Goal: Task Accomplishment & Management: Complete application form

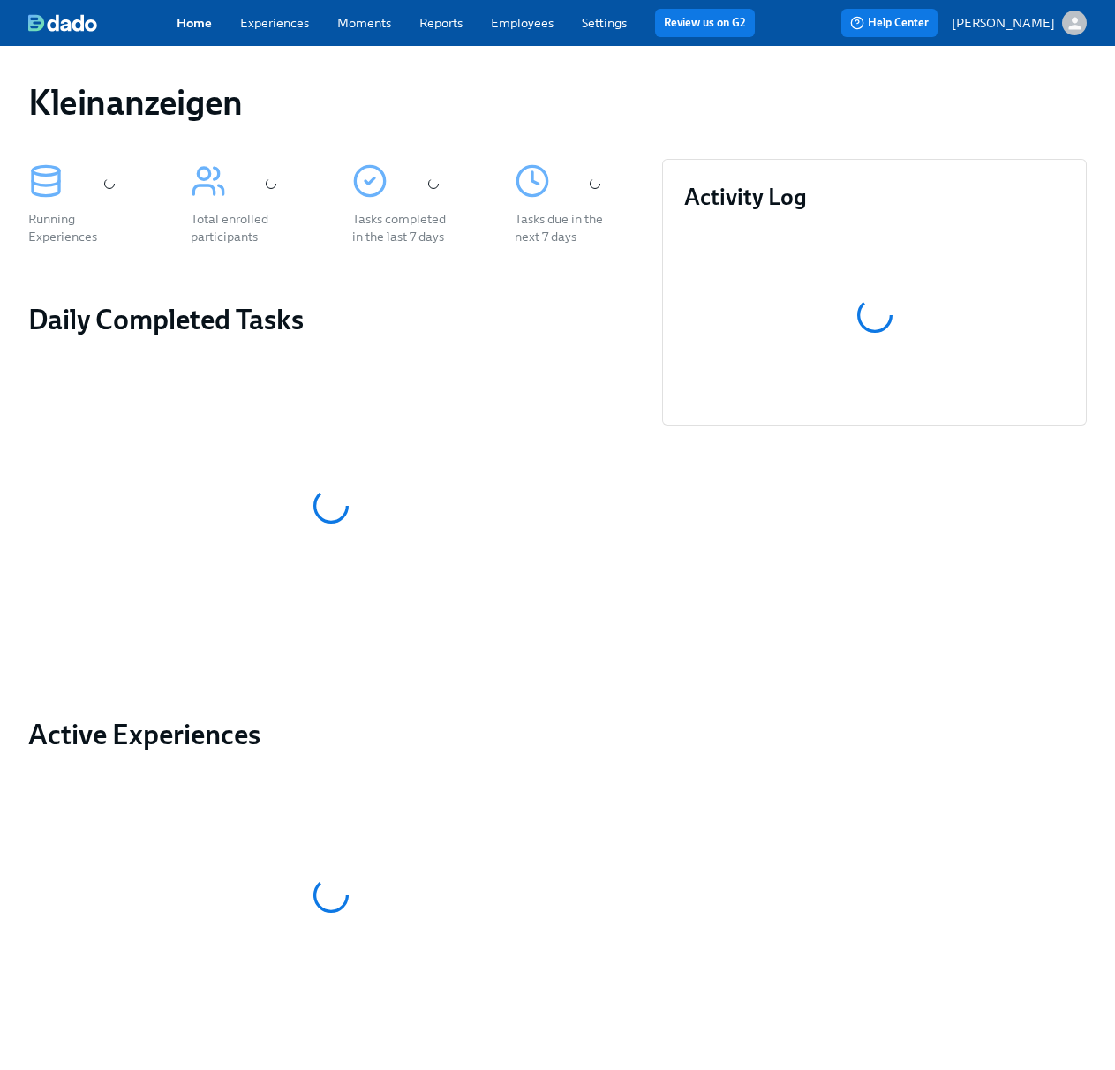
click at [507, 15] on link "Employees" at bounding box center [522, 23] width 63 height 16
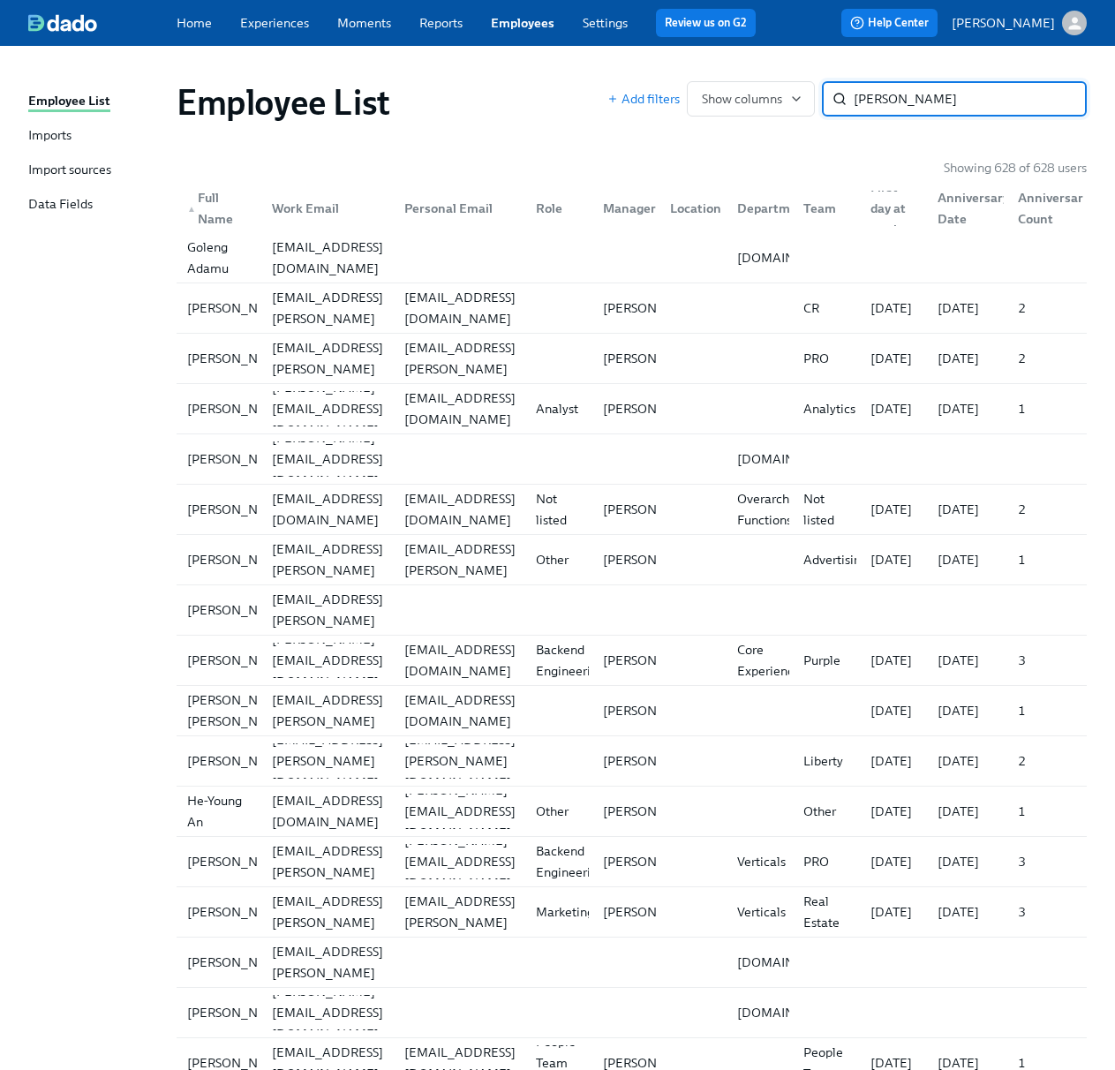
type input "[PERSON_NAME]"
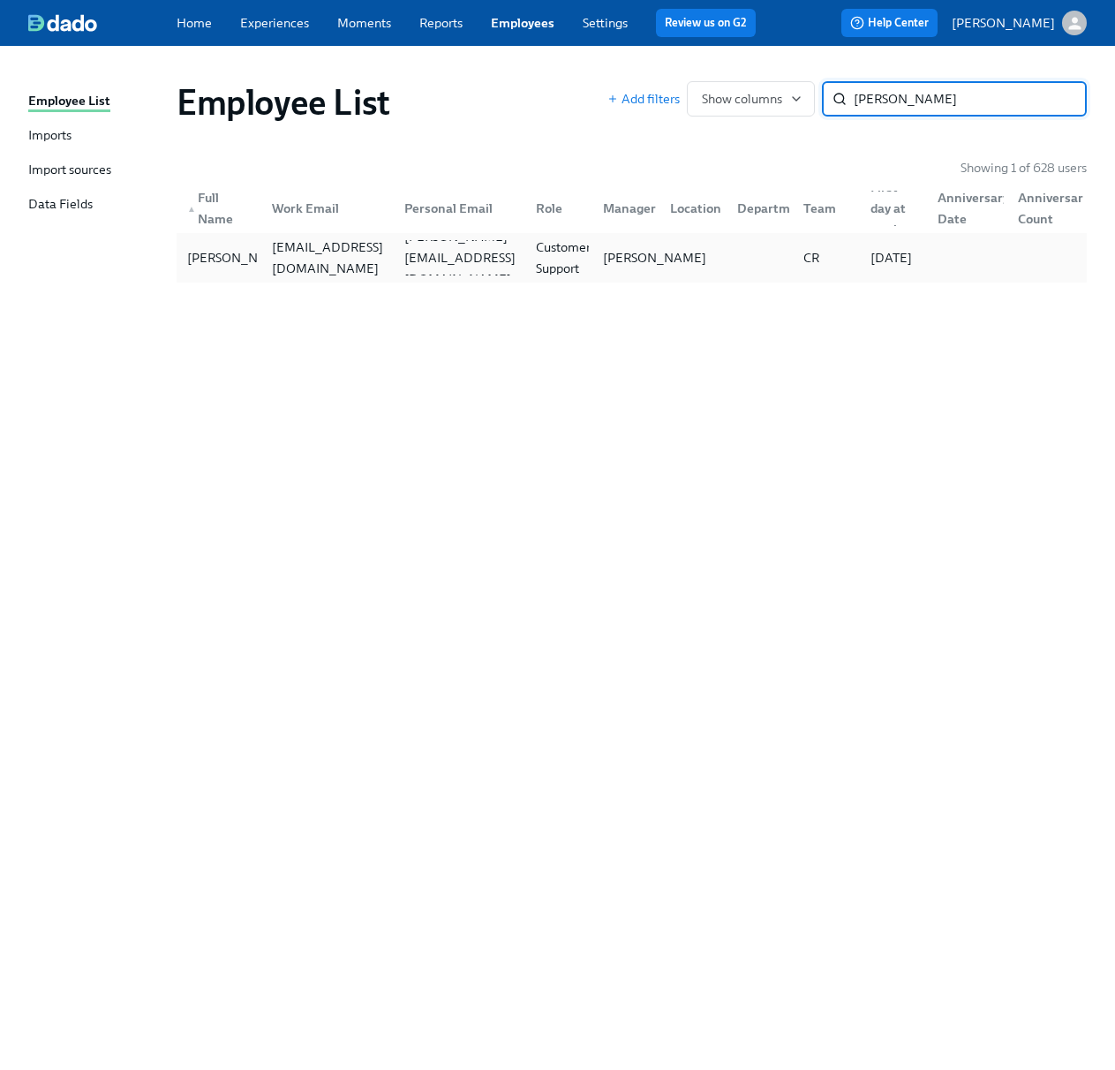
click at [603, 267] on p "[PERSON_NAME]" at bounding box center [654, 258] width 103 height 18
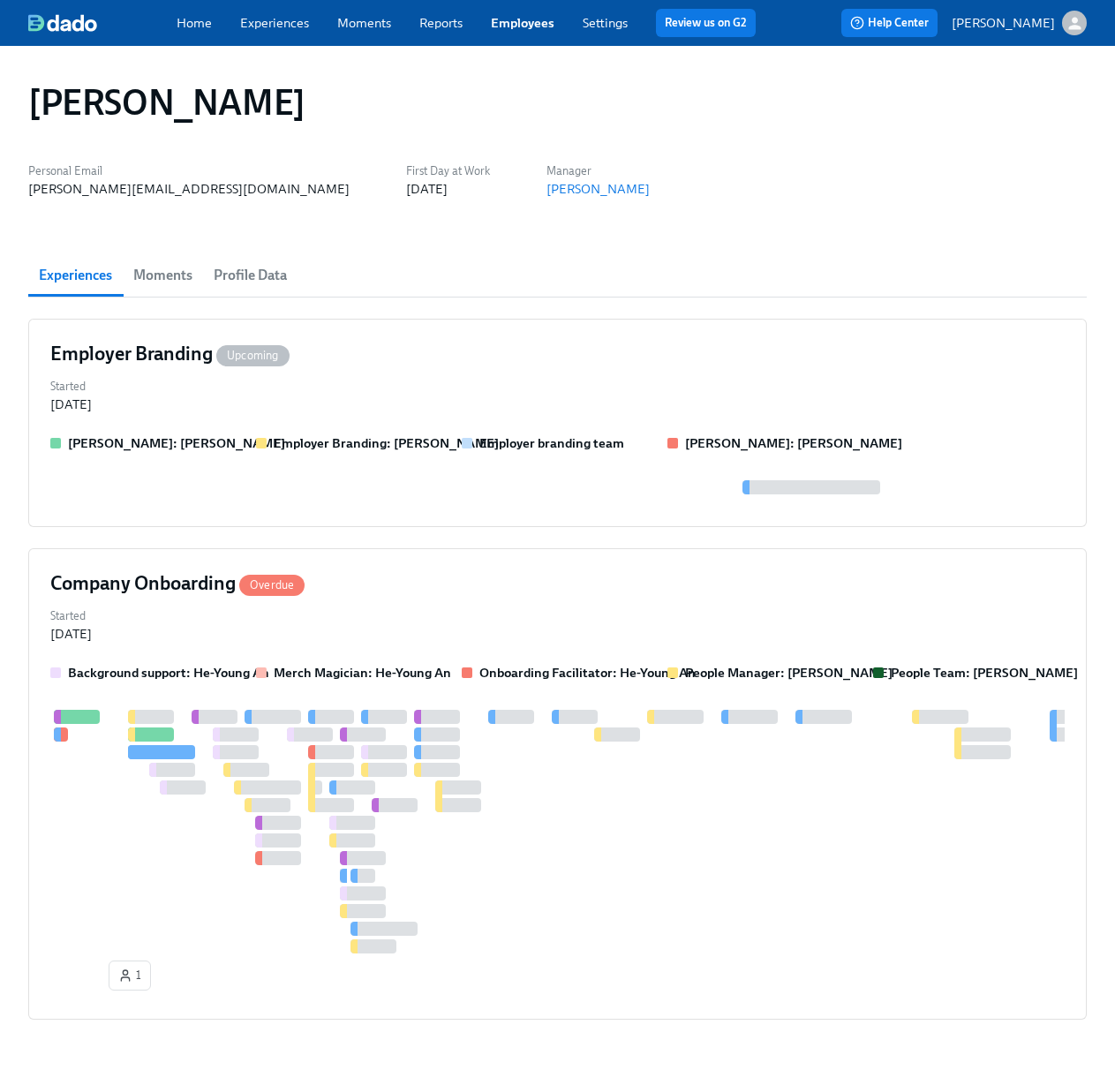
click at [161, 273] on span "Moments" at bounding box center [162, 275] width 59 height 25
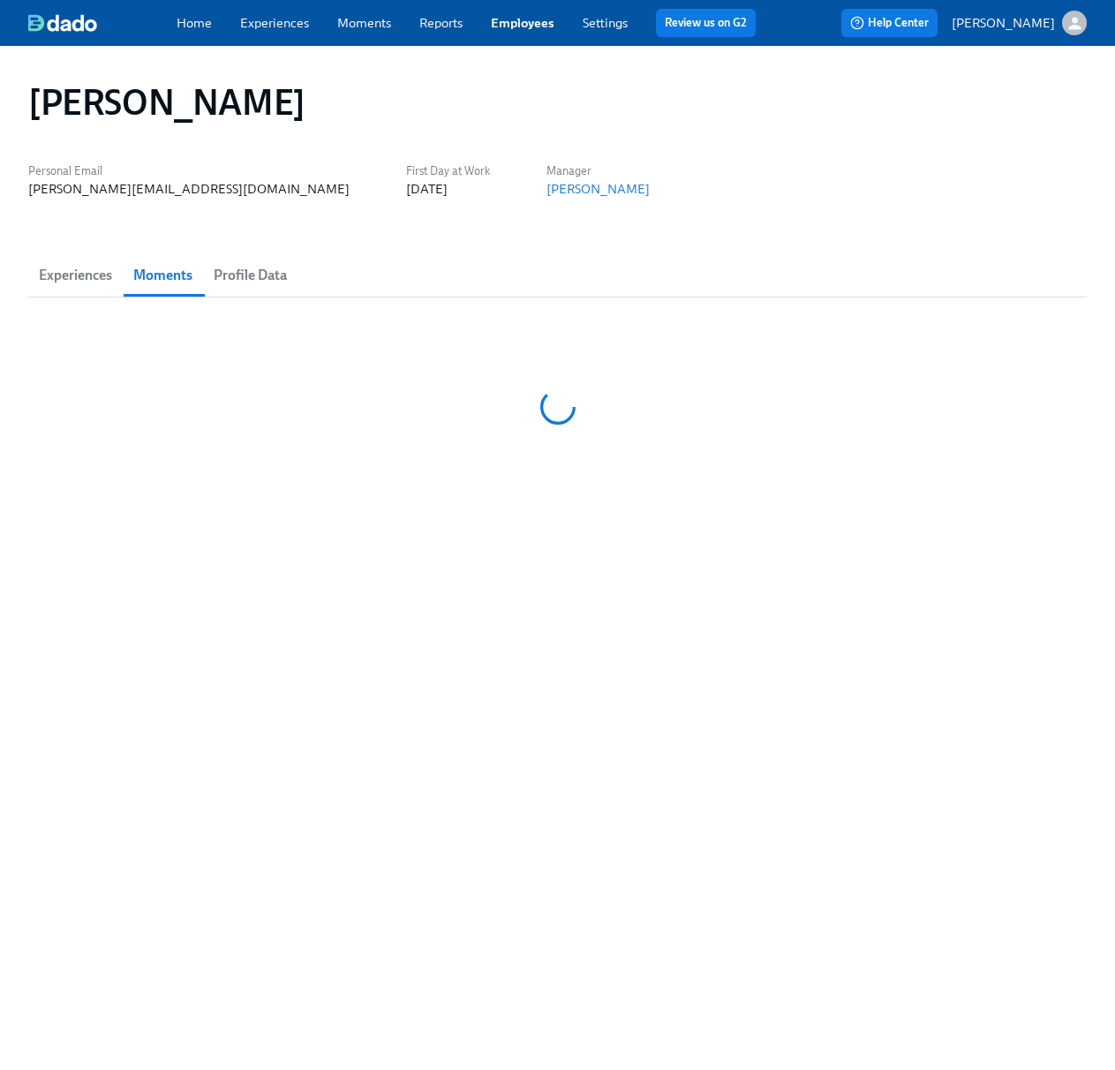
click at [225, 273] on span "Profile Data" at bounding box center [250, 275] width 73 height 25
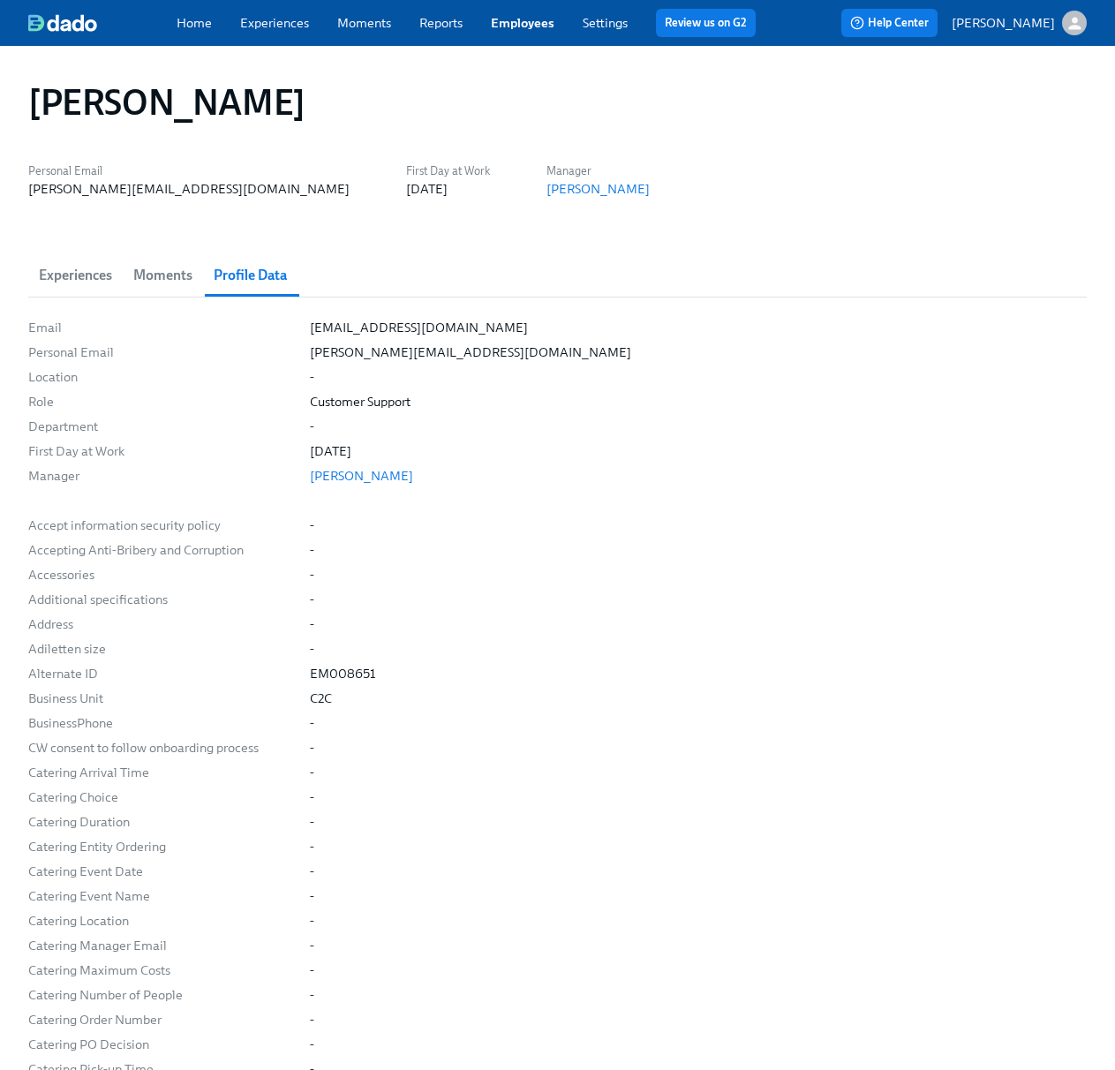
click at [153, 277] on span "Moments" at bounding box center [162, 275] width 59 height 25
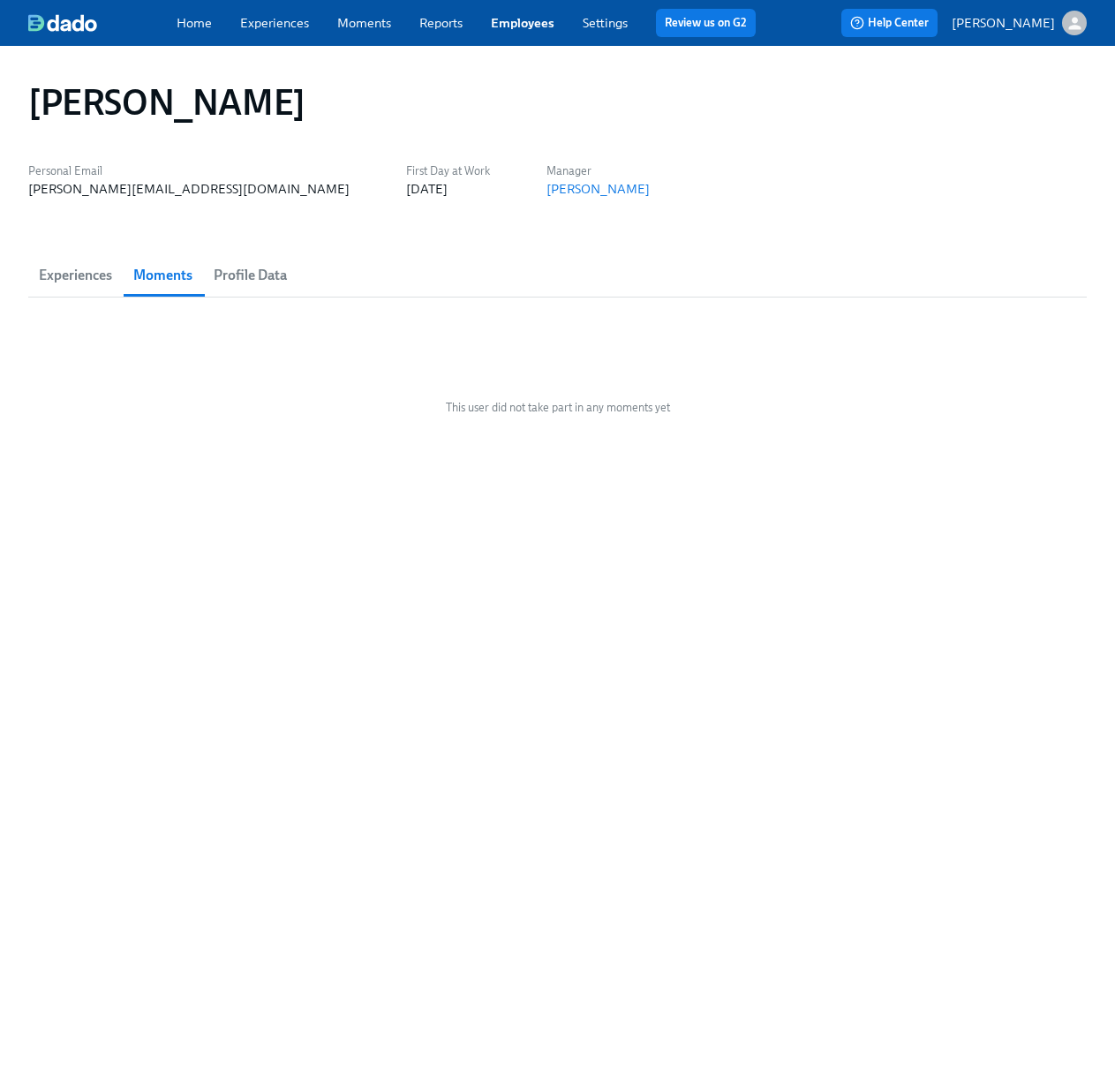
click at [99, 266] on span "Experiences" at bounding box center [75, 275] width 73 height 25
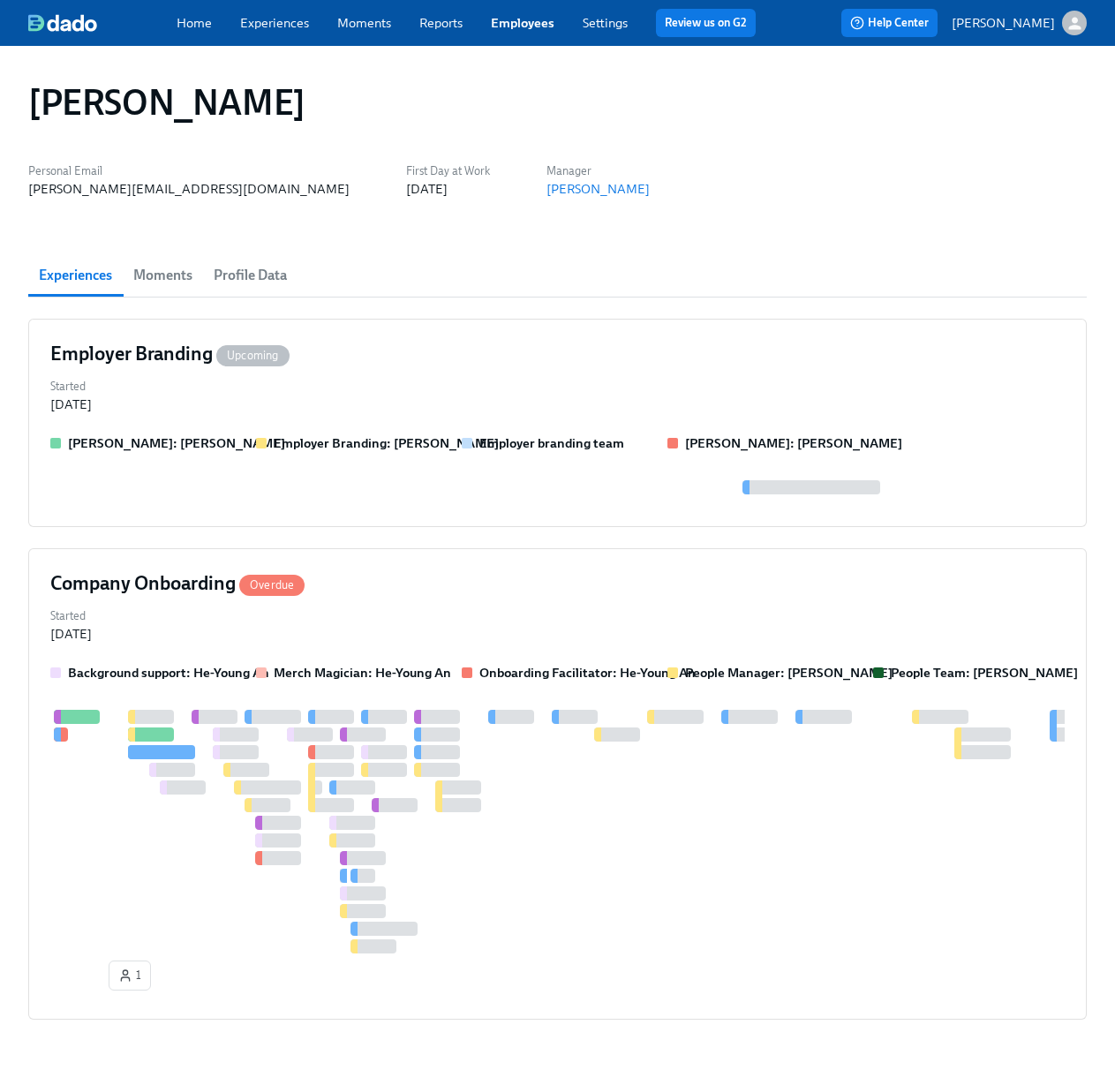
click at [159, 274] on span "Moments" at bounding box center [162, 275] width 59 height 25
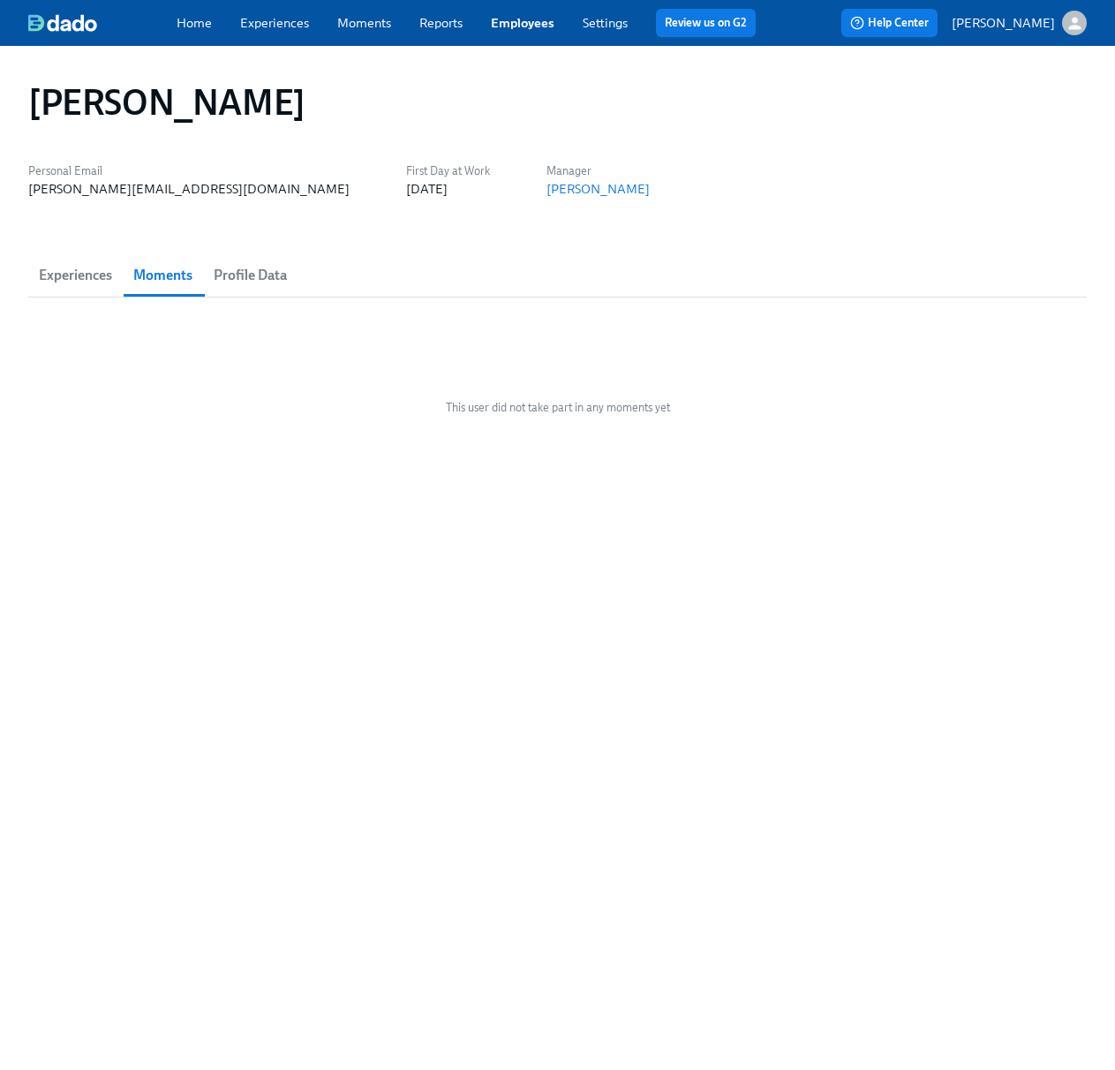
click at [77, 273] on span "Experiences" at bounding box center [75, 275] width 73 height 25
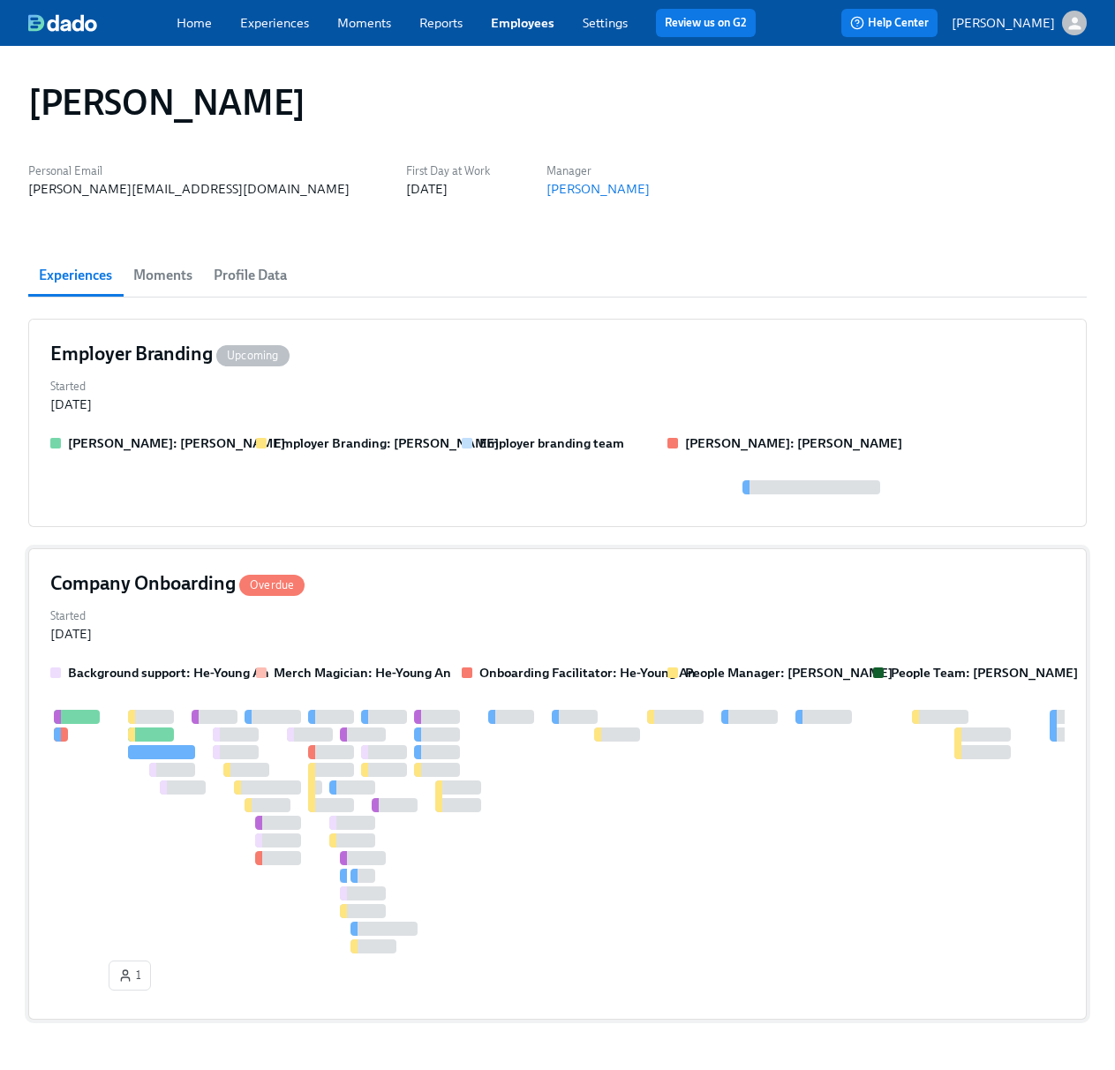
click at [401, 571] on div "Company Onboarding Overdue" at bounding box center [557, 583] width 1014 height 26
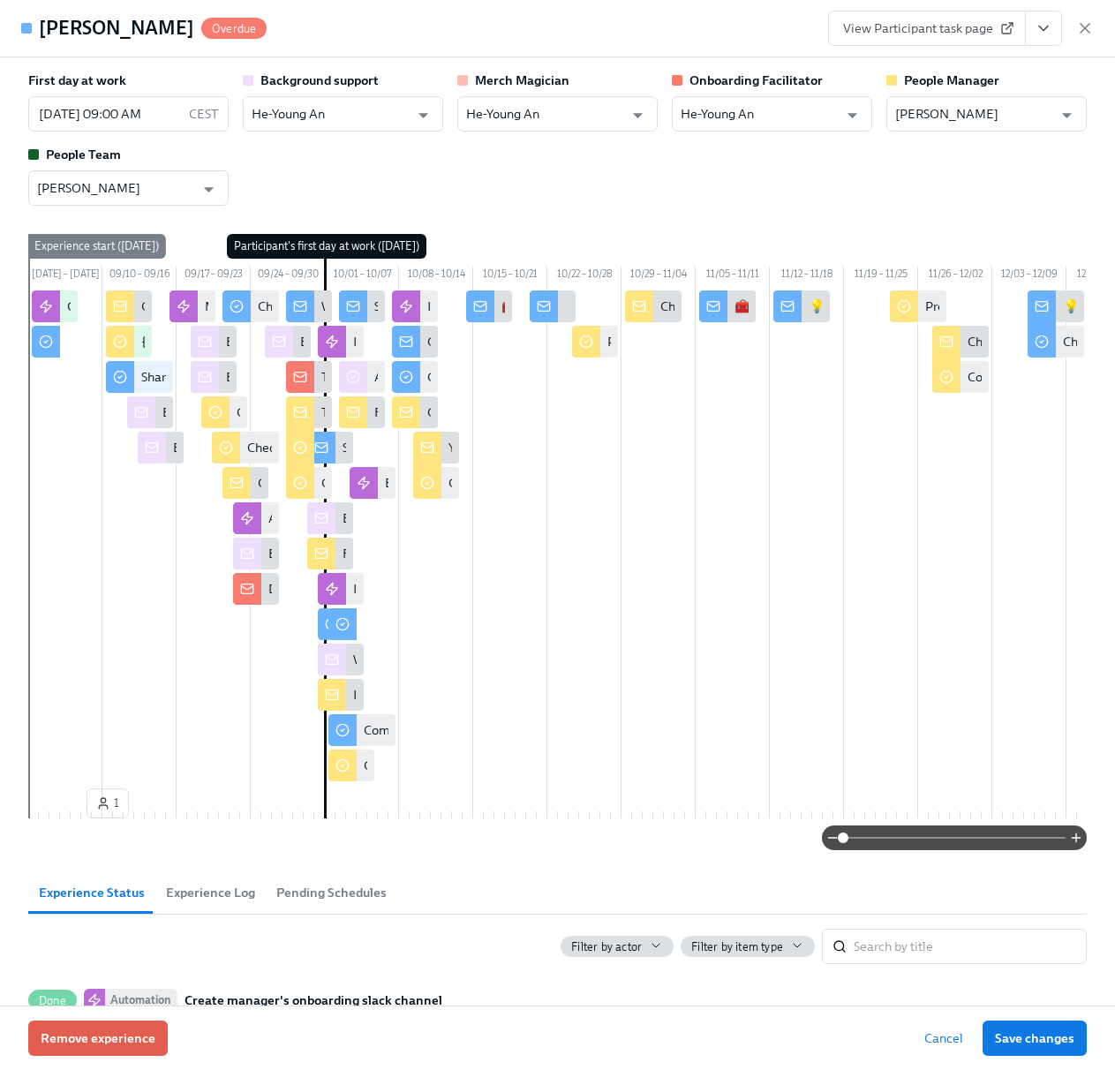
click at [370, 171] on div "First day at work [DATE] 09:00 AM CEST ​ Background support He-Young An ​ Merch…" at bounding box center [557, 138] width 1058 height 134
click at [754, 222] on div "First day at work [DATE] 09:00 AM CEST ​ Background support He-Young An ​ Merch…" at bounding box center [557, 460] width 1058 height 778
click at [428, 897] on div "Experience Status Experience Log Pending Schedules" at bounding box center [557, 892] width 1058 height 42
click at [942, 212] on div "First day at work [DATE] 09:00 AM CEST ​ Background support He-Young An ​ Merch…" at bounding box center [557, 460] width 1058 height 778
click at [964, 102] on input "[PERSON_NAME]" at bounding box center [973, 113] width 157 height 35
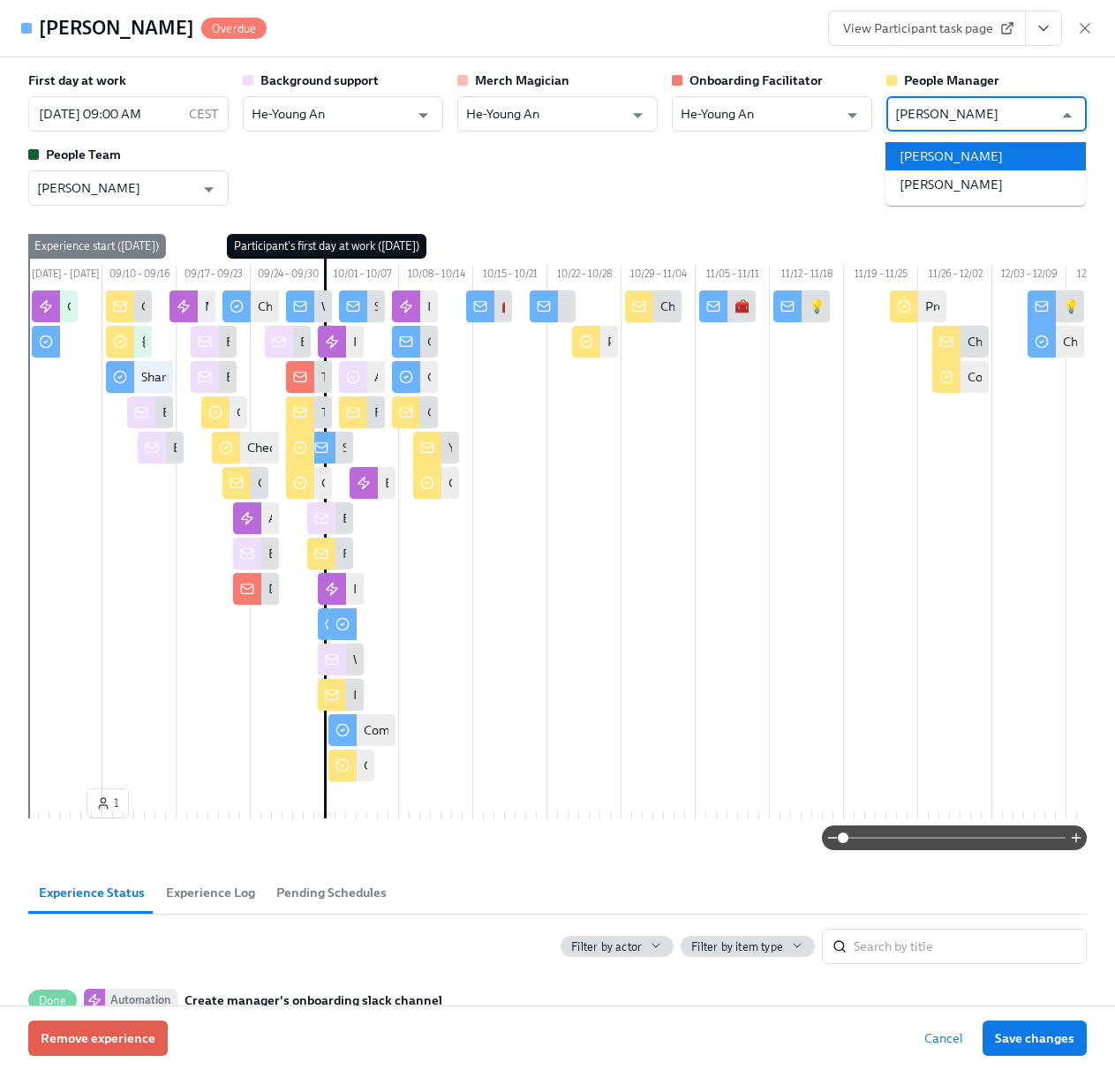
click at [995, 166] on li "[PERSON_NAME]" at bounding box center [985, 156] width 200 height 28
type input "[PERSON_NAME]"
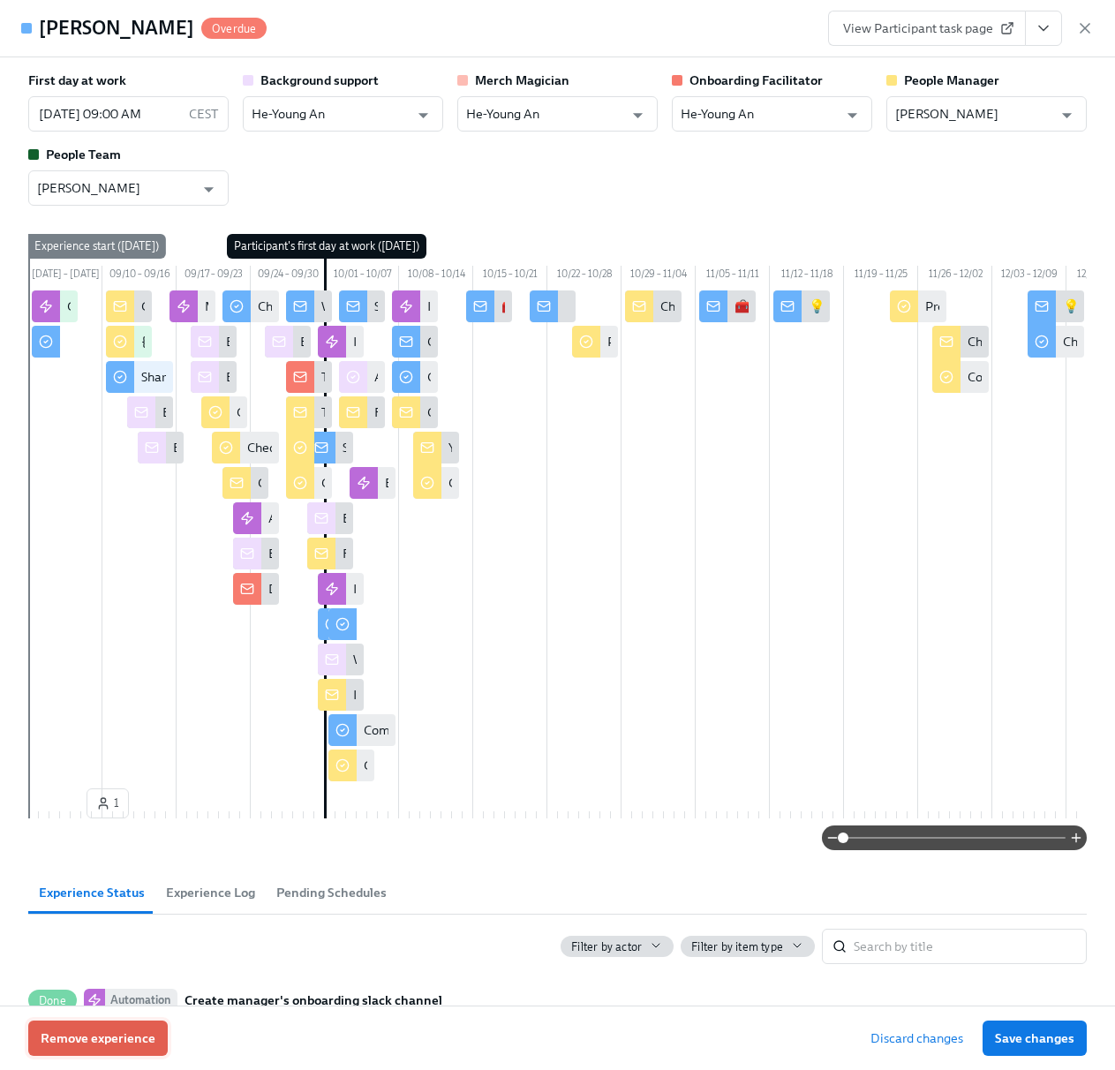
click at [94, 1038] on span "Remove experience" at bounding box center [98, 1038] width 115 height 18
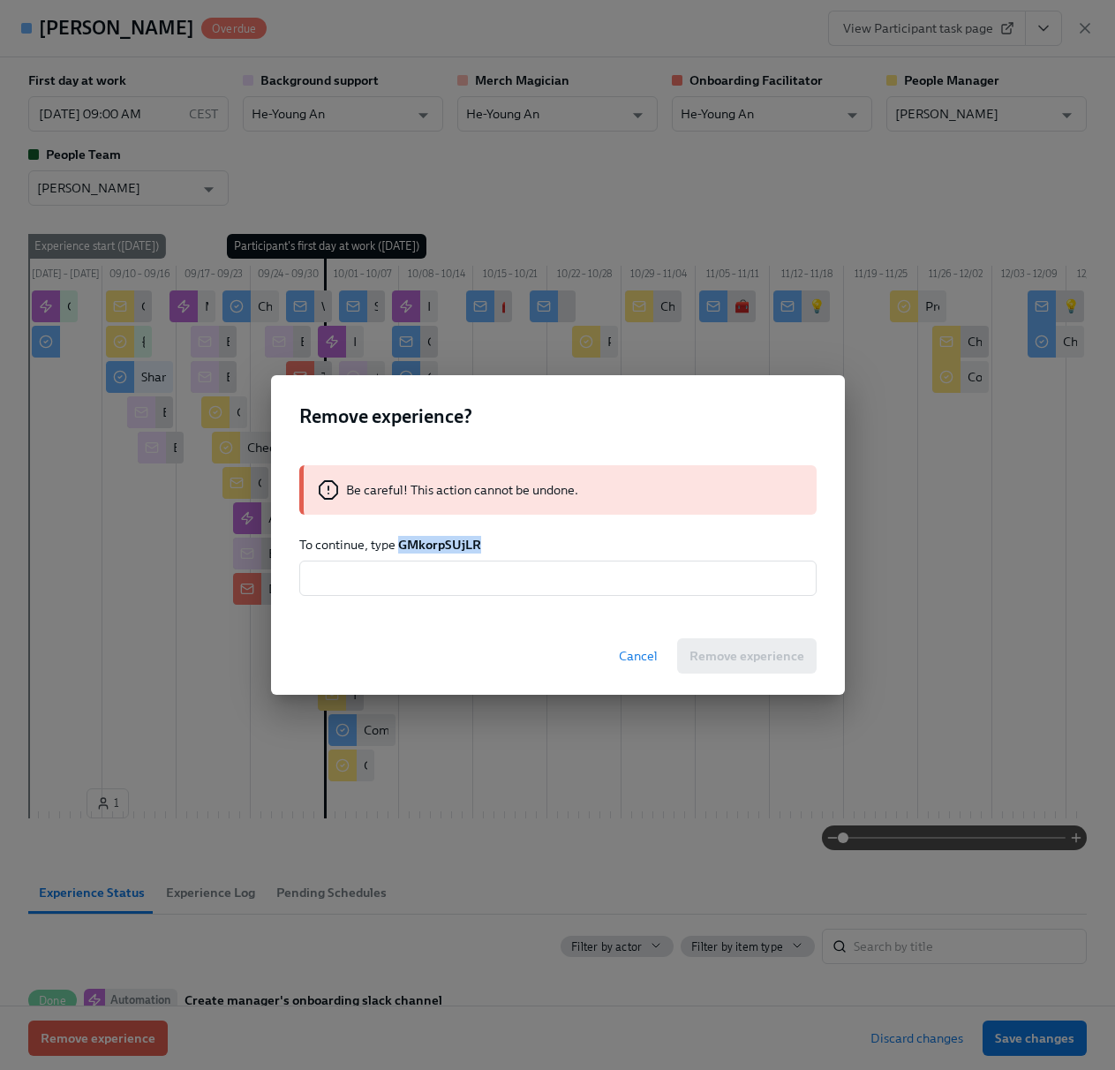
drag, startPoint x: 485, startPoint y: 544, endPoint x: 399, endPoint y: 544, distance: 86.5
click at [399, 544] on p "To continue, type GMkorpSUjLR" at bounding box center [557, 545] width 517 height 18
copy strong "GMkorpSUjLR"
click at [366, 582] on input "text" at bounding box center [557, 577] width 517 height 35
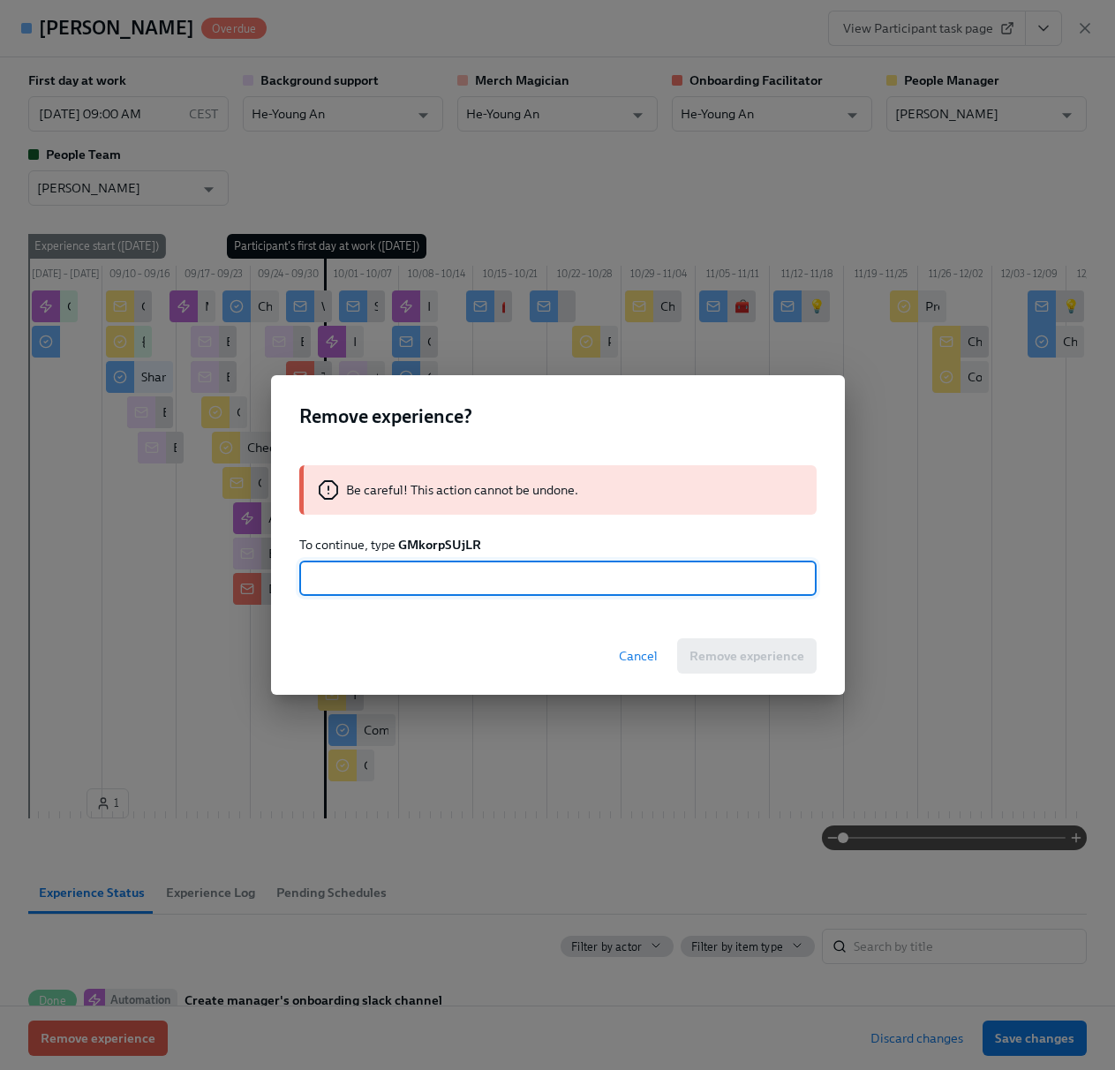
paste input "GMkorpSUjLR"
type input "GMkorpSUjLR"
click at [766, 654] on span "Remove experience" at bounding box center [746, 656] width 115 height 18
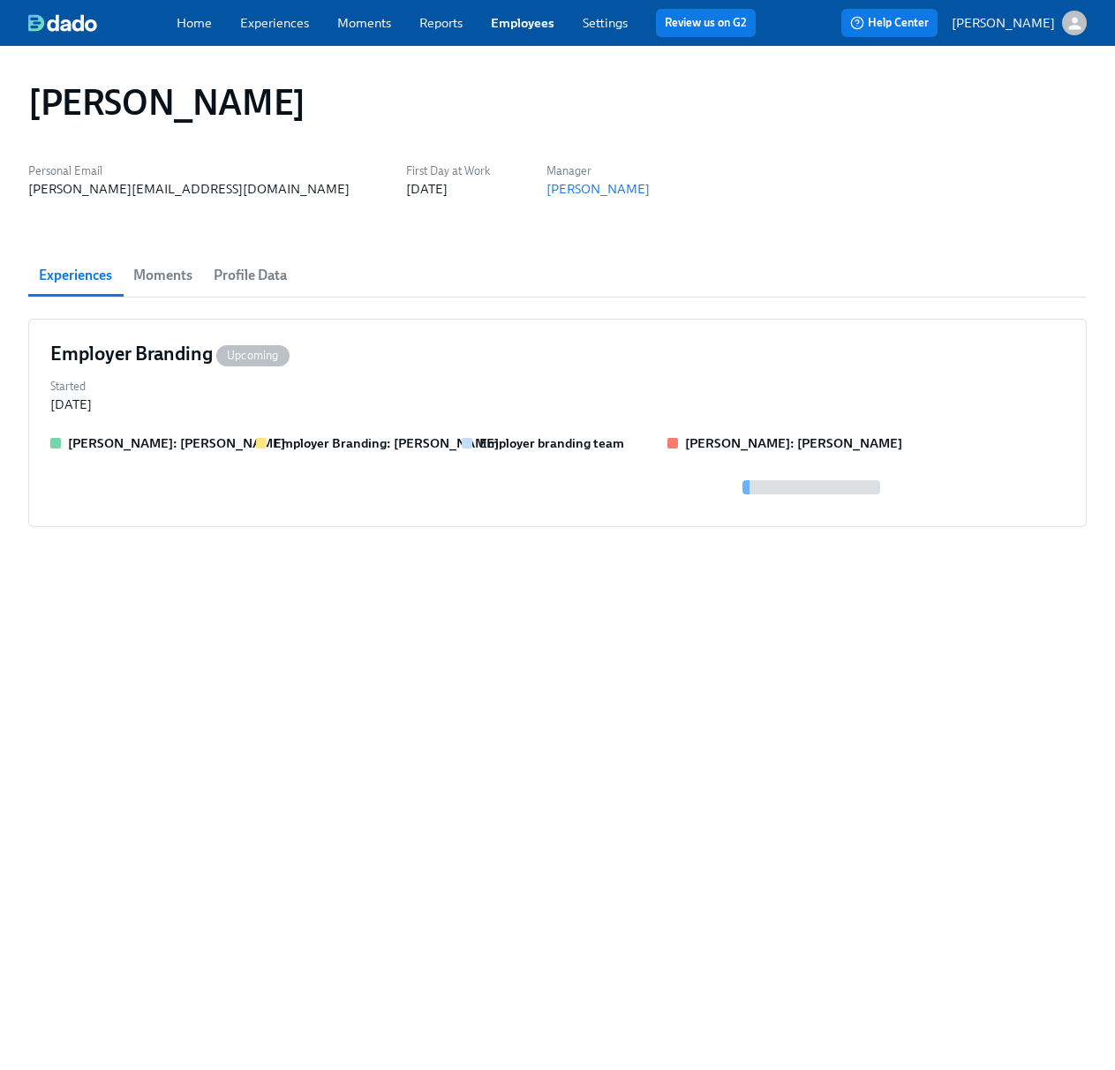
click at [169, 287] on span "Moments" at bounding box center [162, 275] width 59 height 25
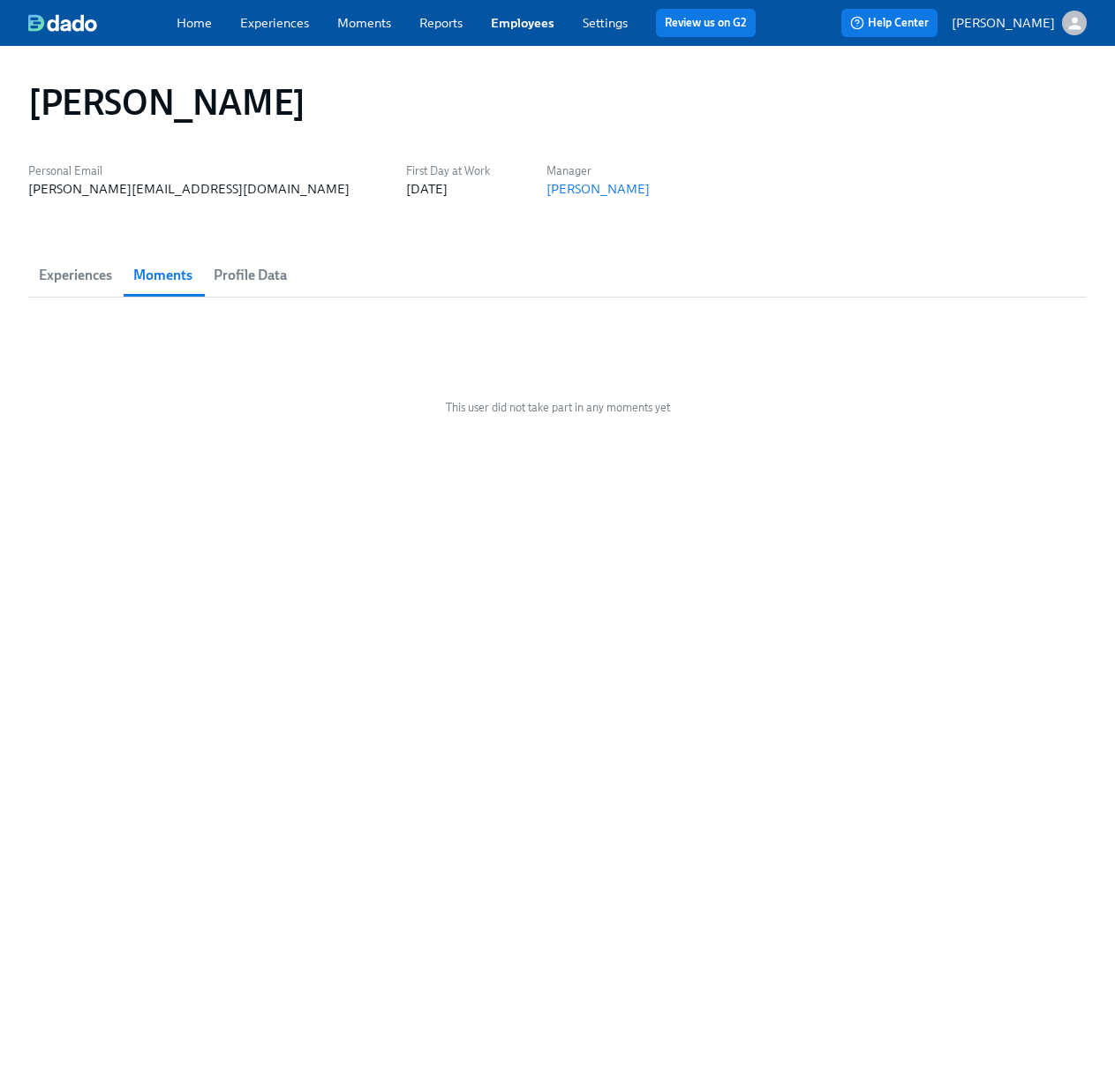
click at [219, 284] on span "Profile Data" at bounding box center [250, 275] width 73 height 25
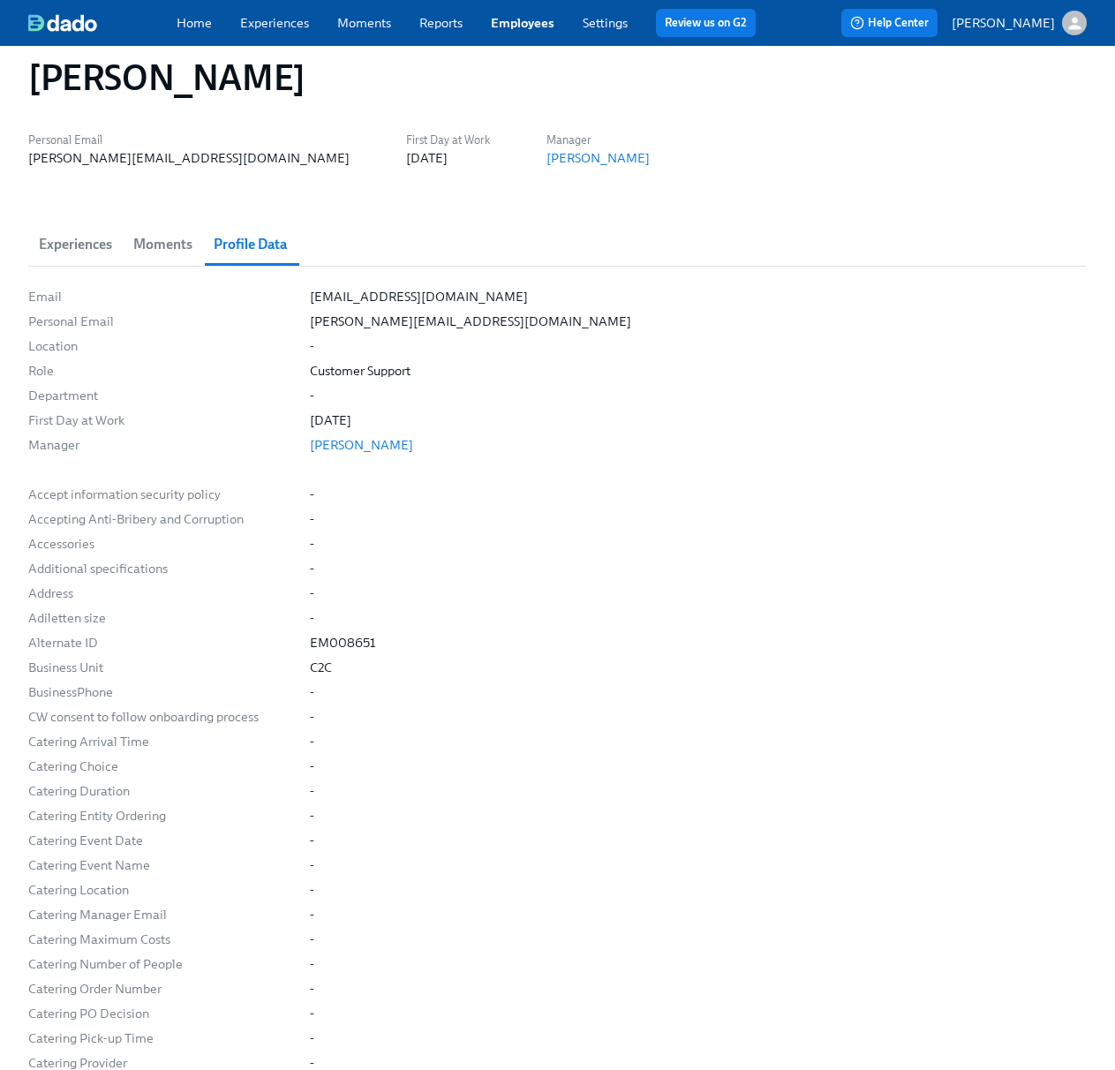
scroll to position [34, 0]
click at [395, 413] on div "[DATE]" at bounding box center [698, 418] width 777 height 18
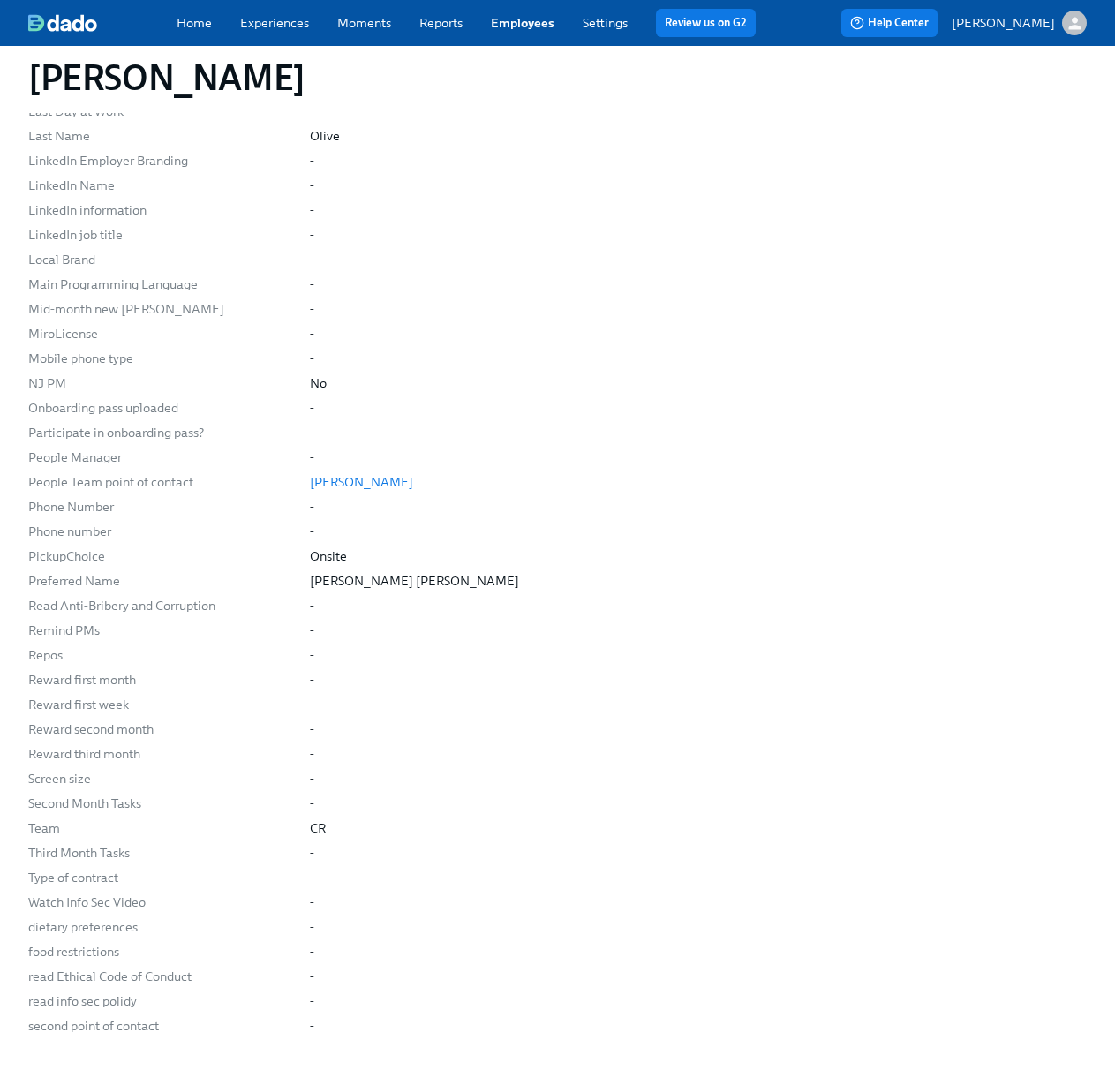
scroll to position [1688, 0]
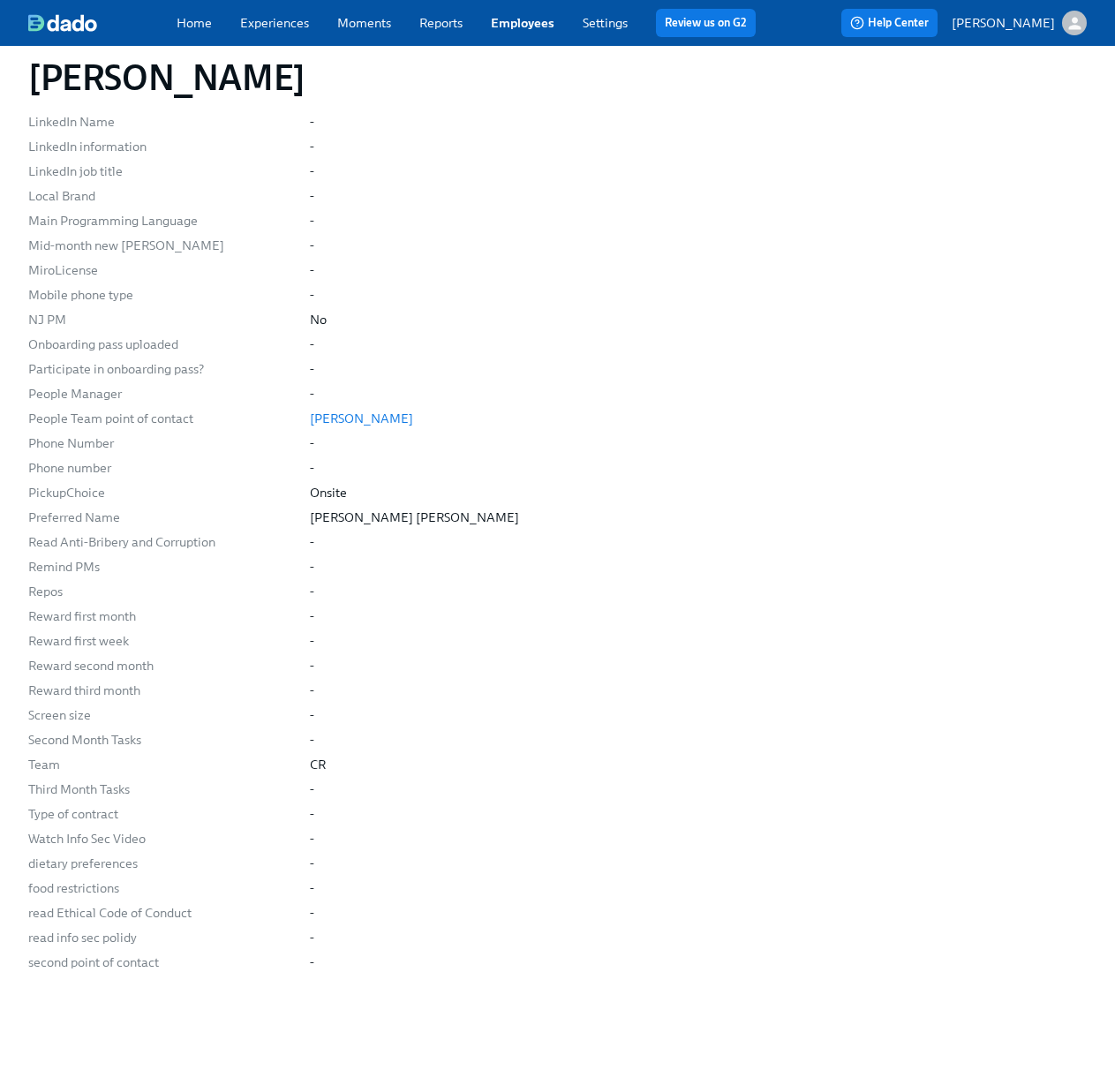
click at [171, 422] on div "People Team point of contact" at bounding box center [161, 418] width 267 height 18
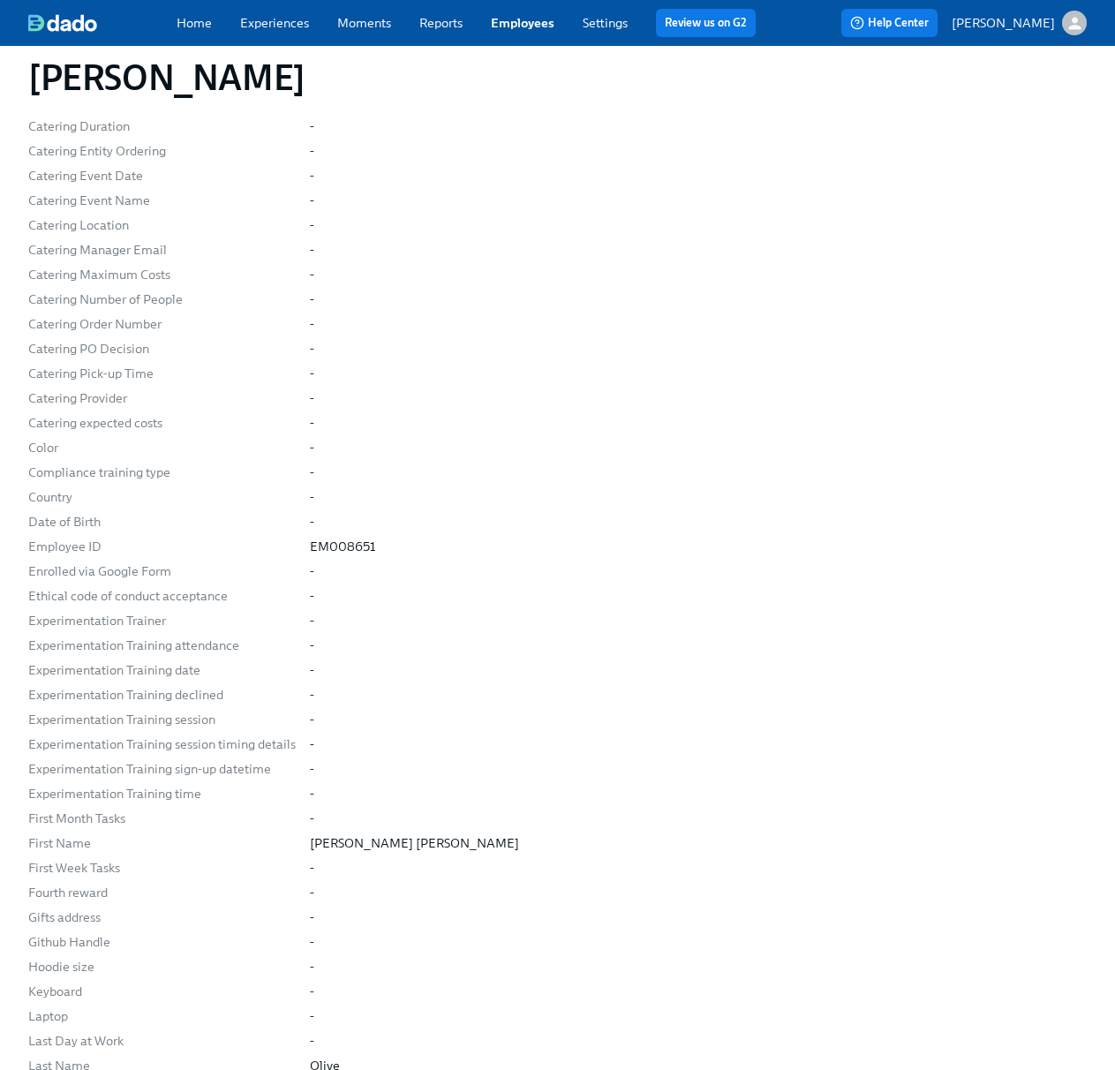
scroll to position [0, 0]
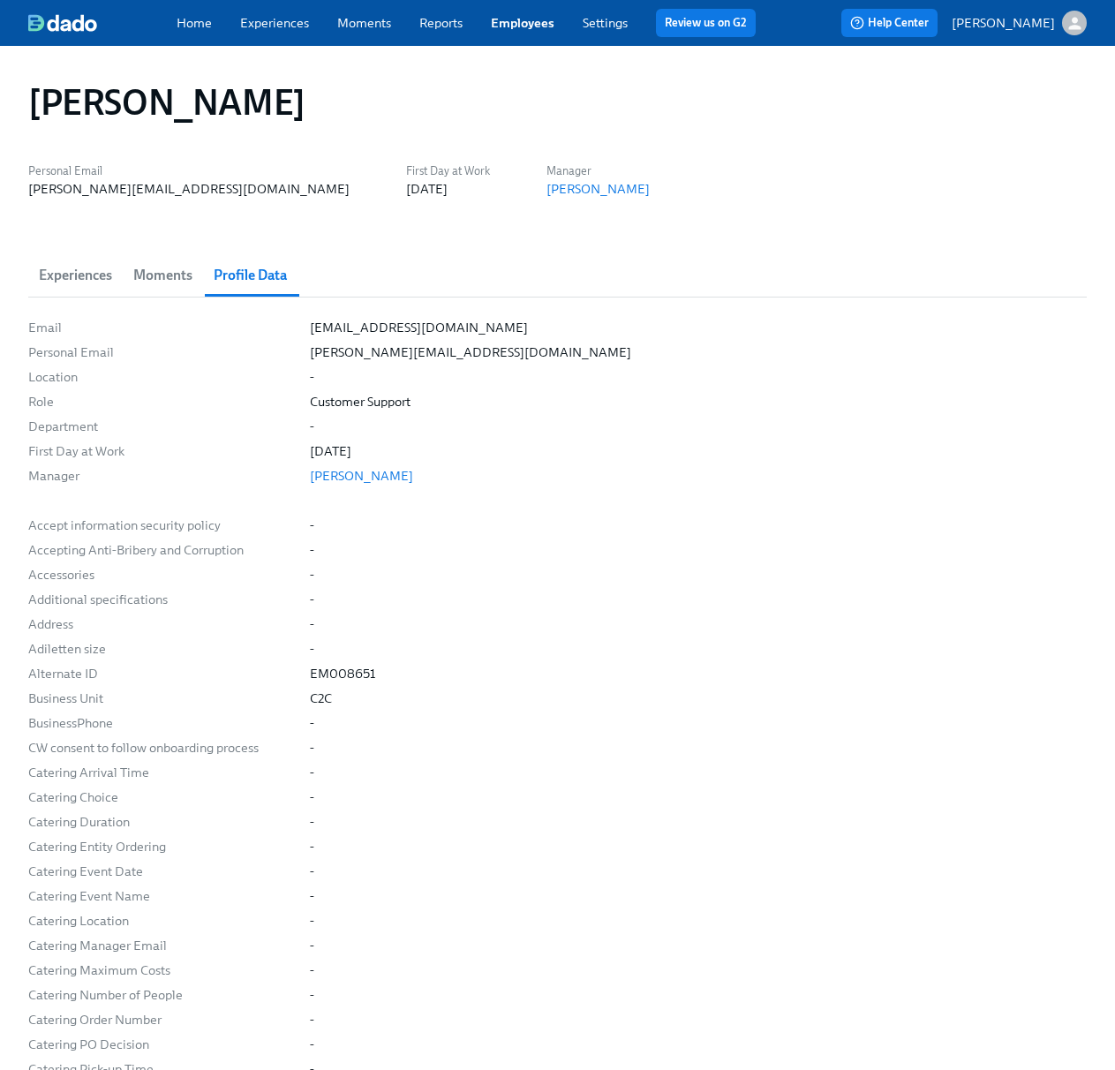
click at [517, 28] on link "Employees" at bounding box center [523, 23] width 64 height 16
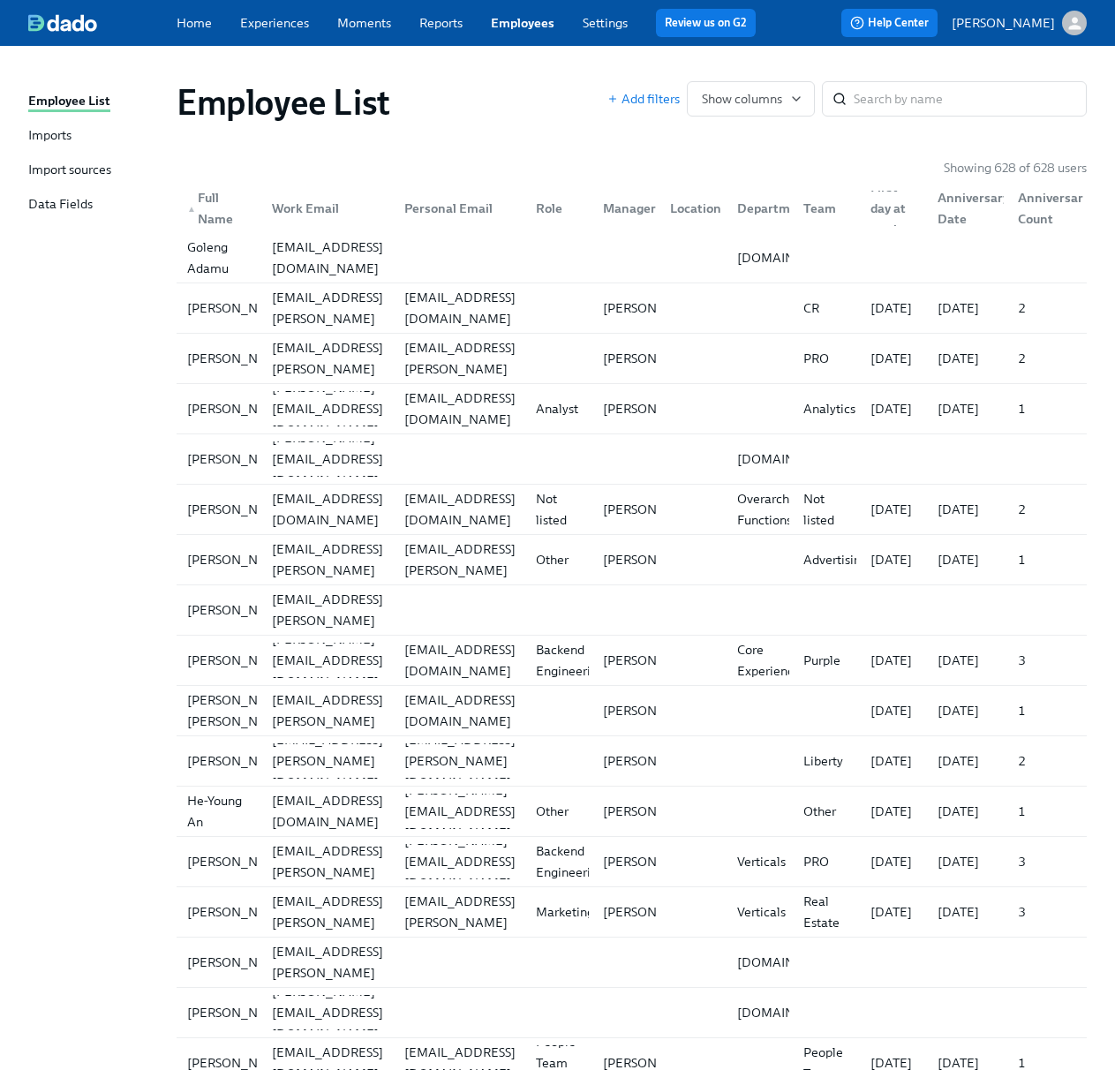
click at [52, 142] on div "Imports" at bounding box center [49, 136] width 43 height 20
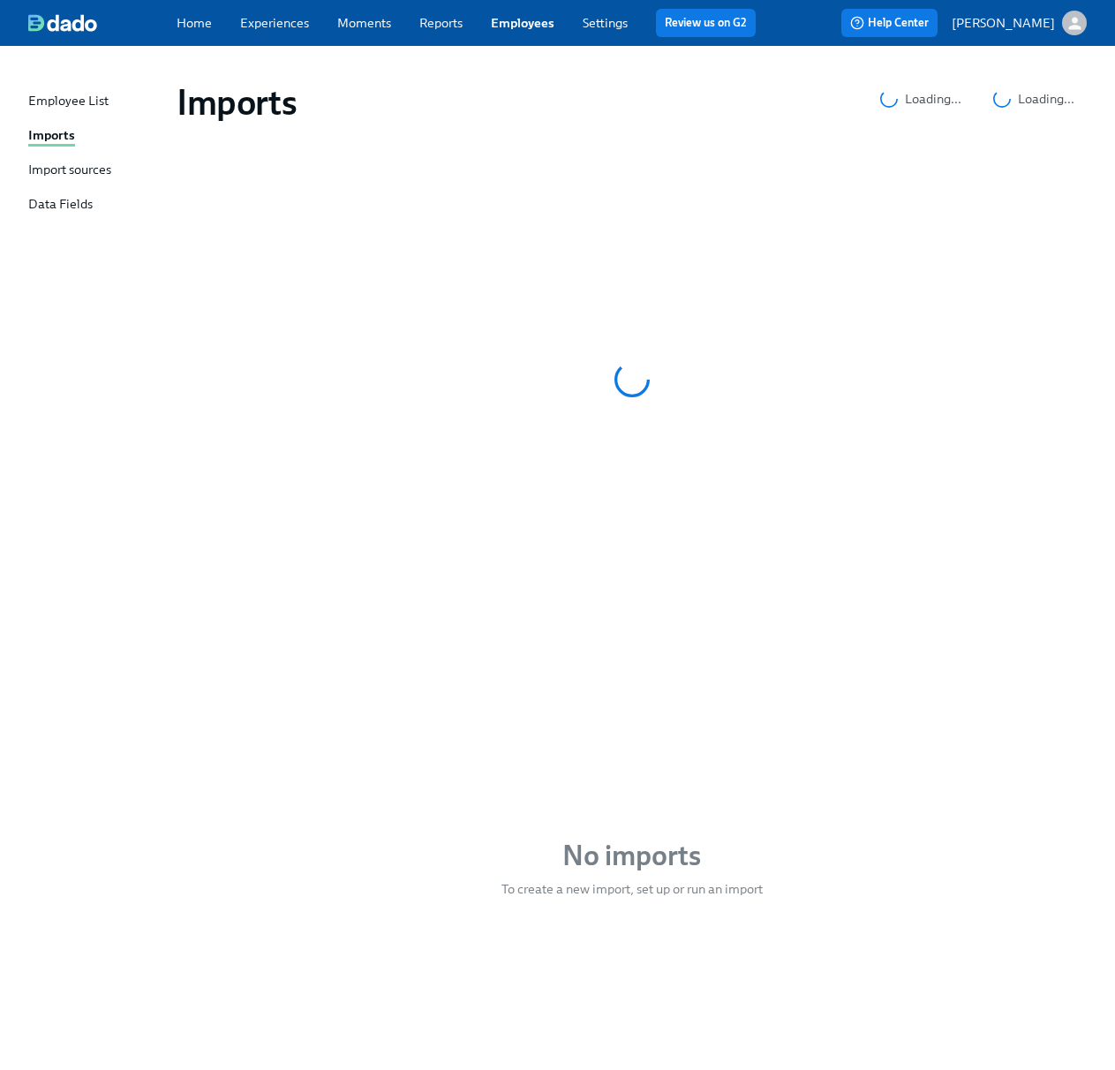
click at [64, 172] on div "Import sources" at bounding box center [69, 171] width 83 height 20
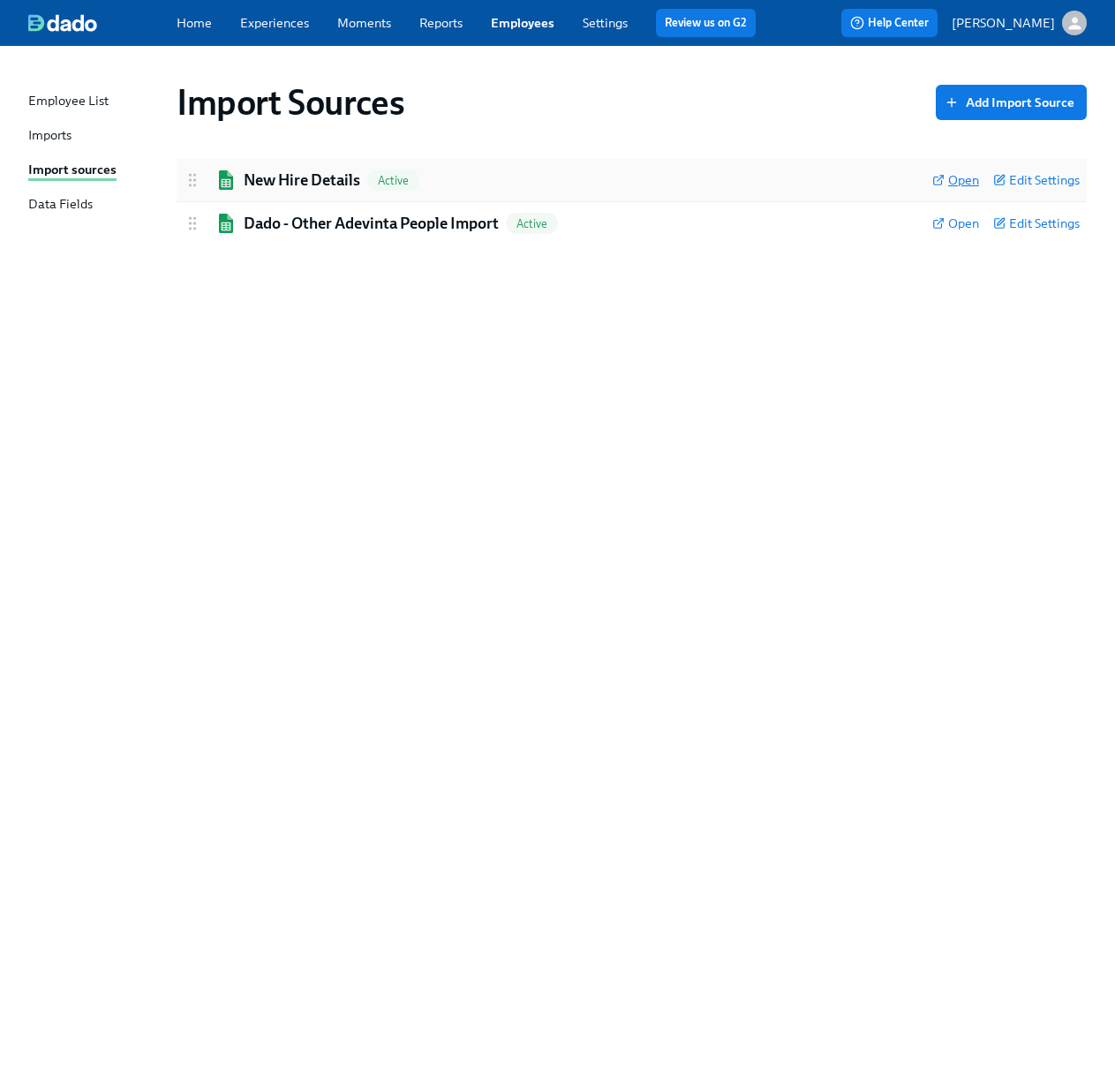
click at [948, 176] on span "Open" at bounding box center [955, 180] width 47 height 18
click at [564, 238] on div "Dado - Other Adevinta People Import Active Open Edit Settings" at bounding box center [631, 223] width 910 height 42
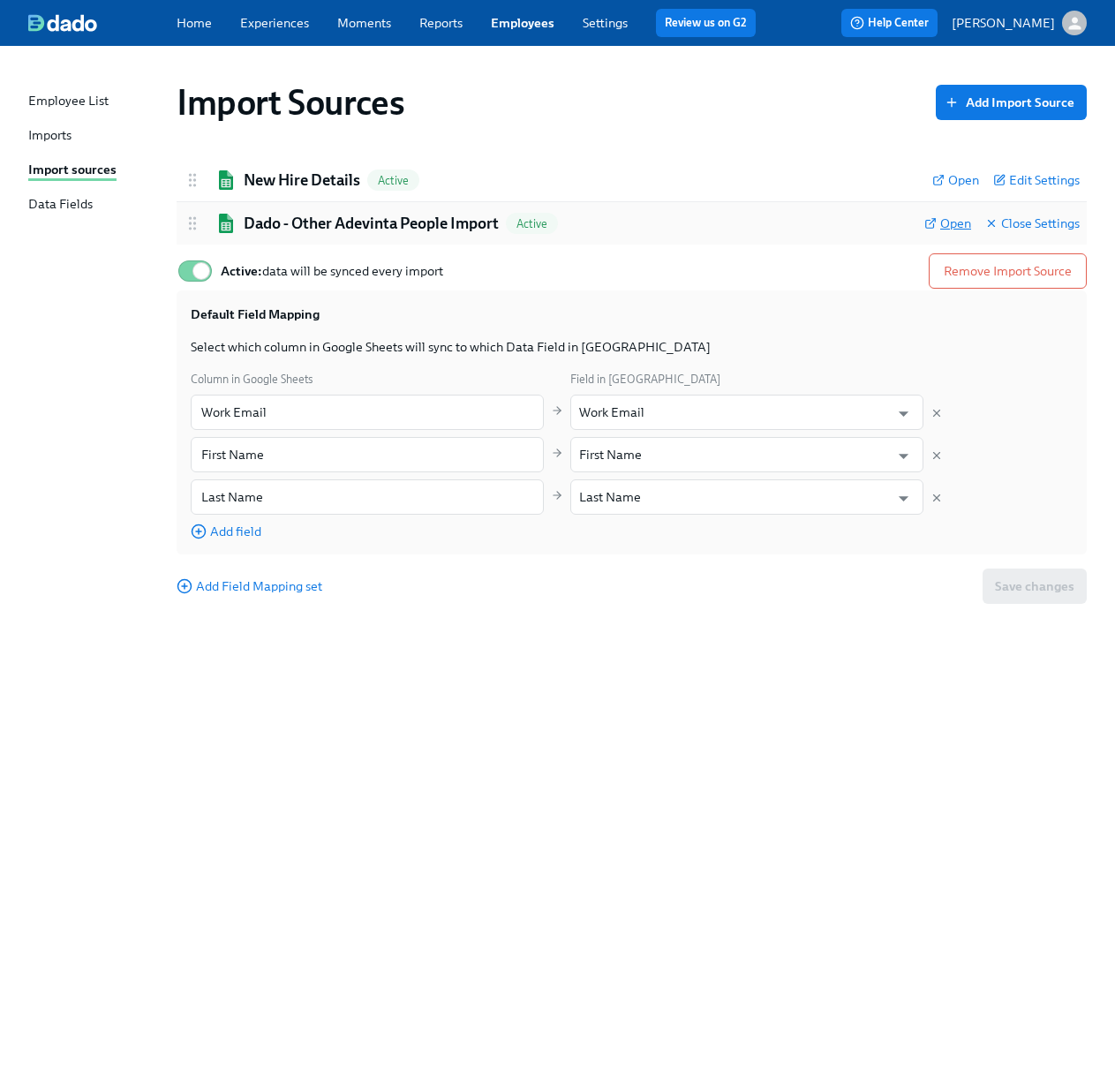
click at [958, 229] on span "Open" at bounding box center [947, 223] width 47 height 18
click at [522, 34] on div "Home Experiences Moments Reports Employees Settings Review us on G2" at bounding box center [472, 23] width 593 height 28
click at [522, 22] on link "Employees" at bounding box center [523, 23] width 64 height 16
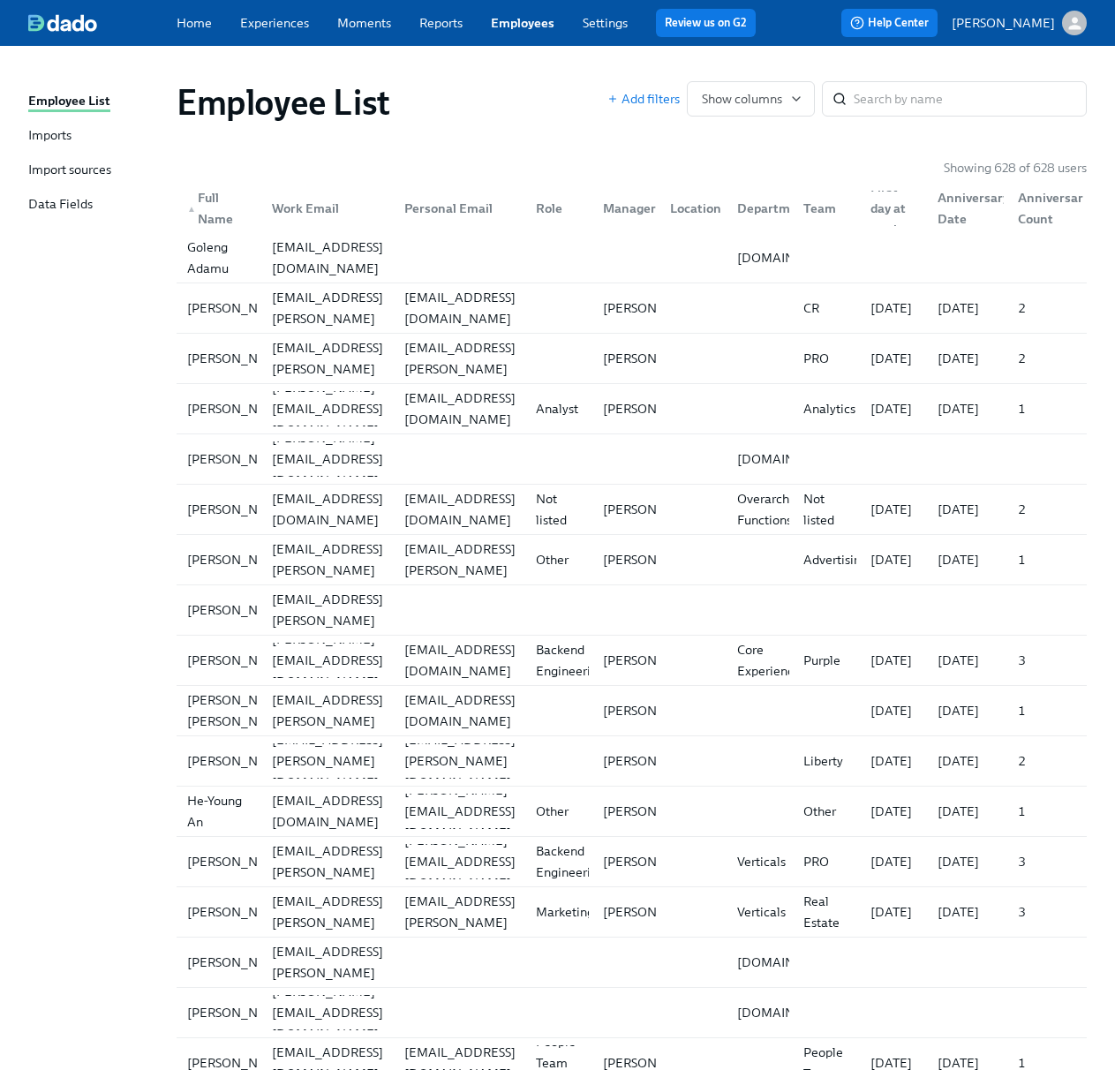
click at [71, 204] on div "Data Fields" at bounding box center [60, 205] width 64 height 20
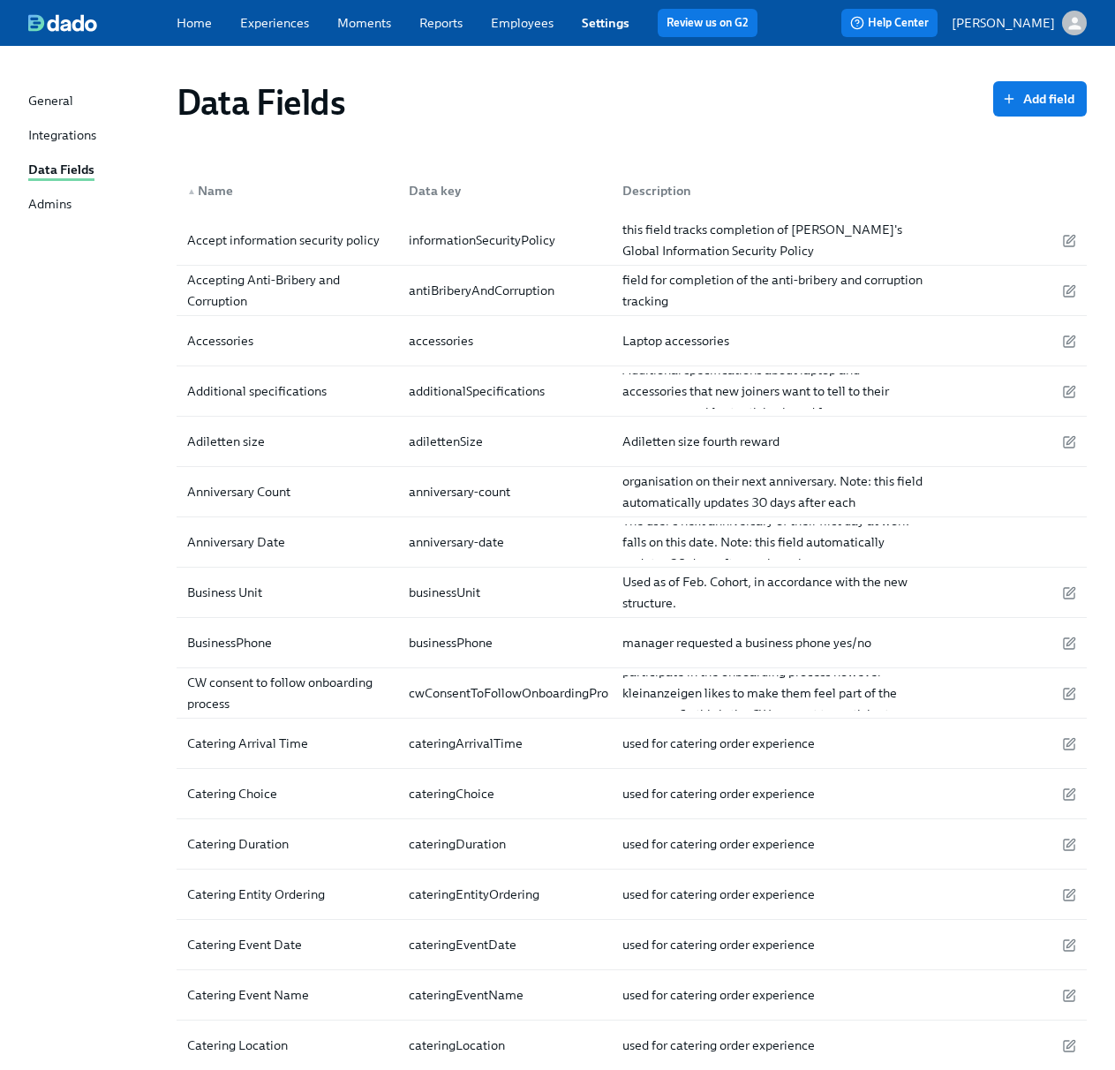
click at [68, 164] on div "Data Fields" at bounding box center [61, 171] width 66 height 20
click at [64, 130] on div "Integrations" at bounding box center [62, 136] width 68 height 20
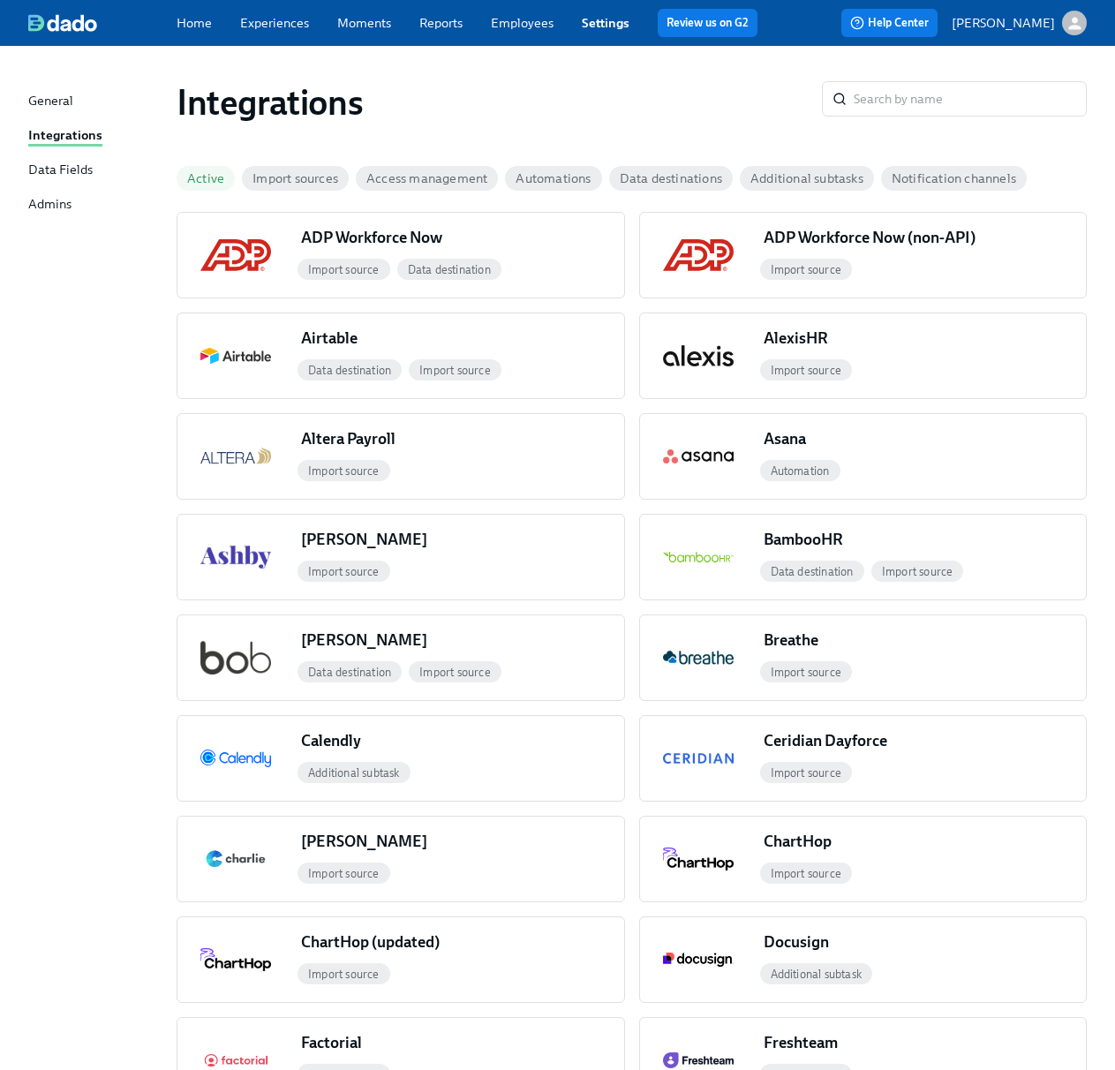
click at [56, 93] on div "General" at bounding box center [50, 102] width 45 height 20
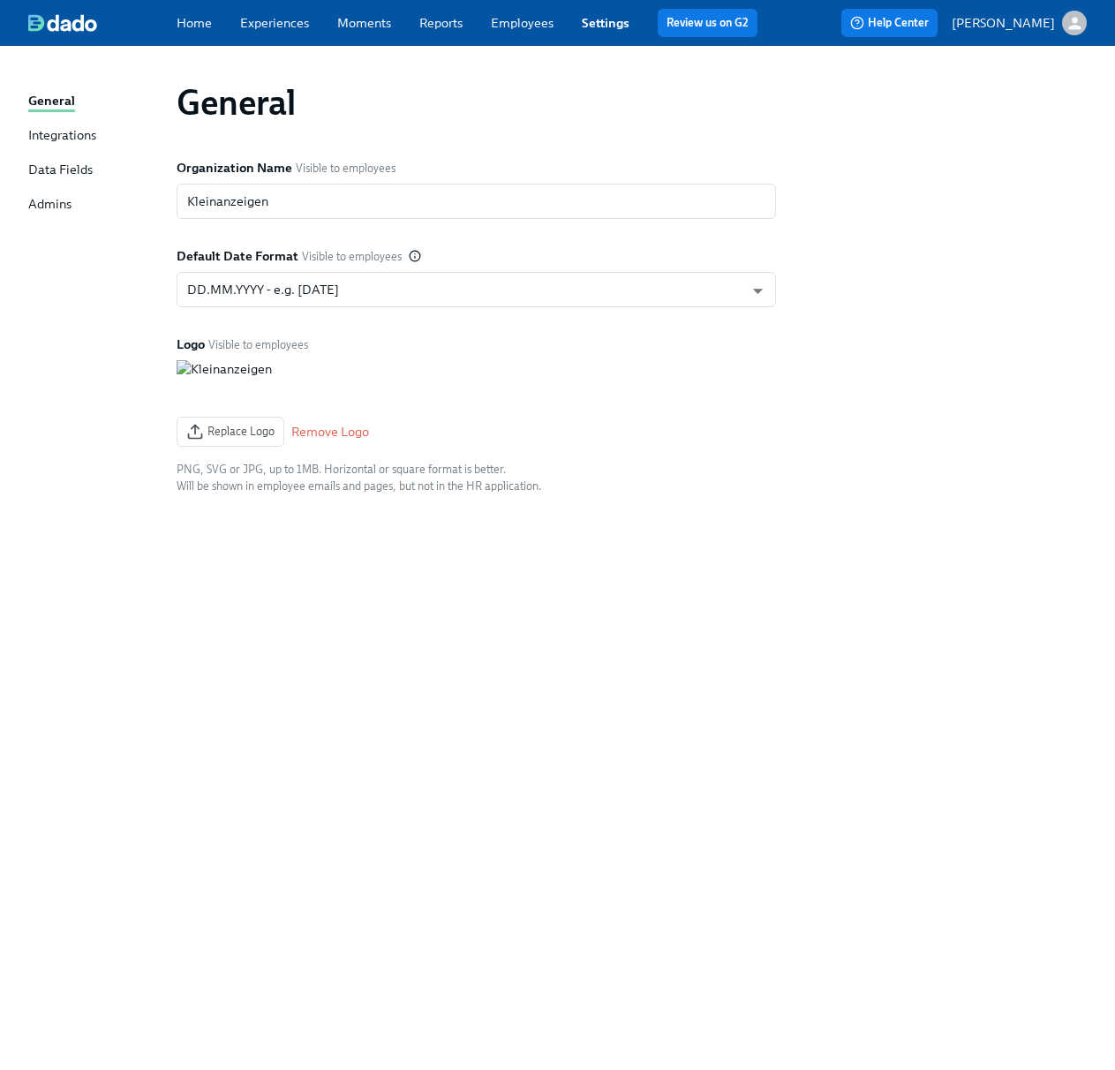
click at [48, 164] on div "Data Fields" at bounding box center [60, 171] width 64 height 20
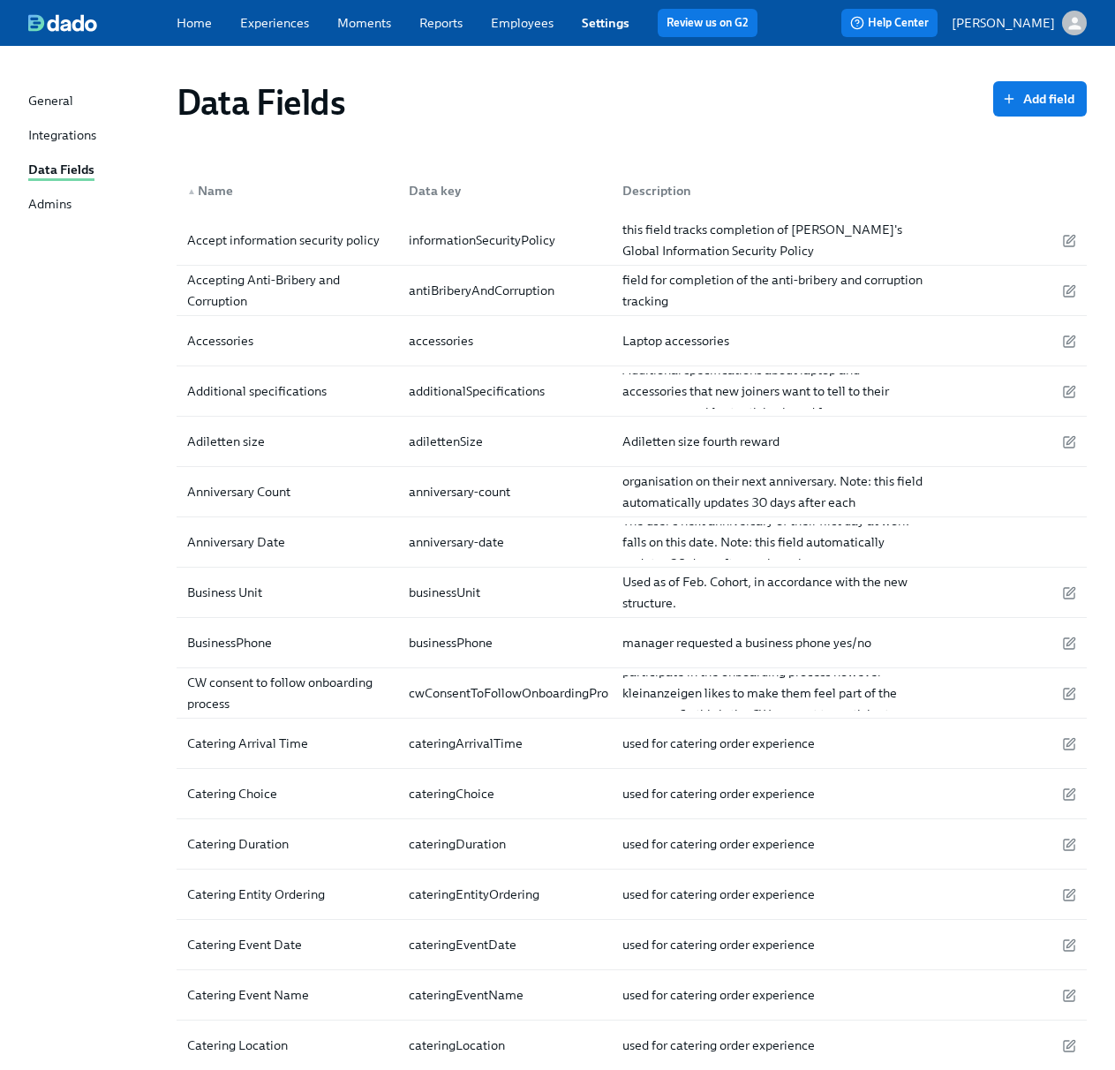
click at [513, 23] on link "Employees" at bounding box center [522, 23] width 63 height 16
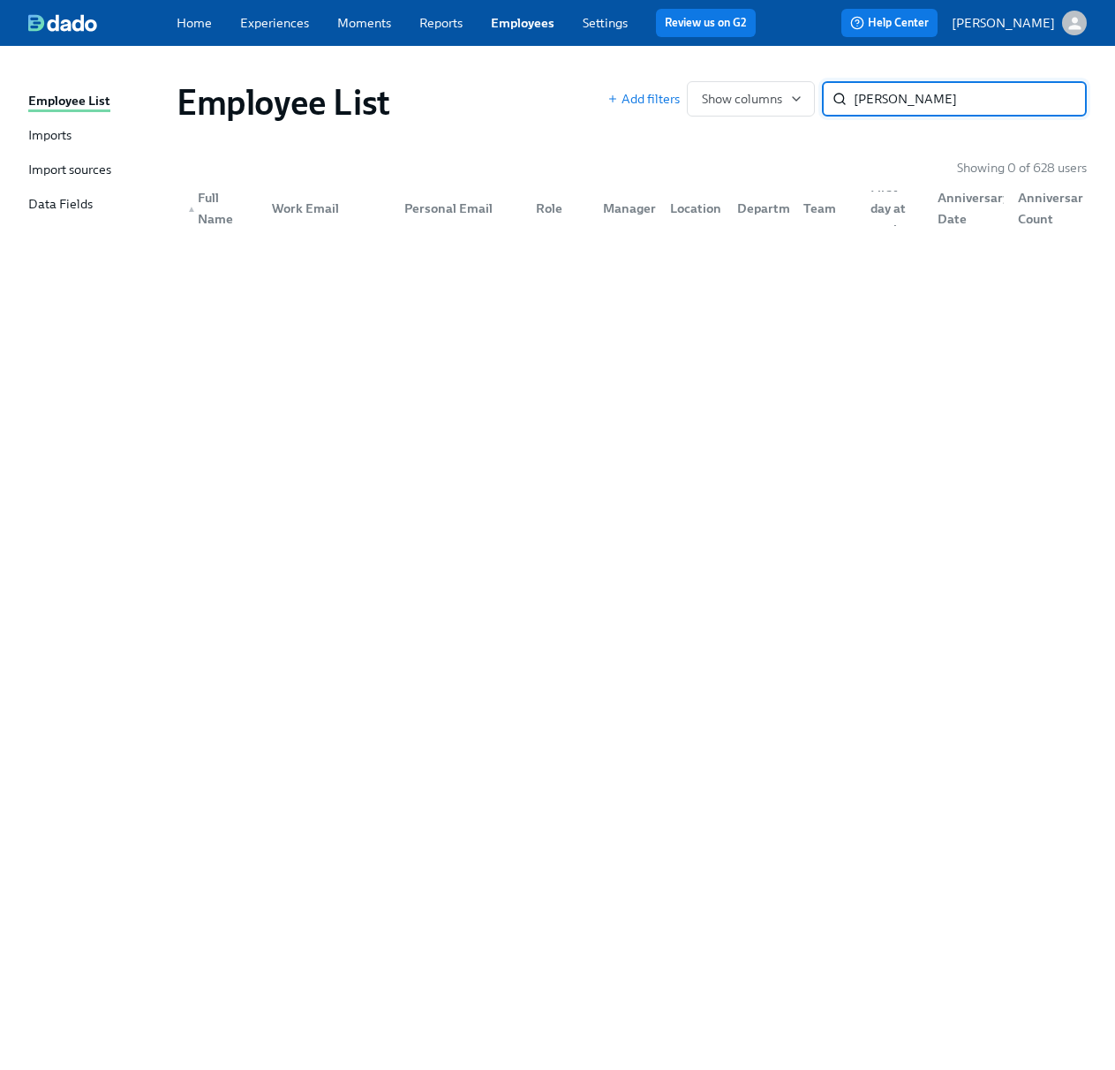
drag, startPoint x: 948, startPoint y: 99, endPoint x: 884, endPoint y: 94, distance: 63.8
click at [884, 94] on input "[PERSON_NAME]" at bounding box center [969, 98] width 233 height 35
type input "[PERSON_NAME]"
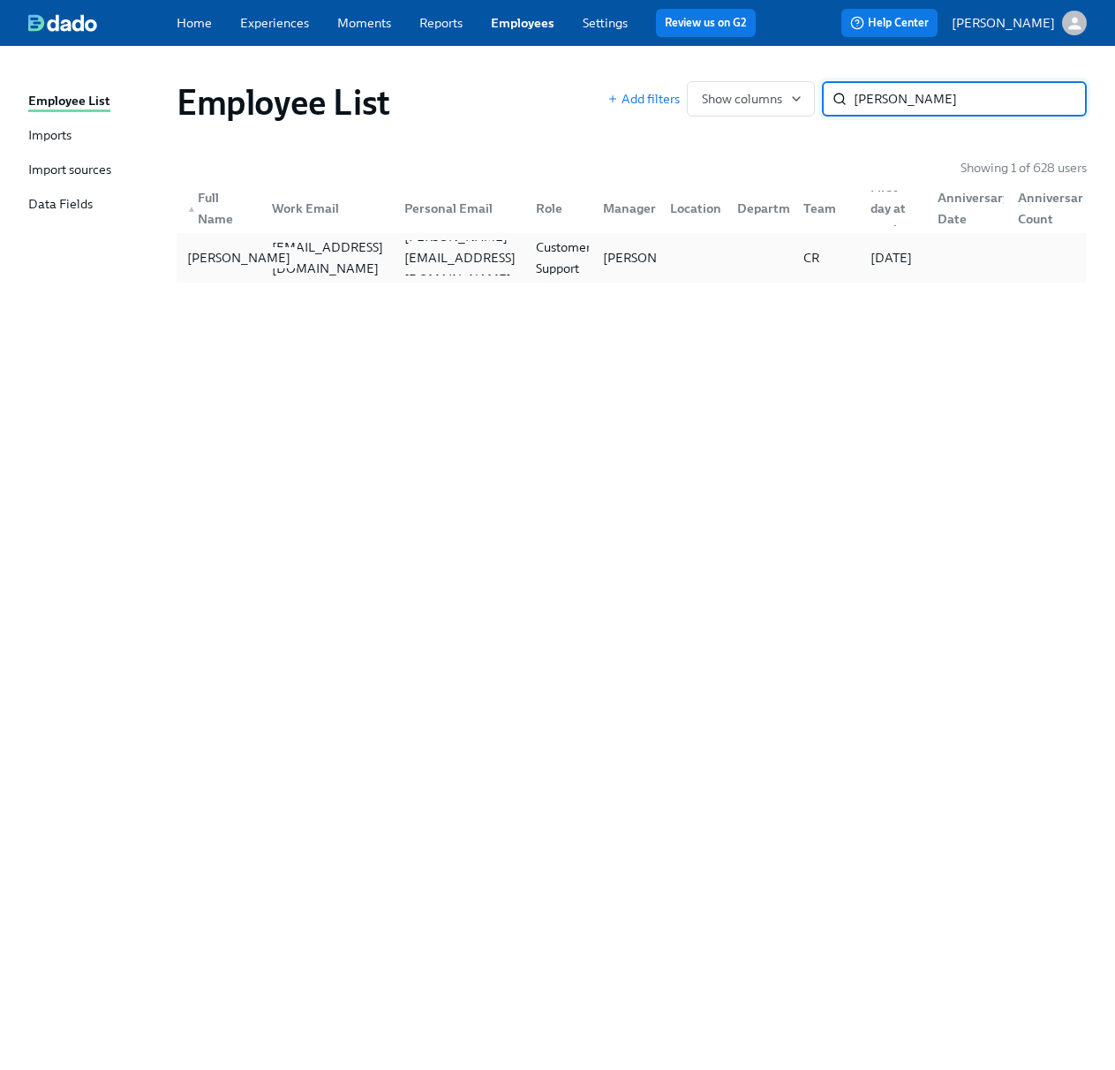
click at [233, 260] on div "[PERSON_NAME]" at bounding box center [238, 257] width 117 height 21
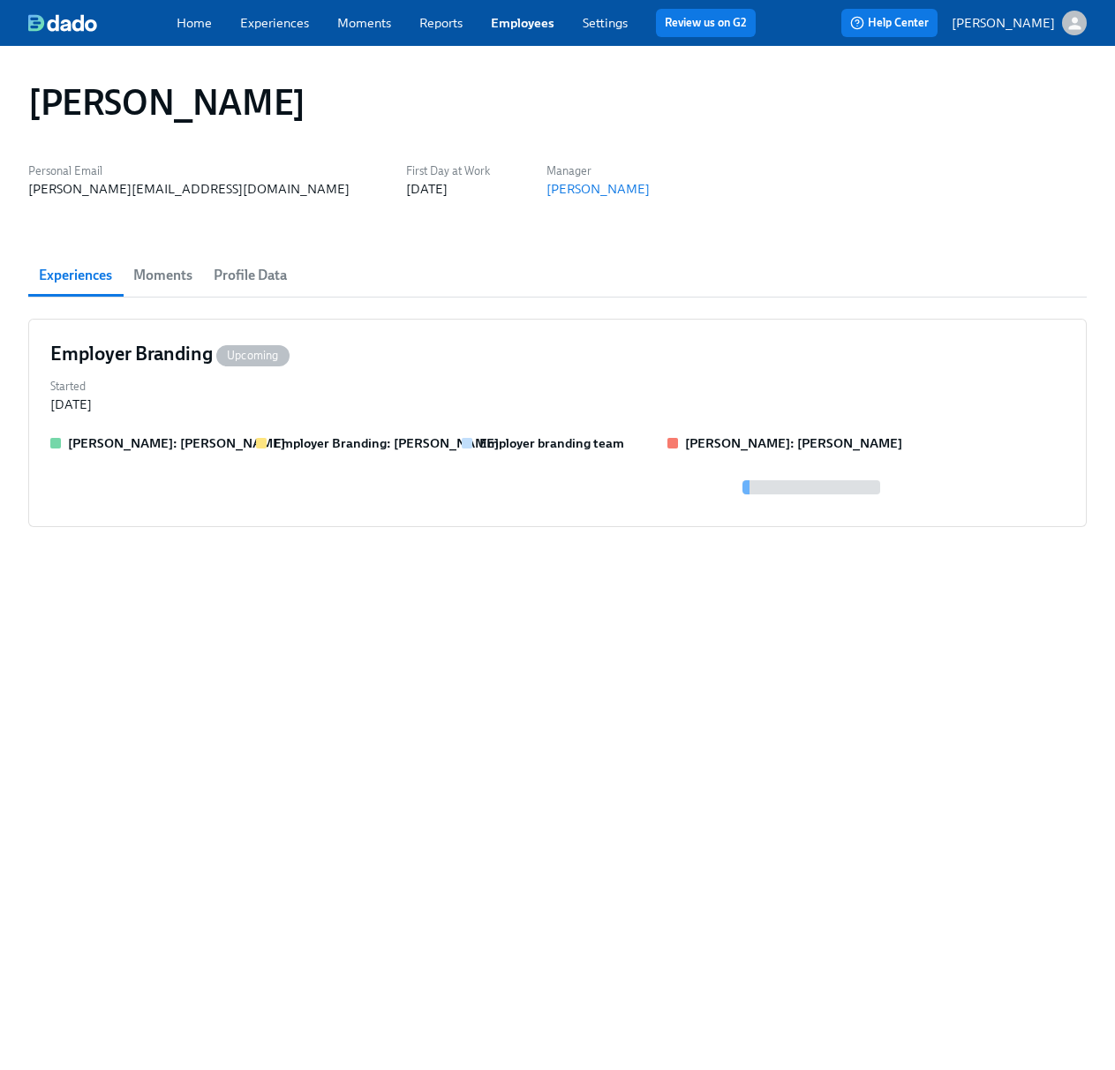
click at [181, 268] on span "Moments" at bounding box center [162, 275] width 59 height 25
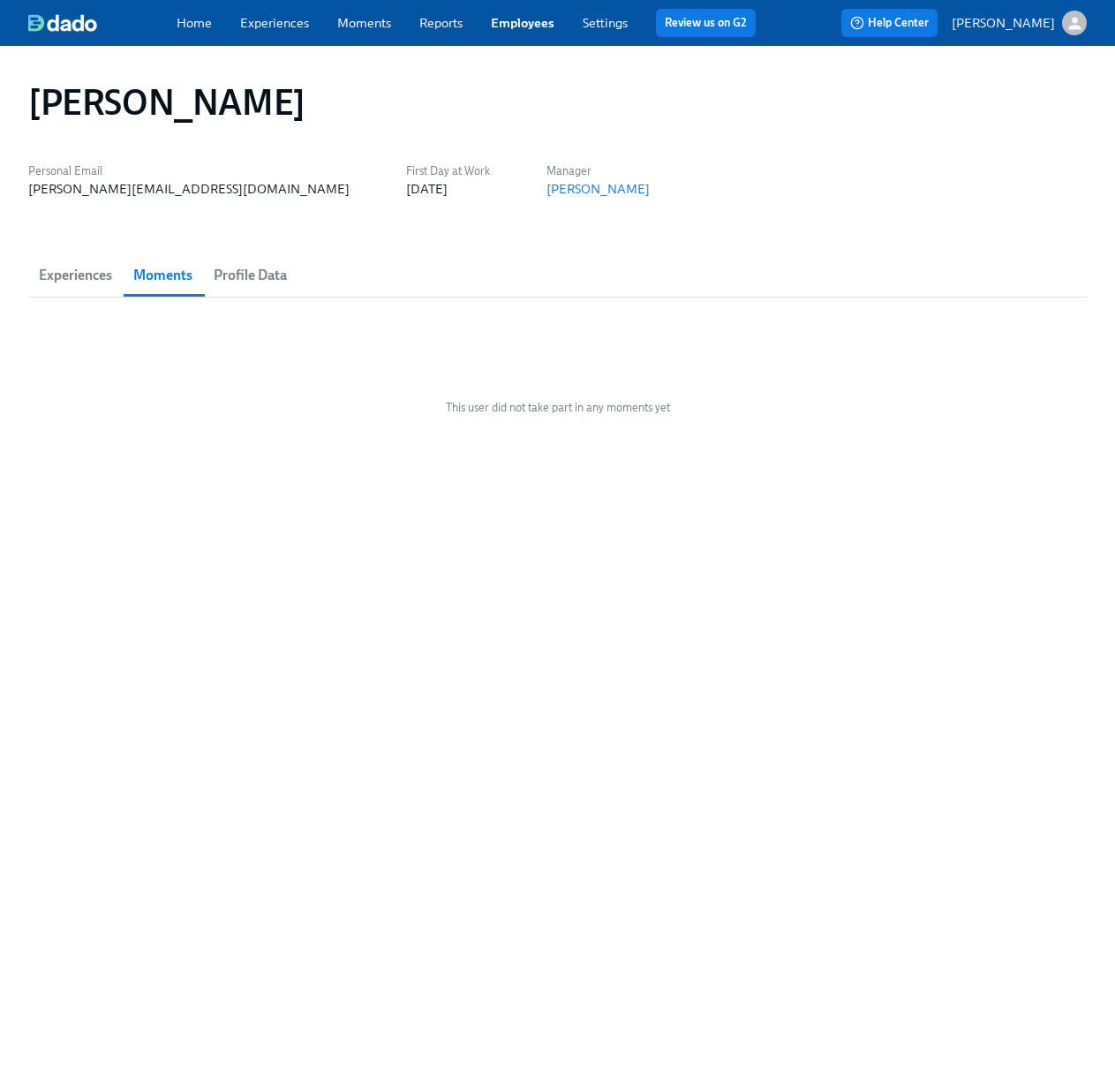
click at [248, 272] on span "Profile Data" at bounding box center [250, 275] width 73 height 25
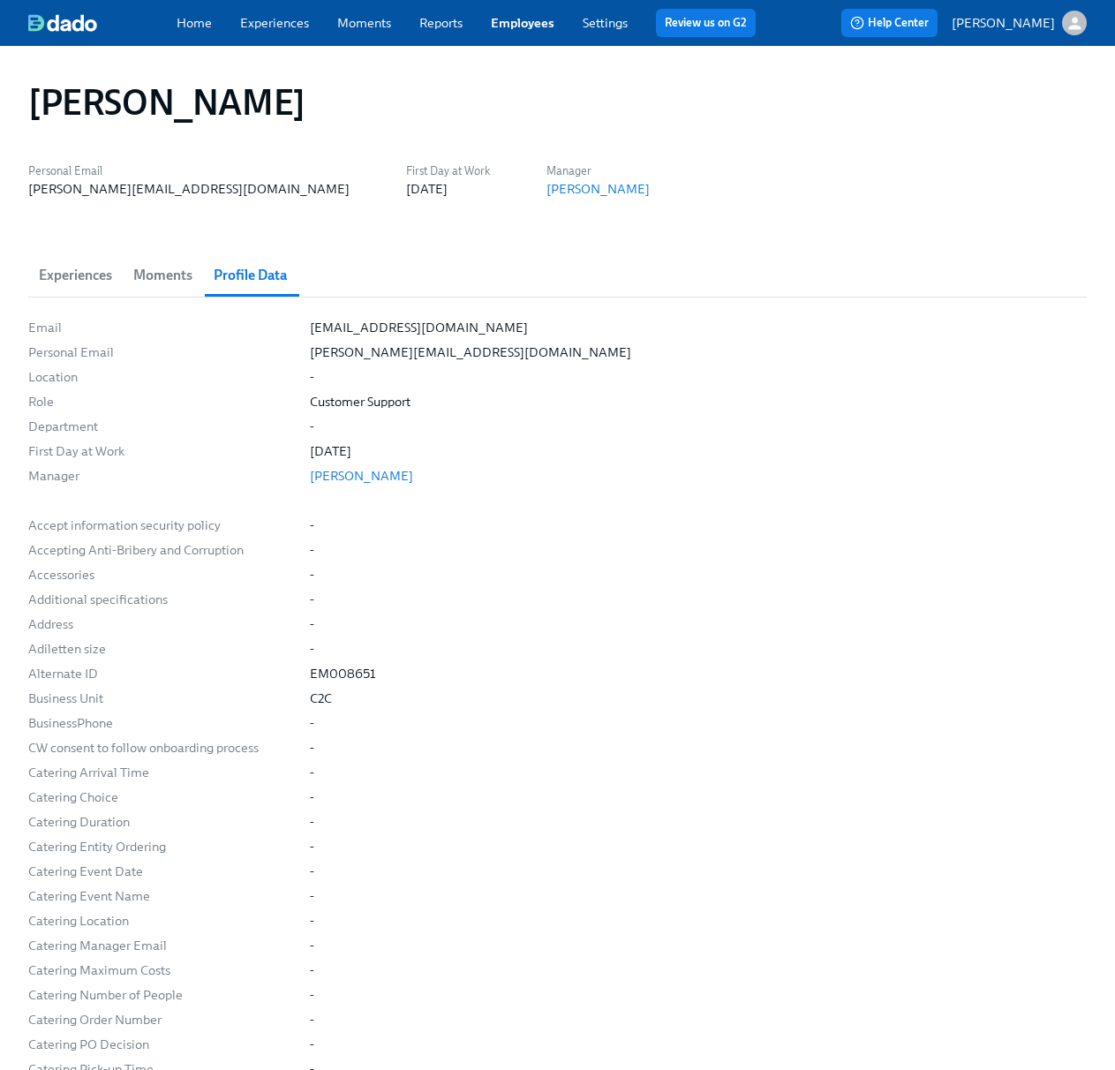
click at [82, 328] on div "Email" at bounding box center [161, 328] width 267 height 18
click at [510, 319] on div "[EMAIL_ADDRESS][DOMAIN_NAME]" at bounding box center [698, 328] width 777 height 18
click at [97, 327] on div "Email" at bounding box center [161, 328] width 267 height 18
click at [597, 23] on link "Settings" at bounding box center [604, 23] width 45 height 16
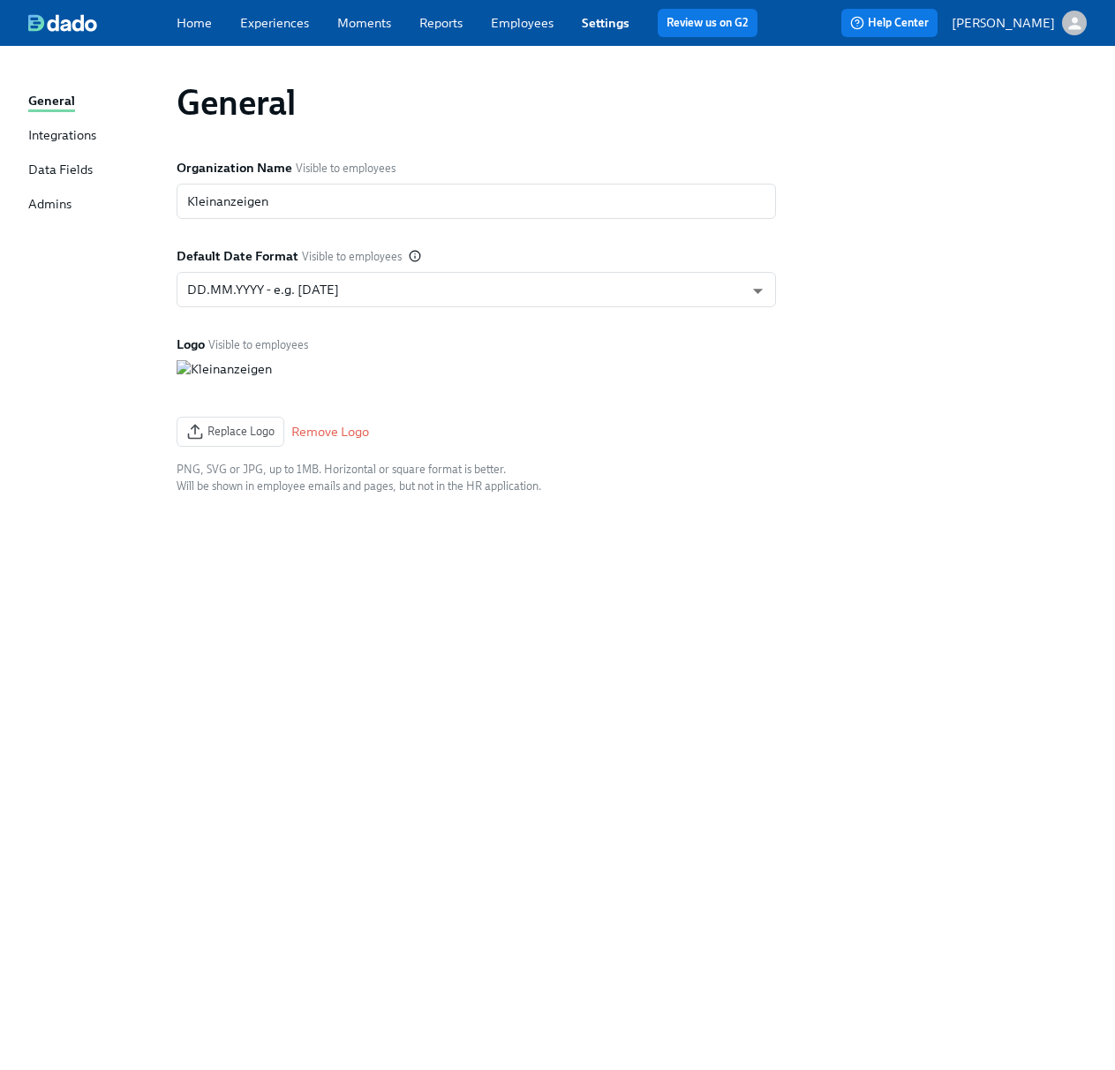
click at [60, 129] on div "Integrations" at bounding box center [62, 136] width 68 height 20
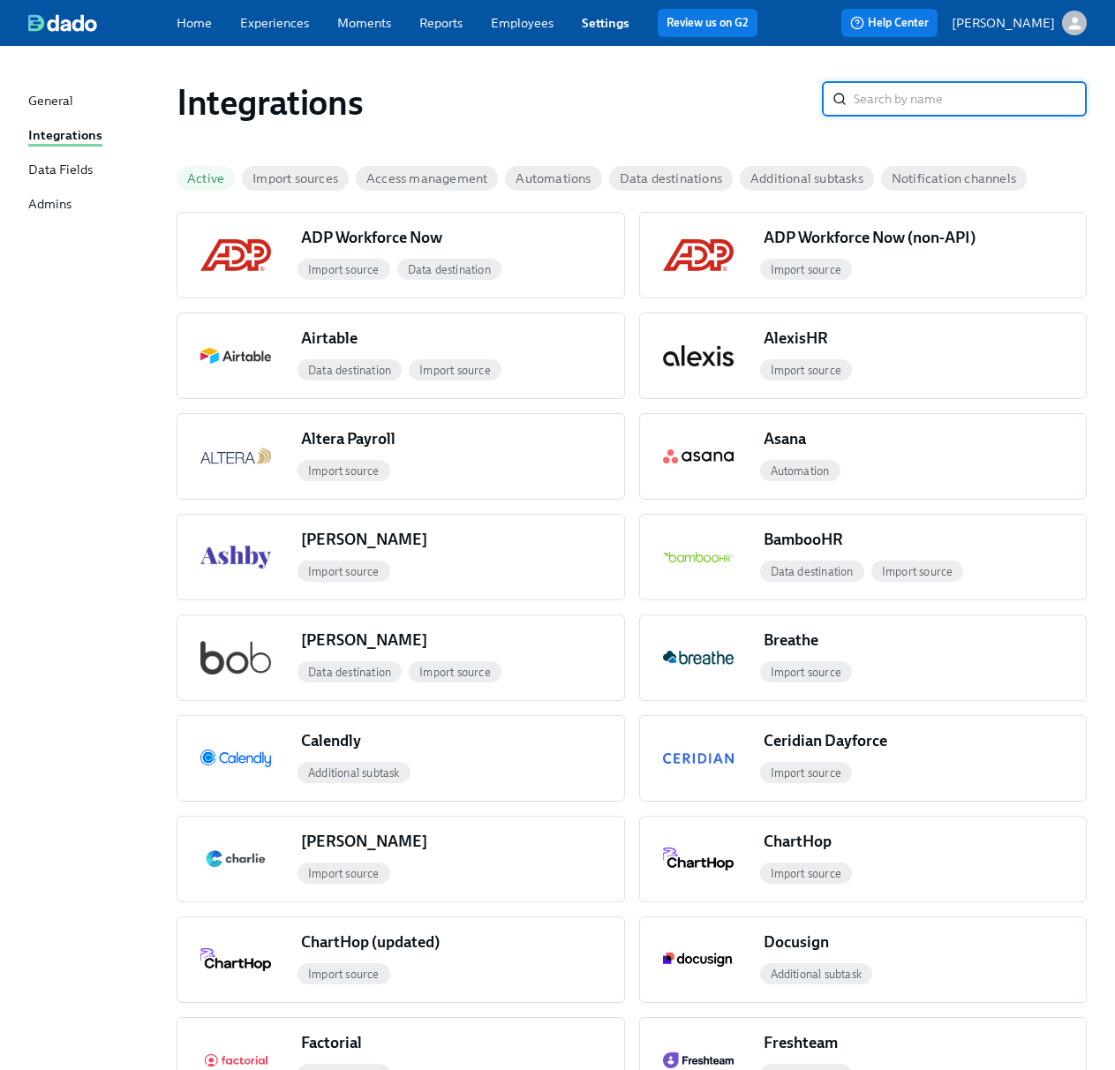
click at [56, 165] on div "Data Fields" at bounding box center [60, 171] width 64 height 20
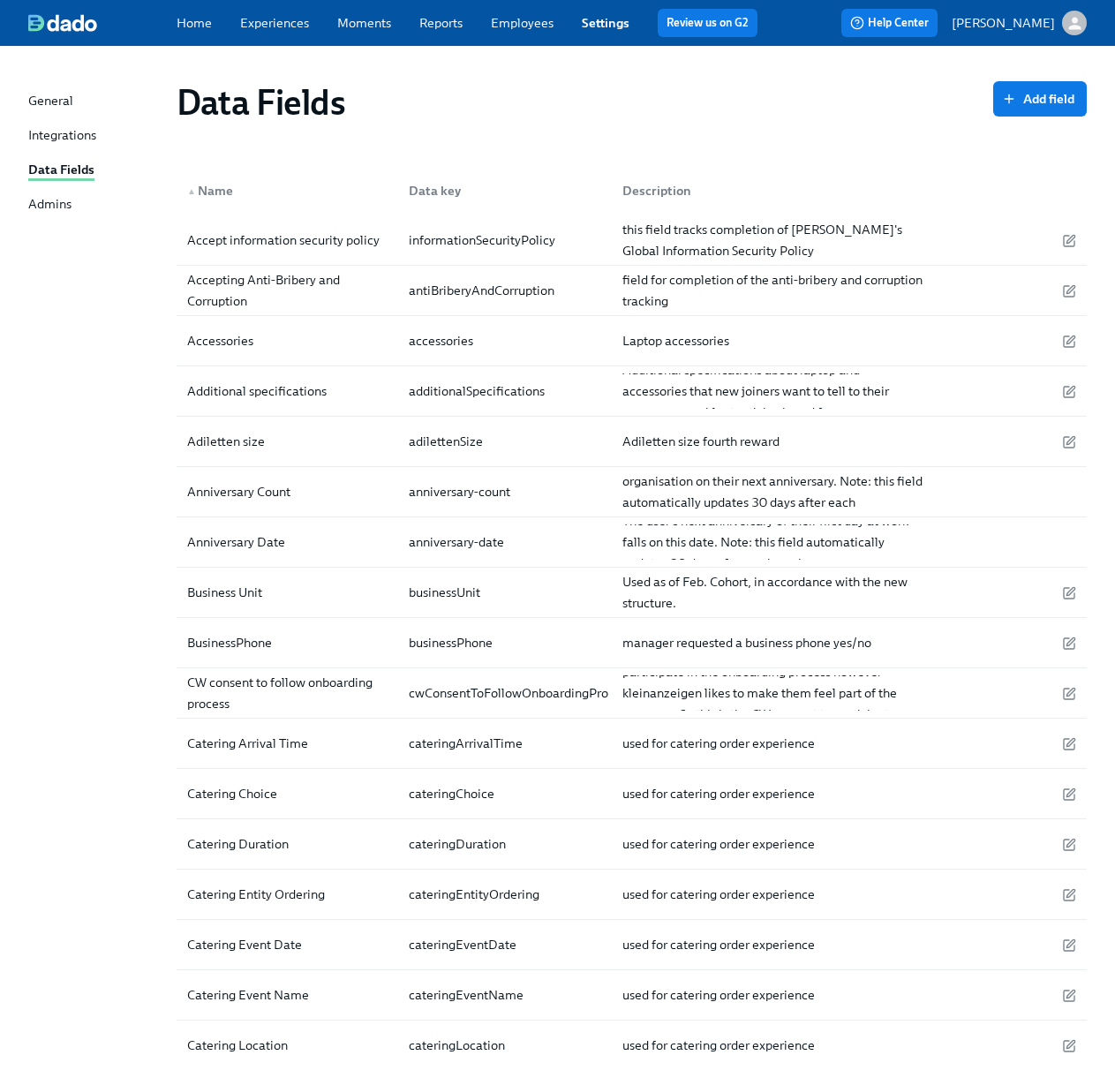
click at [56, 203] on div "Admins" at bounding box center [49, 205] width 43 height 20
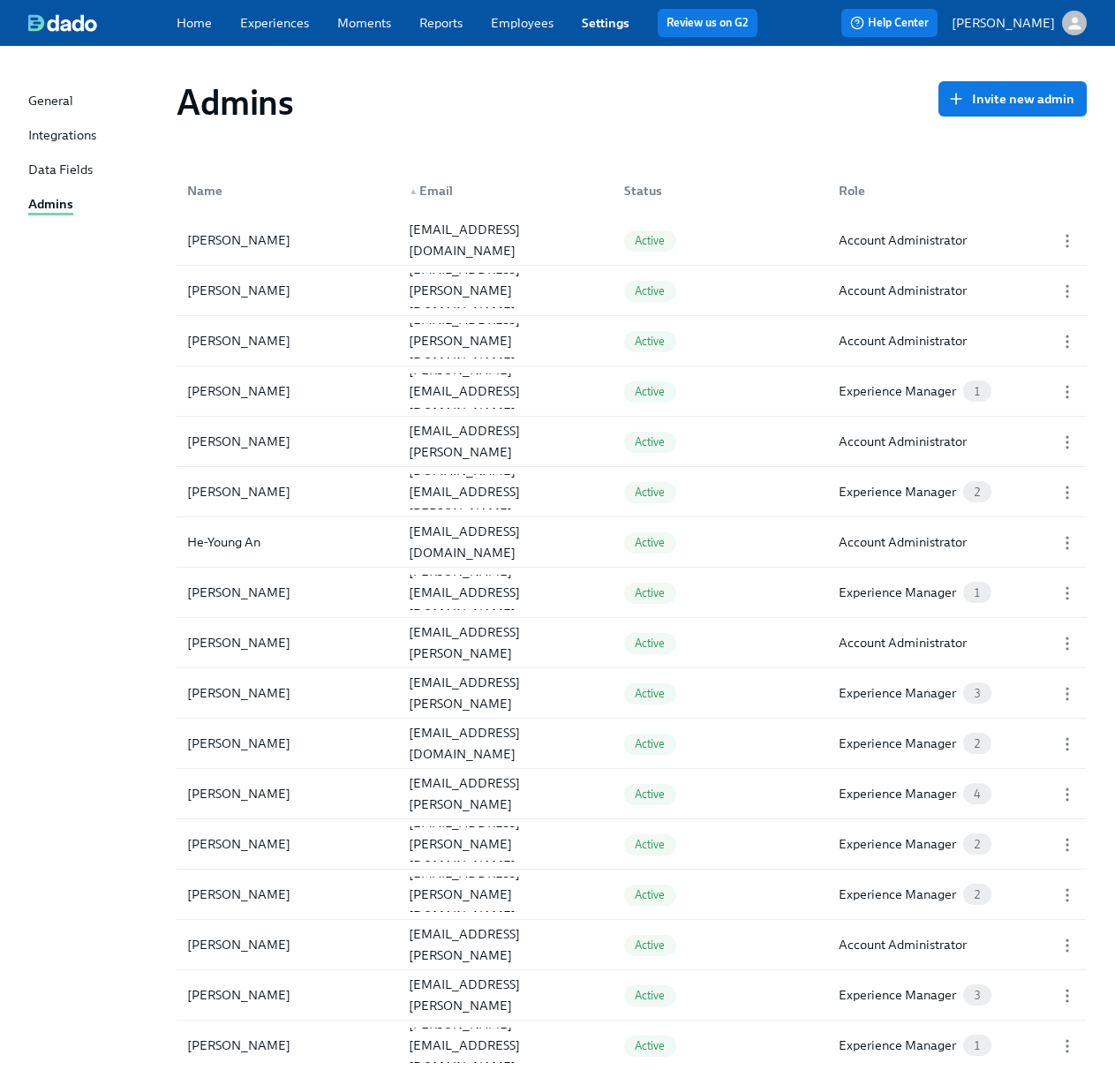
click at [518, 21] on link "Employees" at bounding box center [522, 23] width 63 height 16
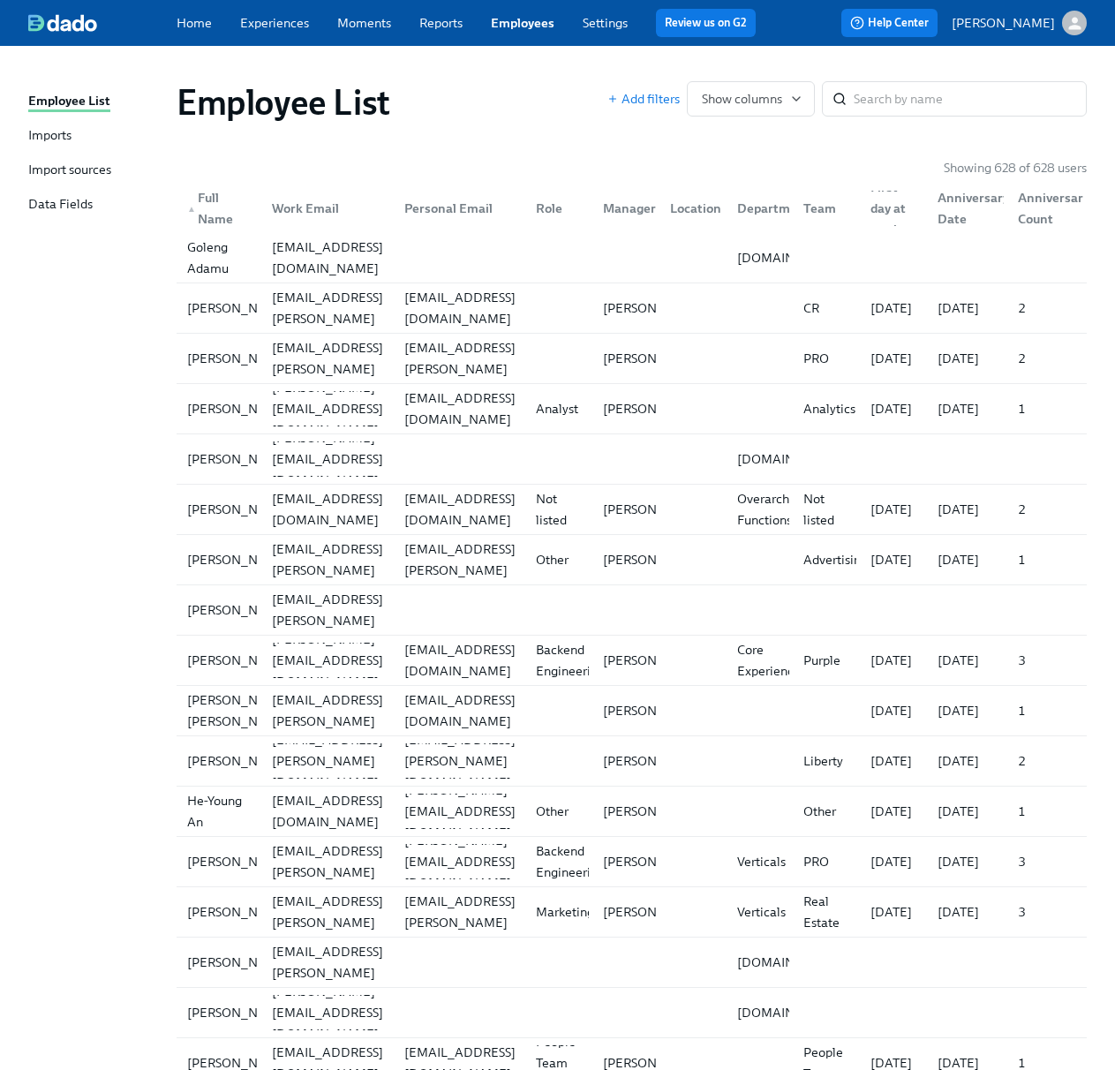
click at [430, 19] on link "Reports" at bounding box center [440, 23] width 43 height 16
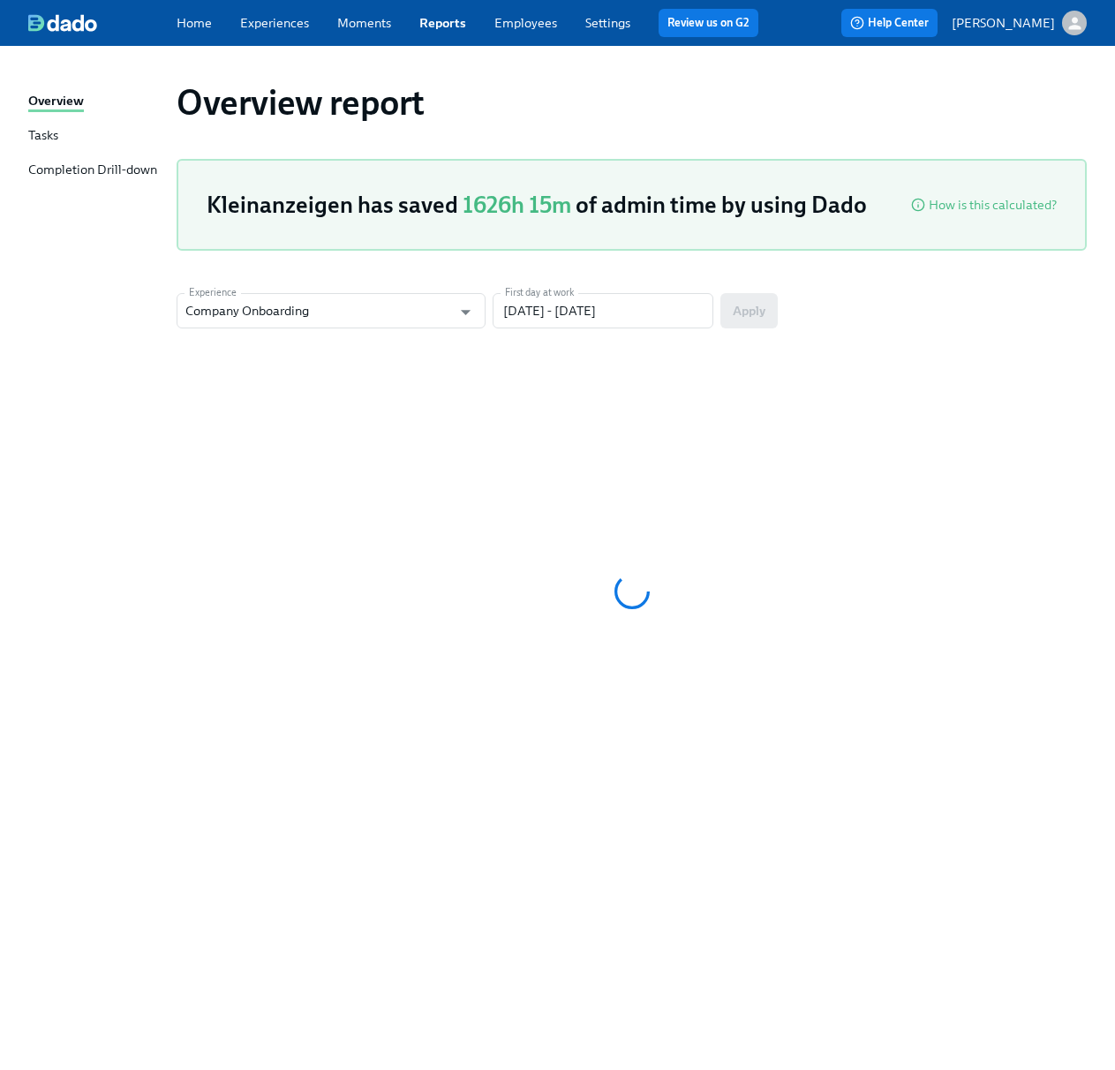
click at [520, 19] on link "Employees" at bounding box center [525, 23] width 63 height 16
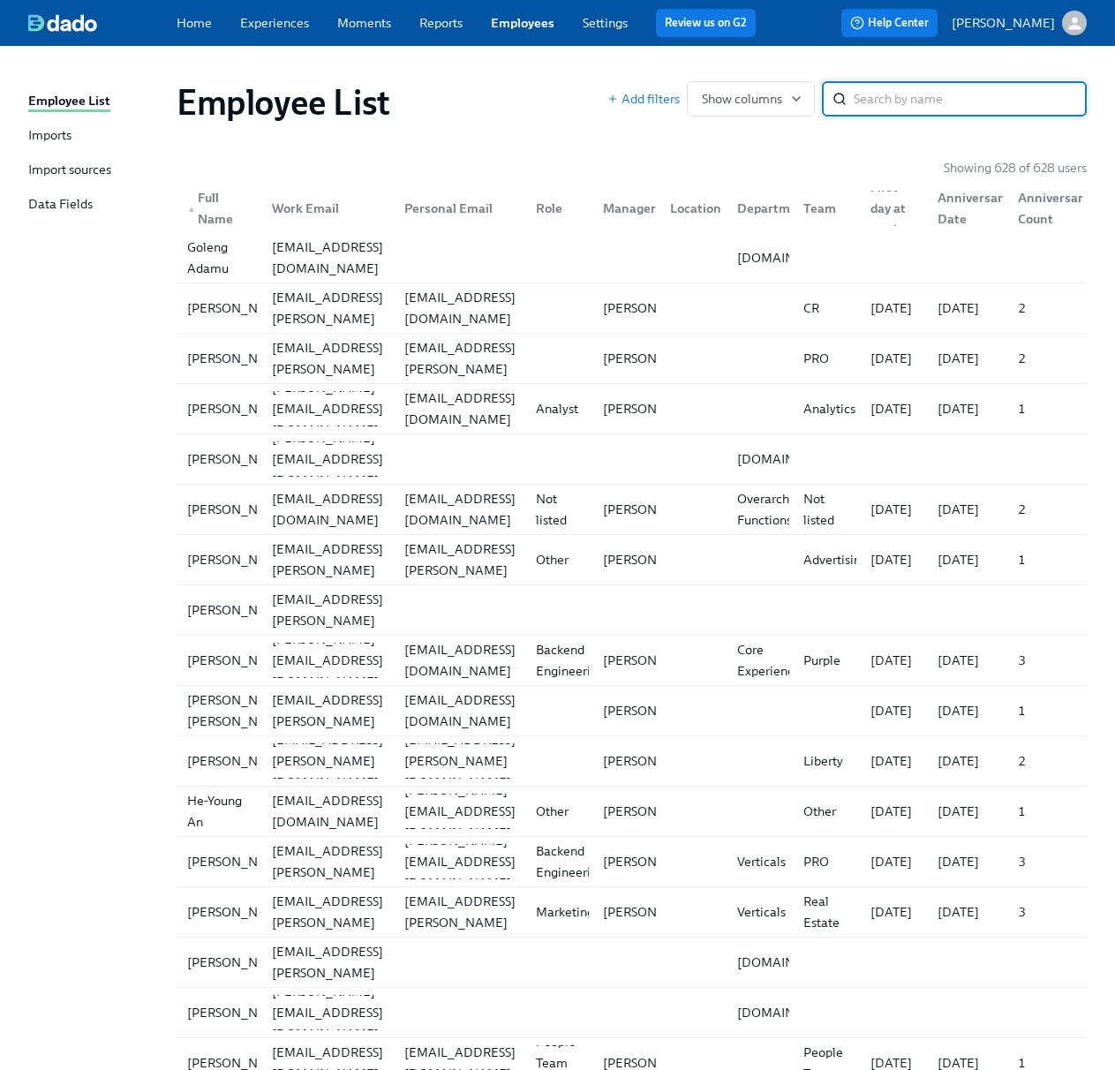
click at [76, 126] on link "Imports" at bounding box center [95, 136] width 134 height 20
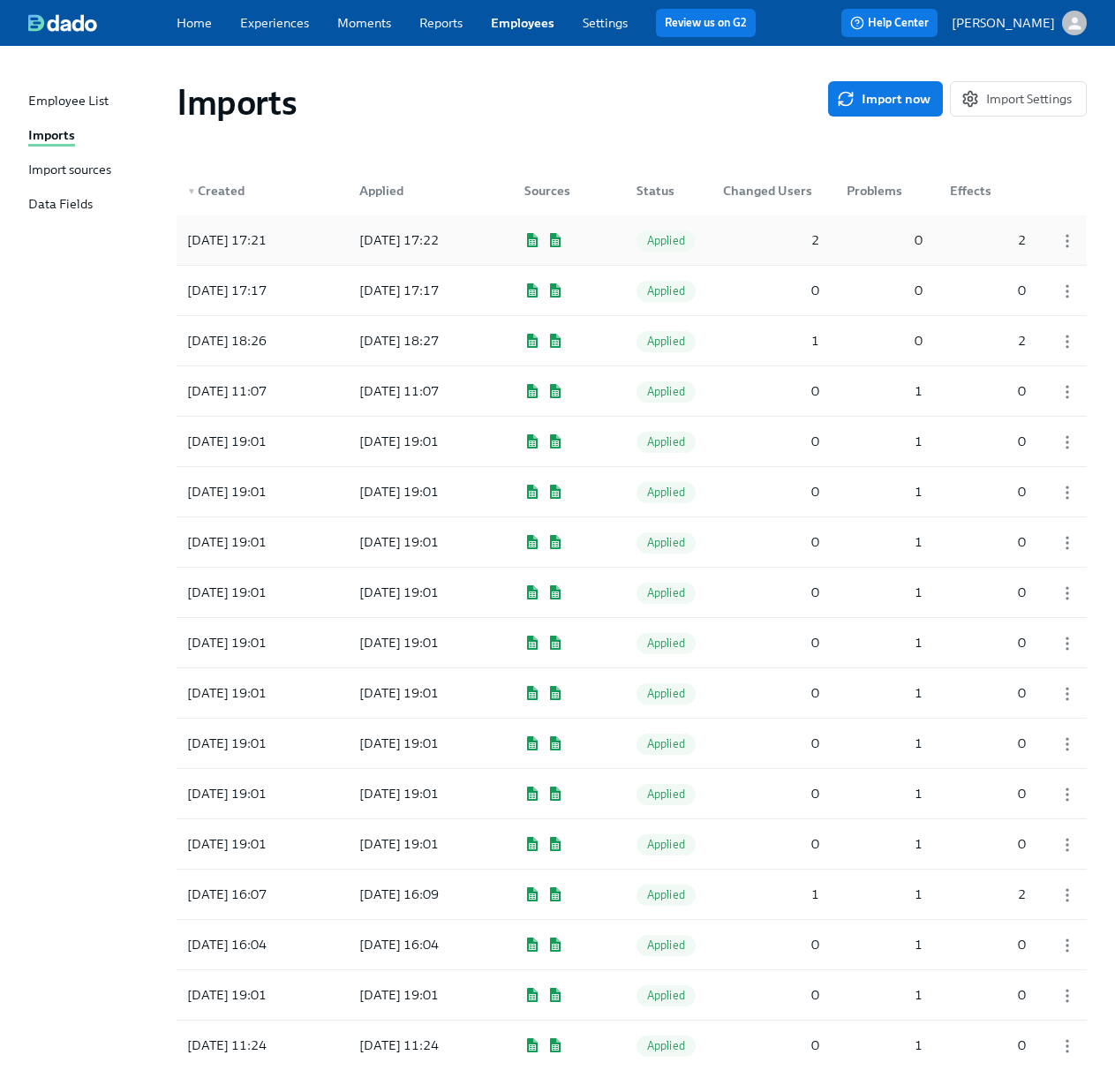
click at [313, 239] on div "[DATE] 17:21" at bounding box center [259, 239] width 159 height 35
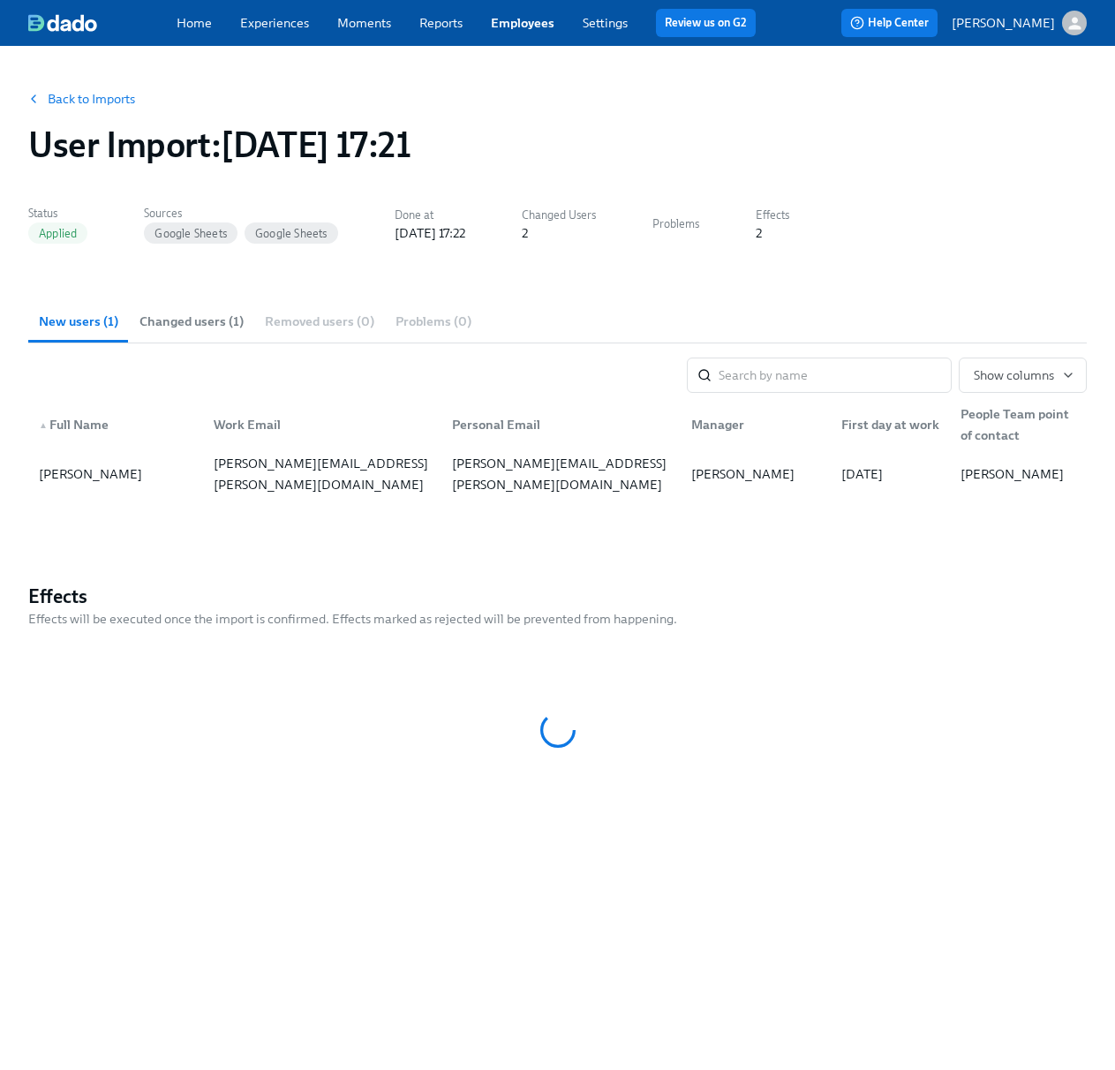
click at [540, 256] on section "Status Applied Sources Google Sheets Google Sheets Done at [DATE] 17:22 Changed…" at bounding box center [557, 236] width 1058 height 71
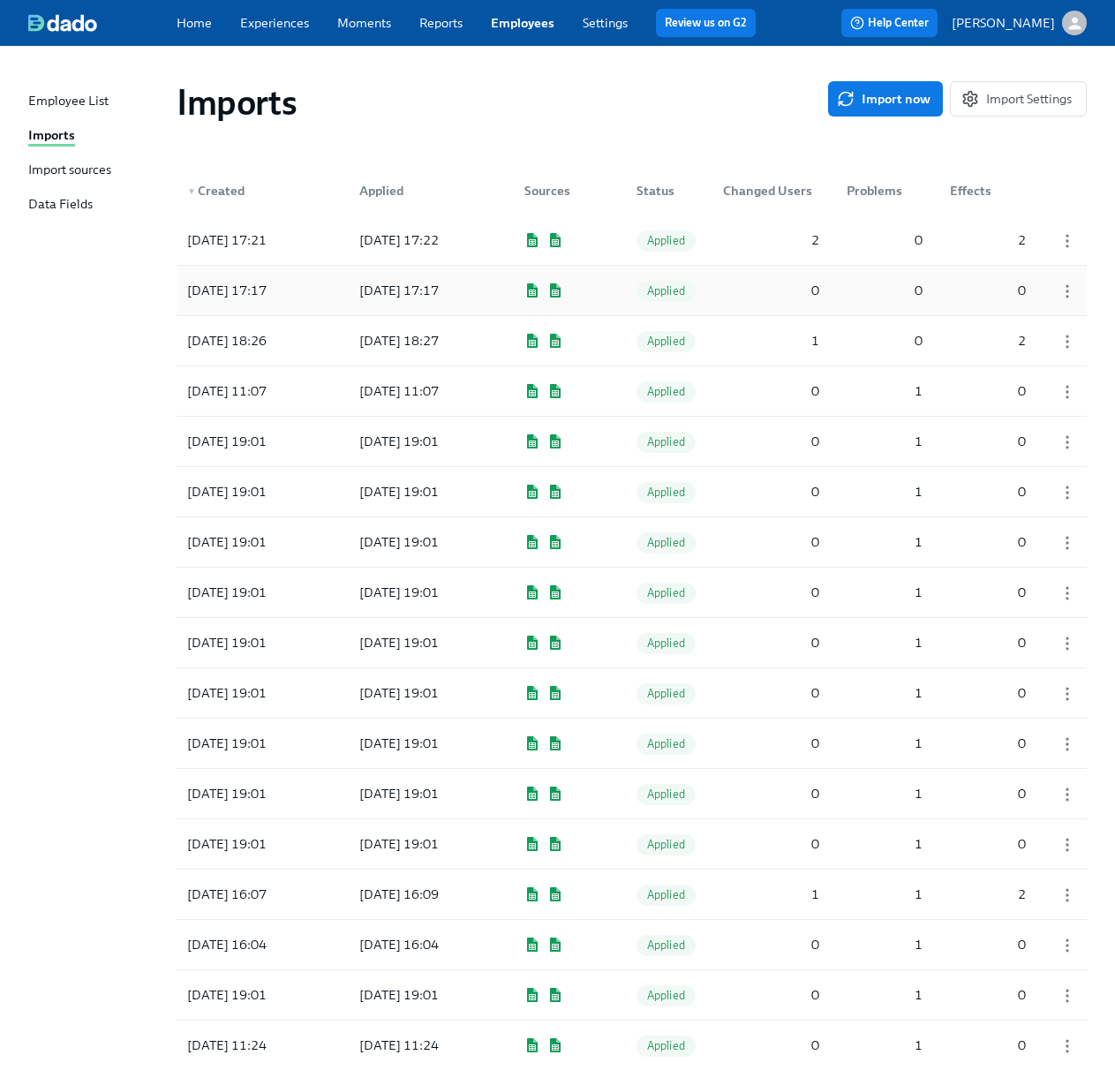
click at [407, 303] on div "[DATE] 17:17" at bounding box center [424, 290] width 159 height 35
click at [396, 342] on div "[DATE] 18:27" at bounding box center [399, 340] width 94 height 21
click at [323, 911] on div "[DATE] 16:07" at bounding box center [259, 893] width 159 height 35
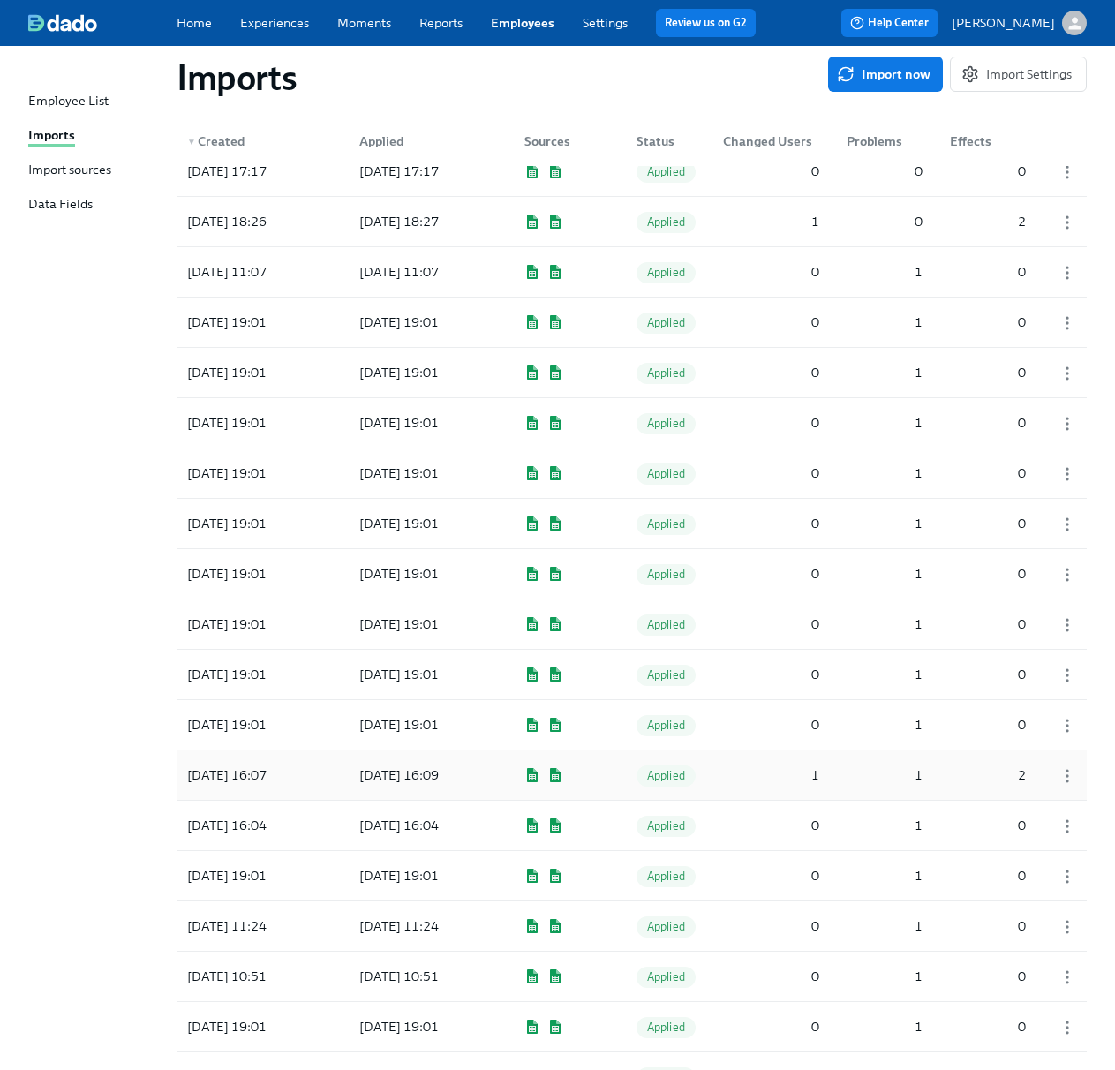
scroll to position [123, 0]
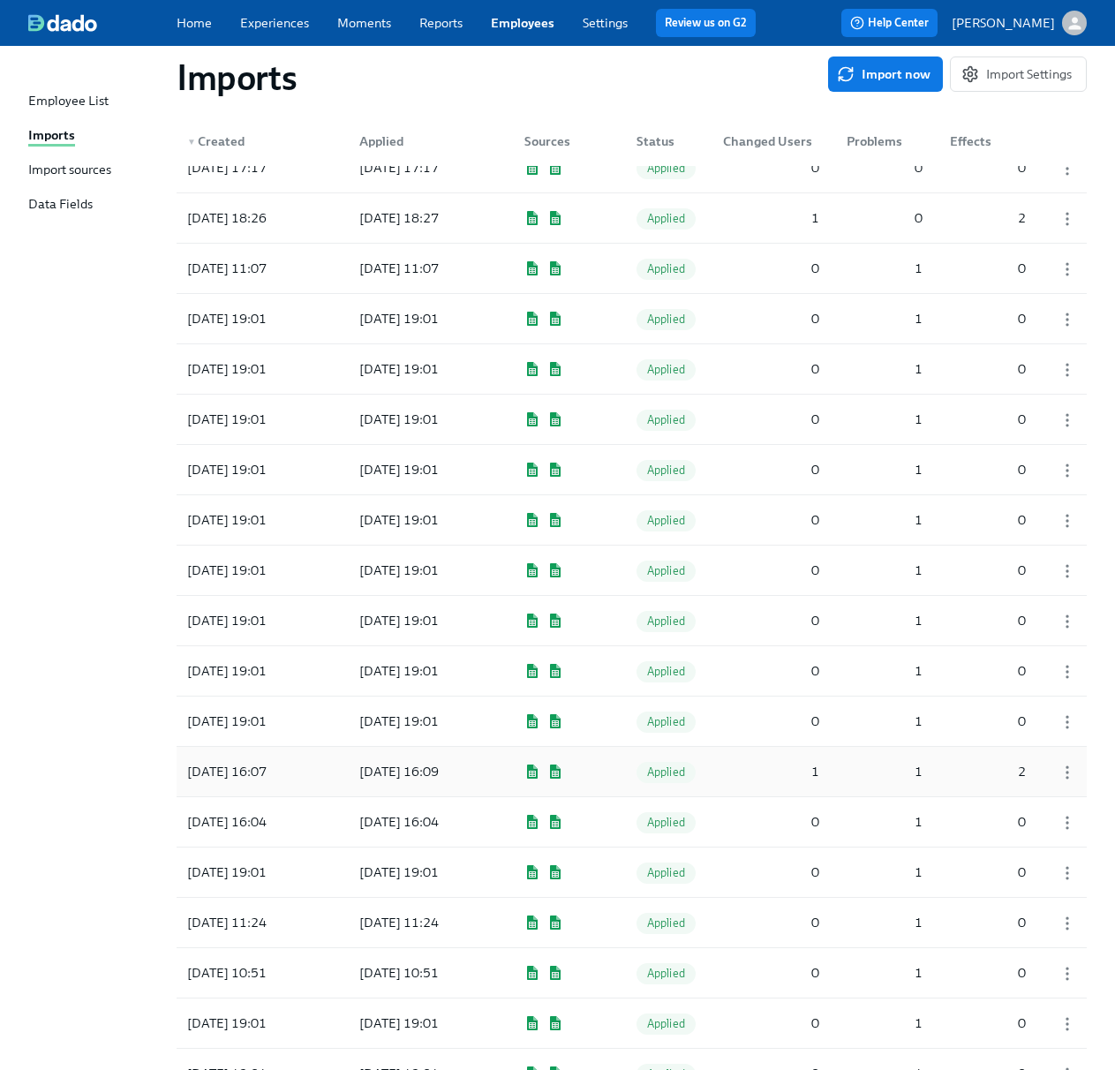
click at [350, 775] on div "[DATE] 16:09" at bounding box center [424, 771] width 159 height 35
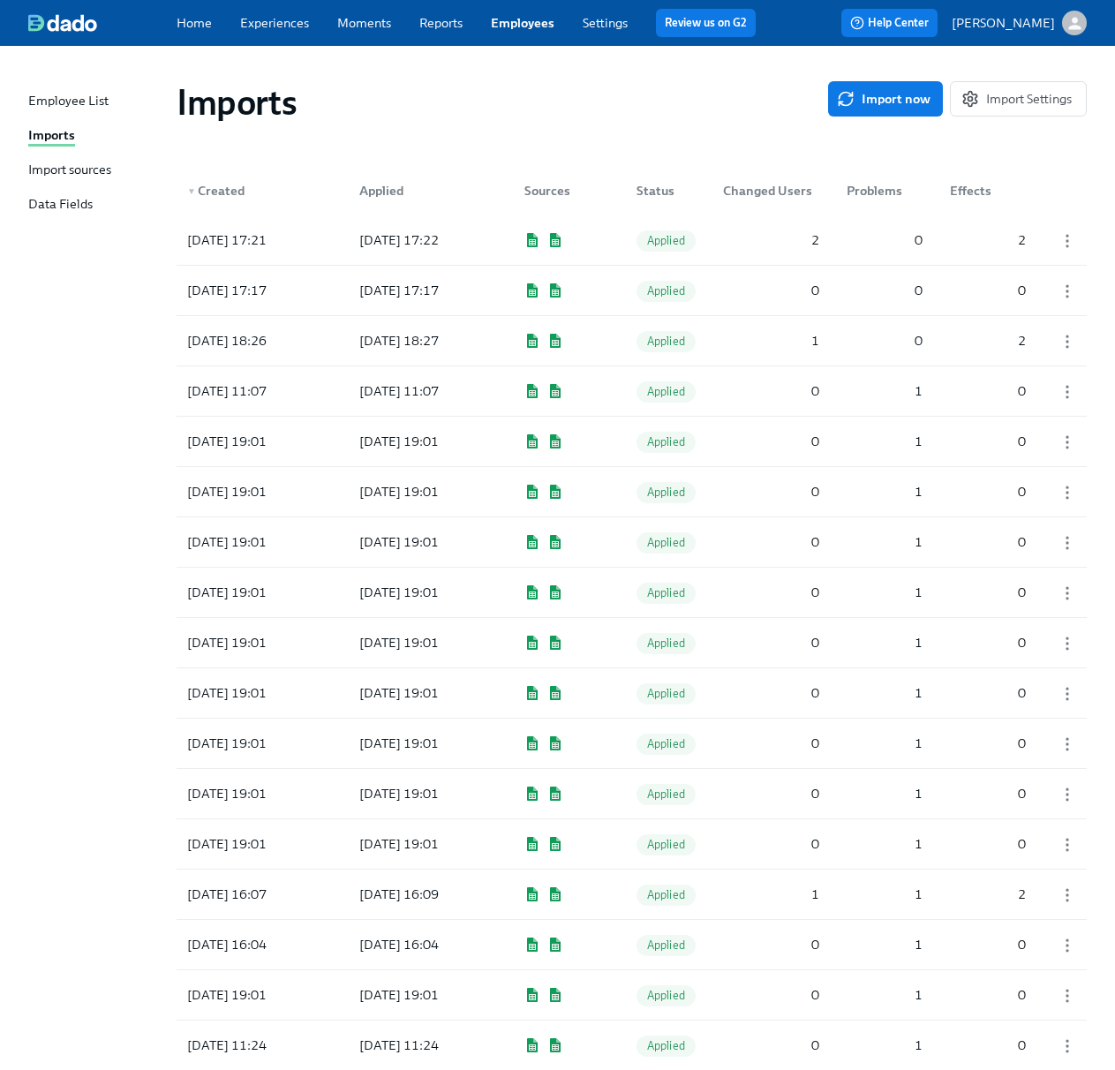
click at [112, 161] on link "Import sources" at bounding box center [95, 171] width 134 height 20
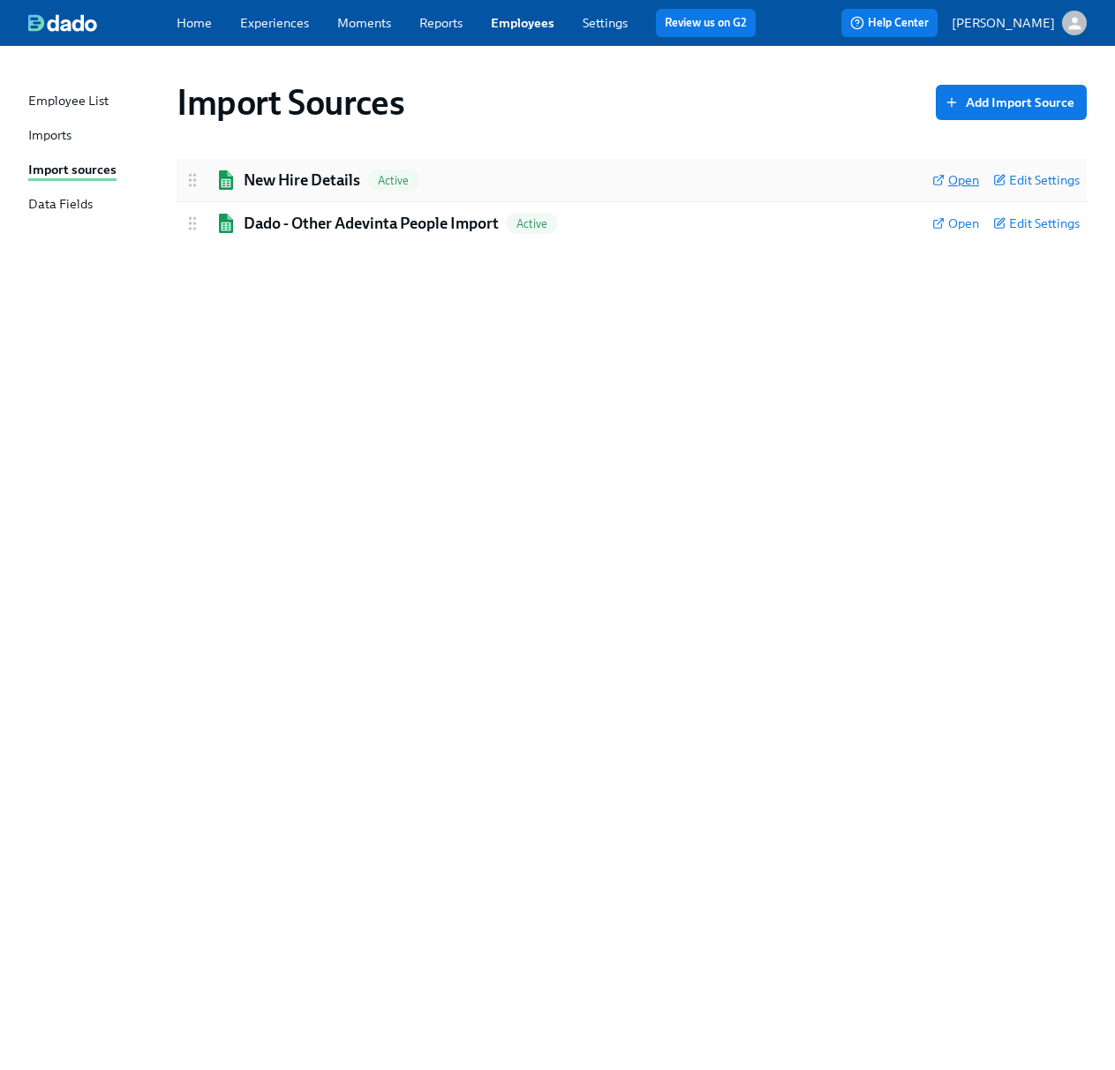
click at [951, 179] on span "Open" at bounding box center [955, 180] width 47 height 18
click at [63, 132] on div "Imports" at bounding box center [49, 136] width 43 height 20
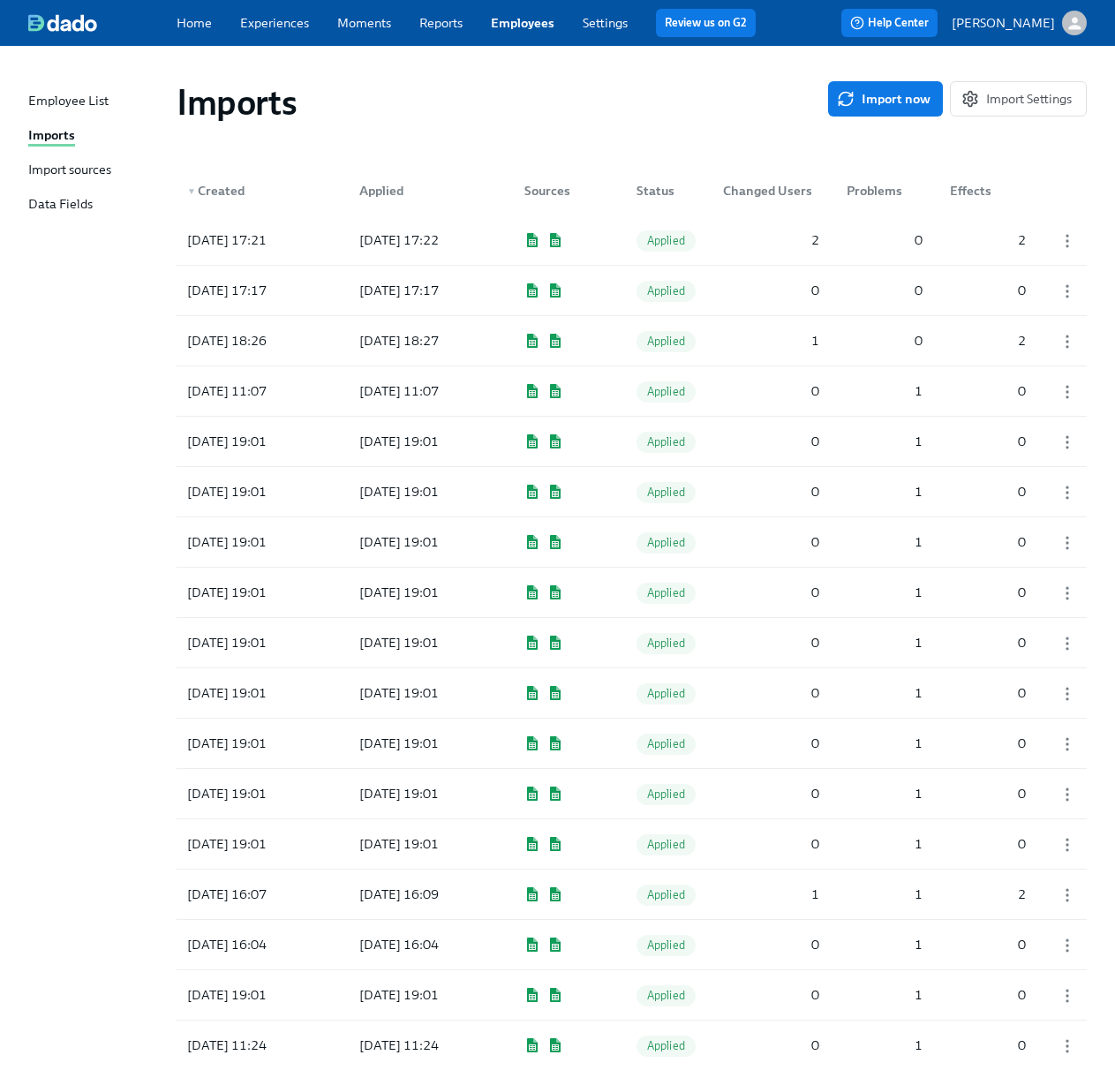
click at [56, 184] on div "Employee List Imports Import sources Data Fields" at bounding box center [102, 161] width 148 height 138
click at [68, 170] on div "Import sources" at bounding box center [69, 171] width 83 height 20
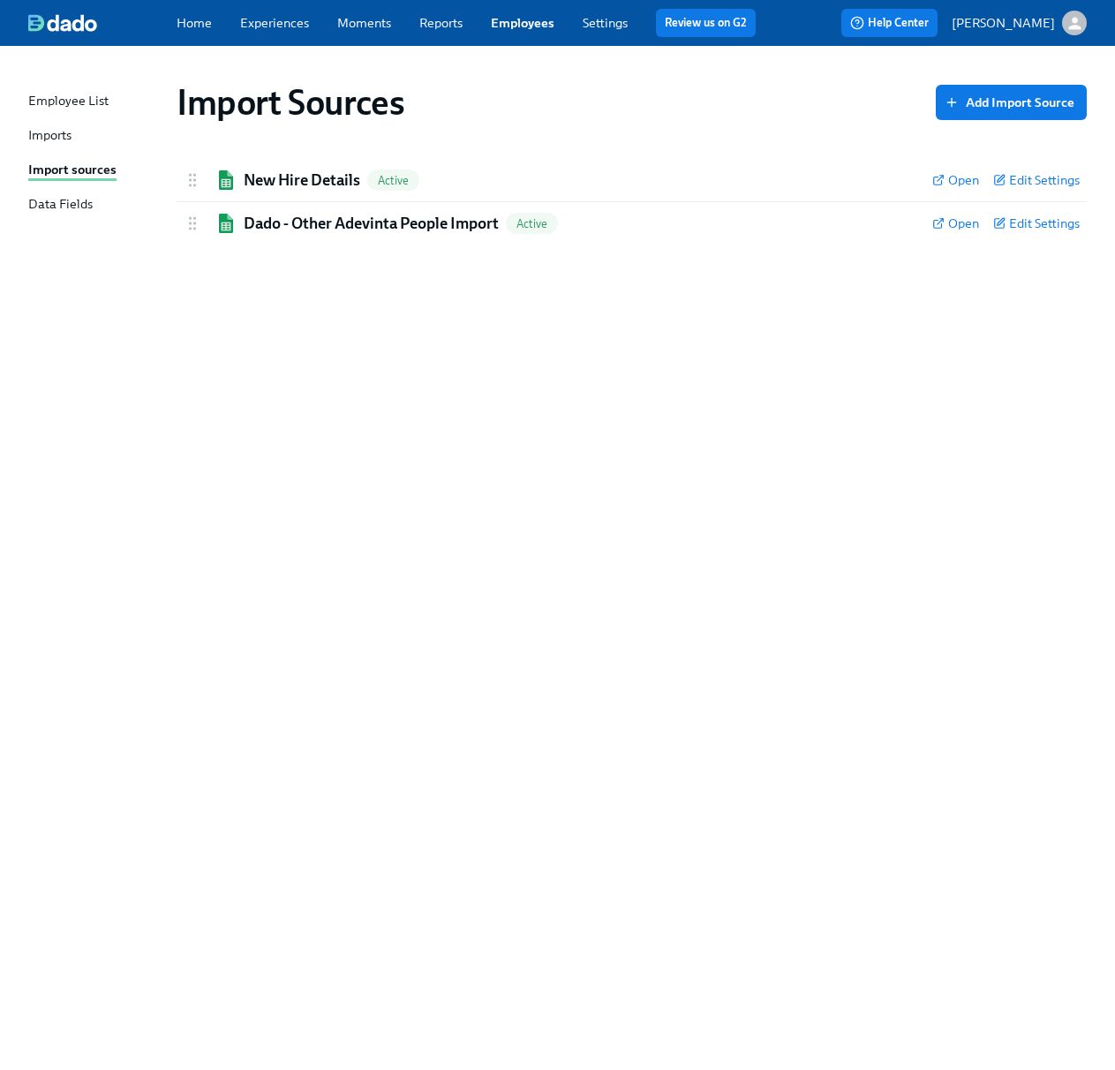
click at [71, 132] on div "Imports" at bounding box center [49, 136] width 43 height 20
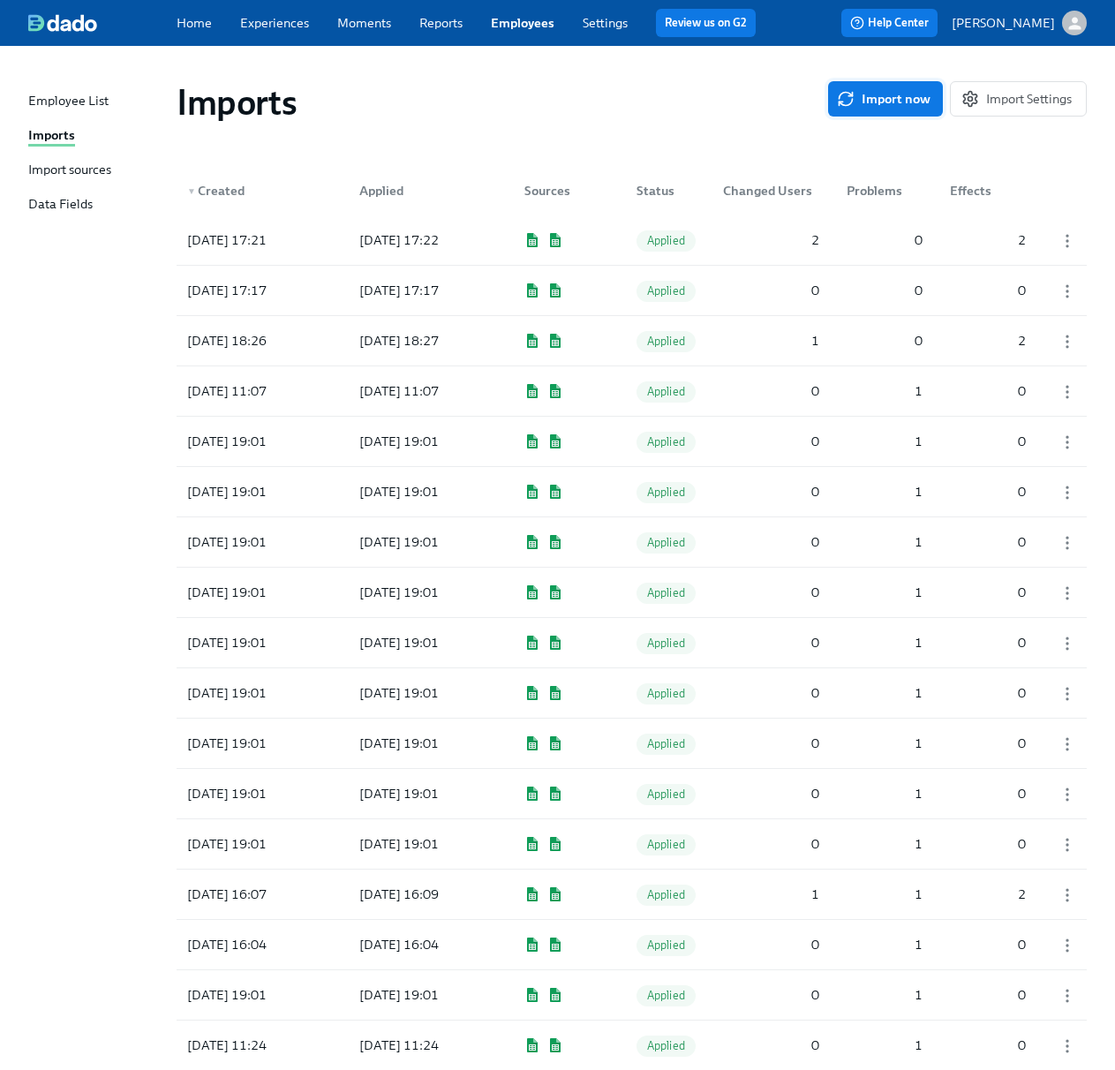
click at [890, 105] on span "Import now" at bounding box center [885, 99] width 90 height 18
click at [695, 239] on span "Pending" at bounding box center [667, 240] width 63 height 13
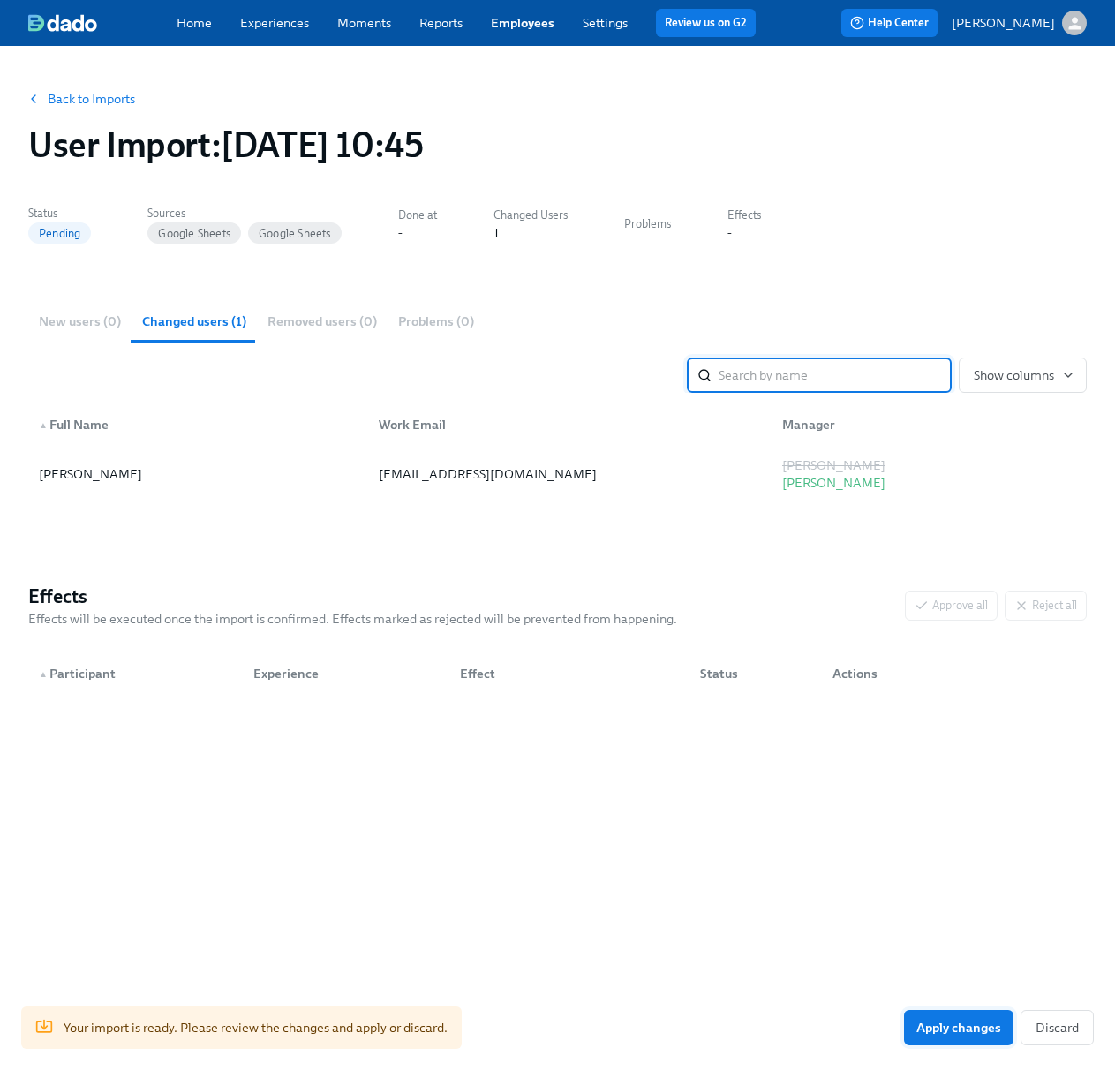
click at [964, 1028] on span "Apply changes" at bounding box center [958, 1027] width 85 height 18
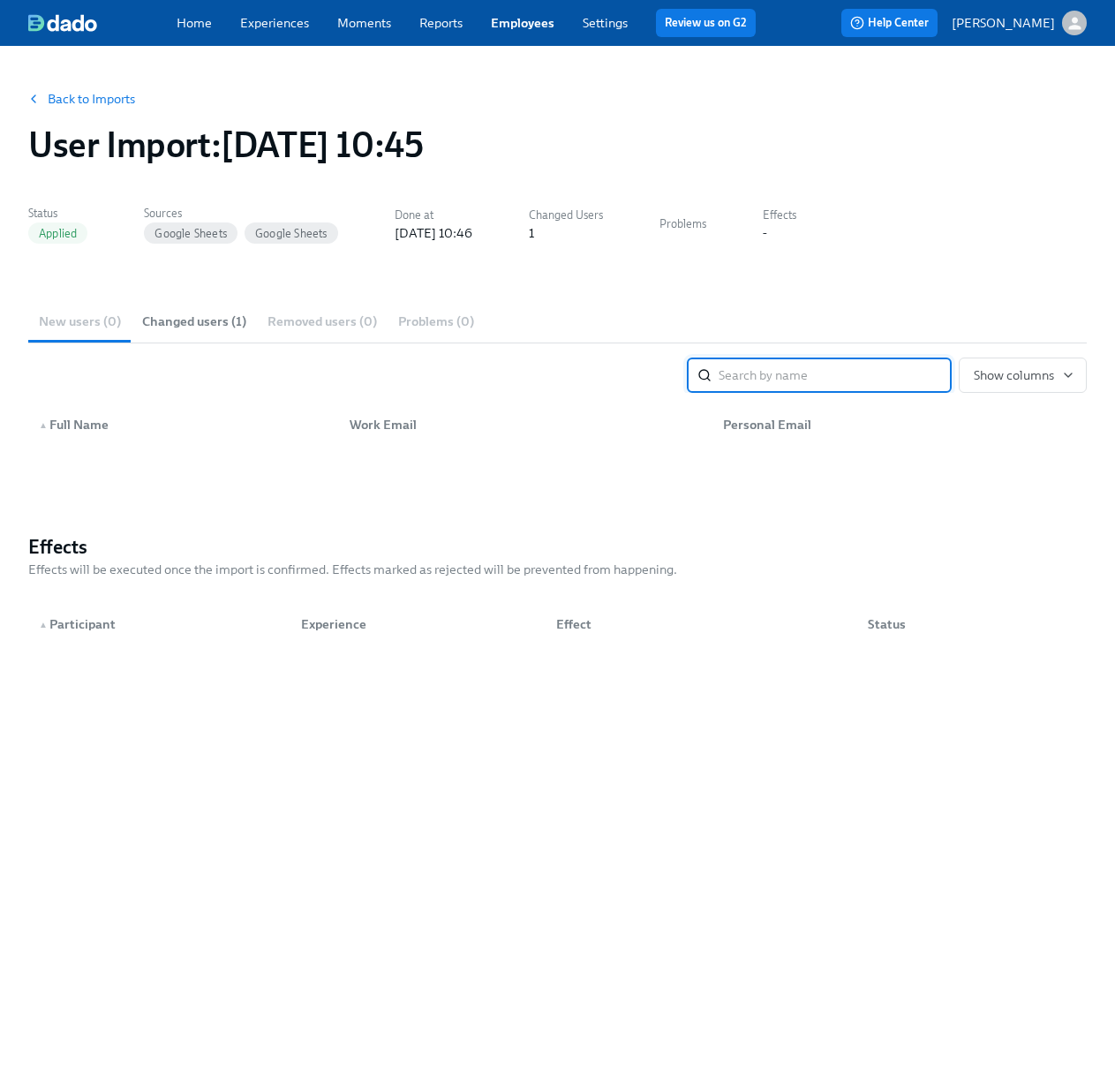
click at [202, 324] on span "Changed users (1)" at bounding box center [194, 322] width 104 height 20
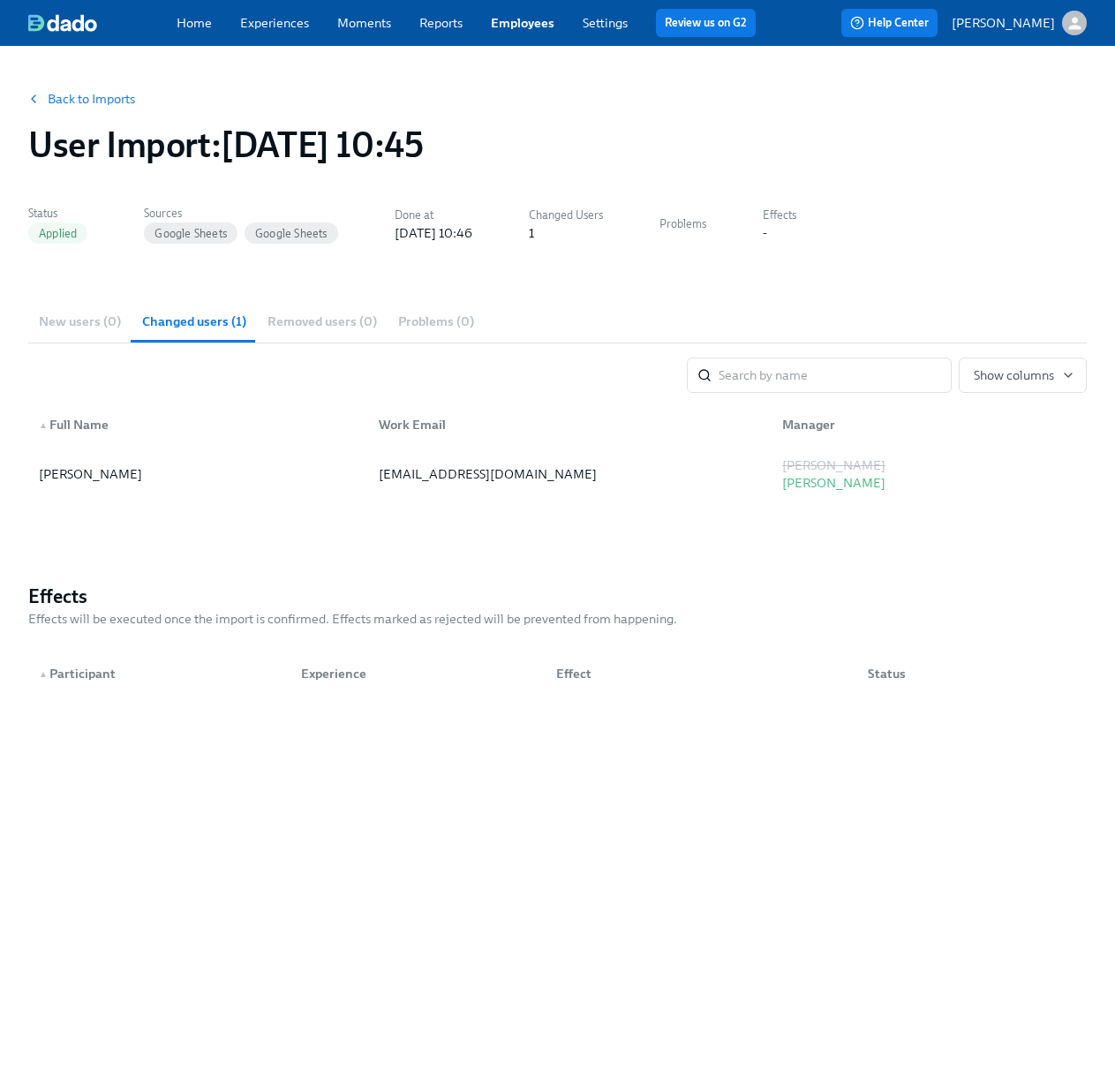
click at [86, 326] on div "New users (0) Changed users (1) Removed users (0) Problems (0)" at bounding box center [557, 321] width 1058 height 42
click at [86, 319] on div "New users (0) Changed users (1) Removed users (0) Problems (0)" at bounding box center [557, 321] width 1058 height 42
click at [193, 30] on link "Home" at bounding box center [193, 23] width 35 height 16
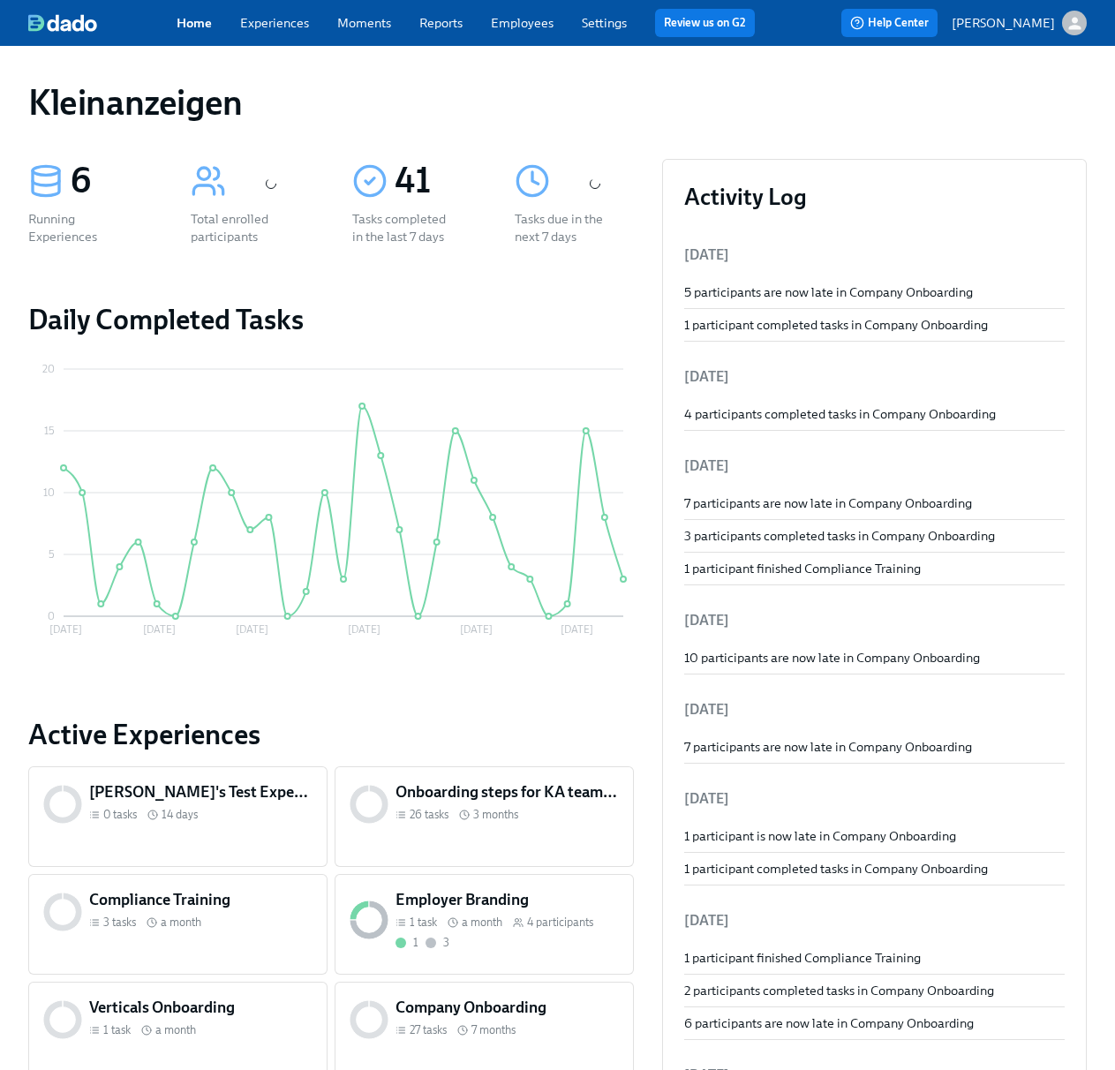
click at [295, 22] on link "Experiences" at bounding box center [274, 23] width 69 height 16
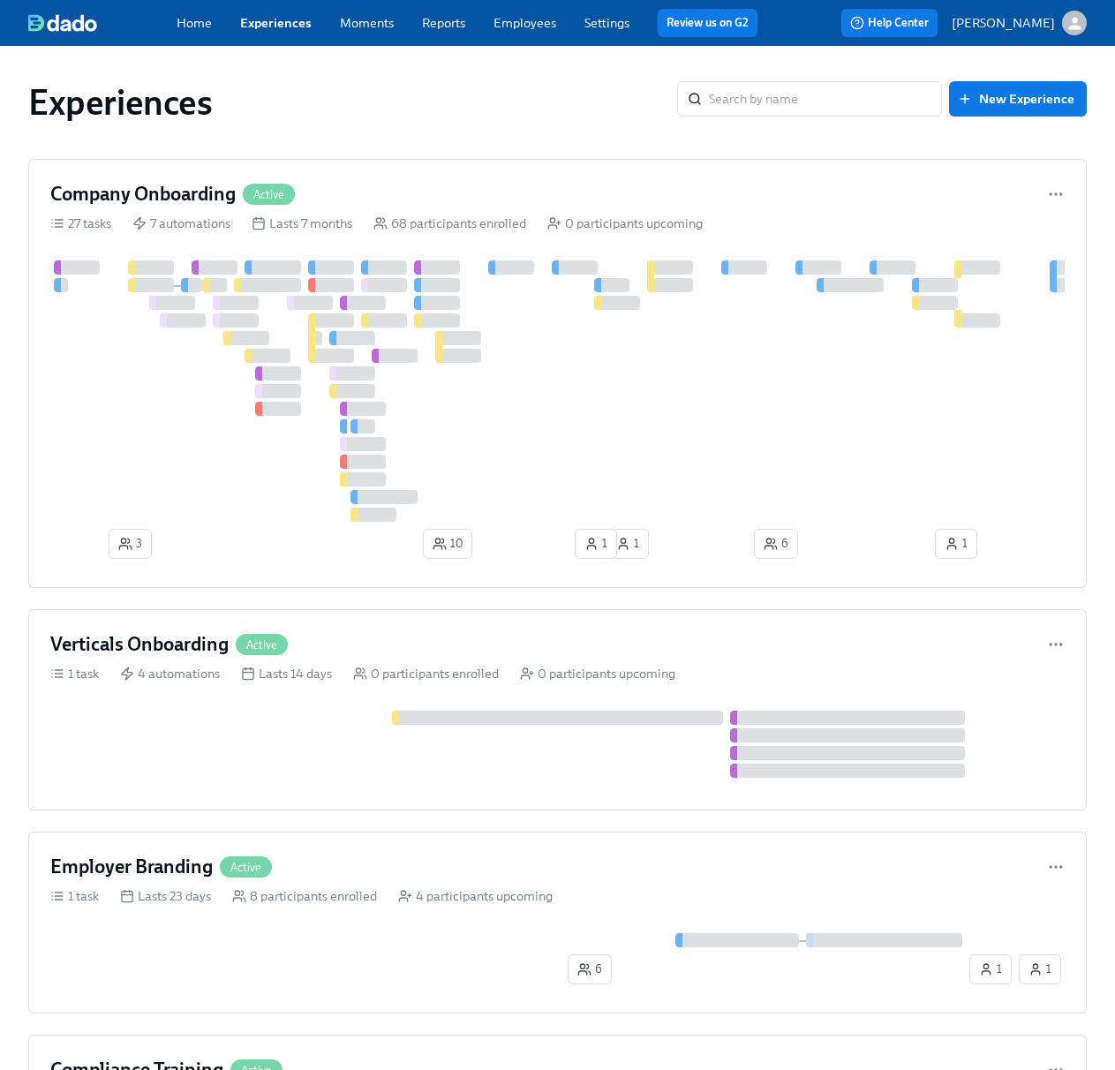
click at [368, 26] on link "Moments" at bounding box center [367, 23] width 54 height 16
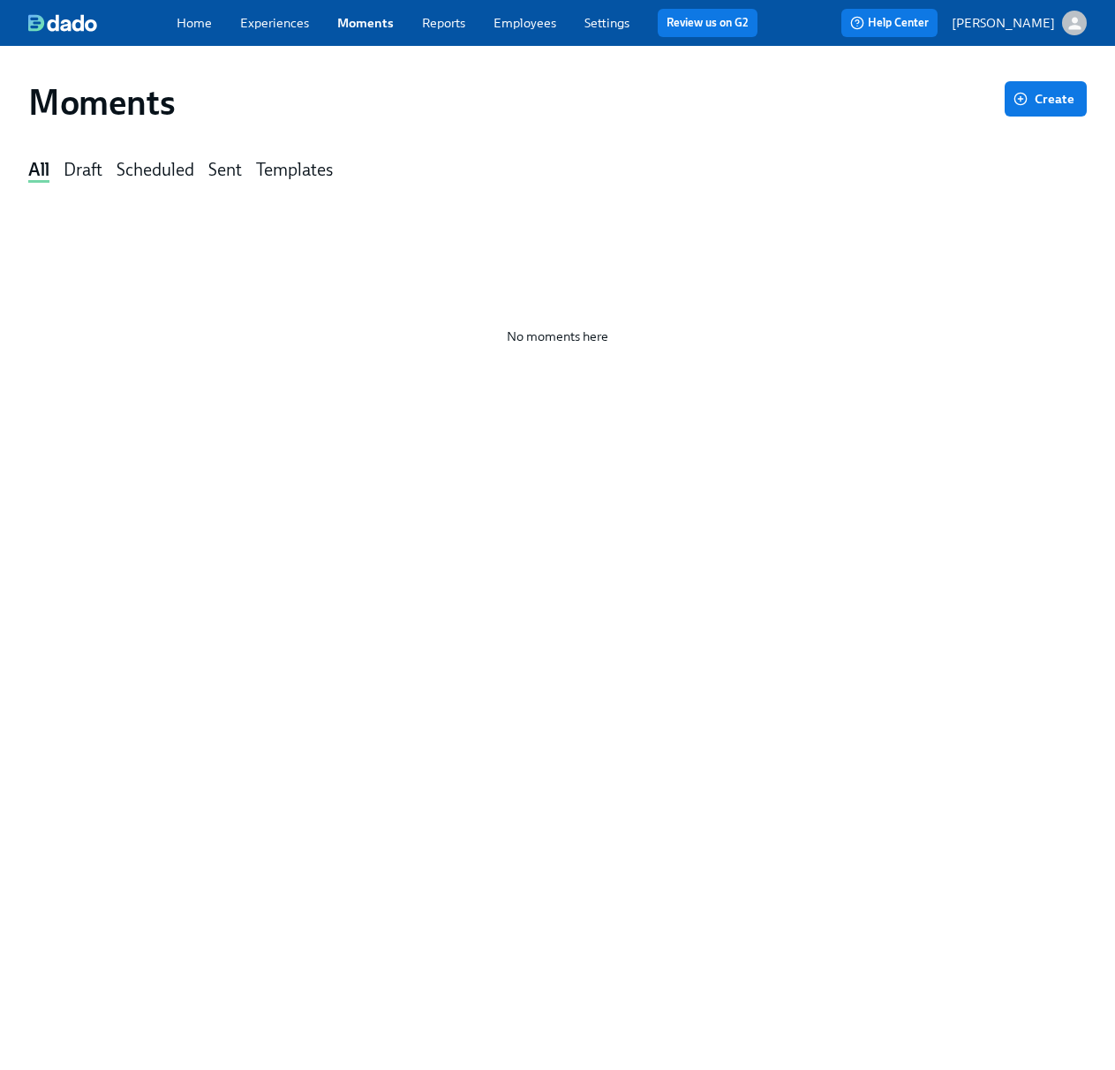
click at [305, 28] on link "Experiences" at bounding box center [274, 23] width 69 height 16
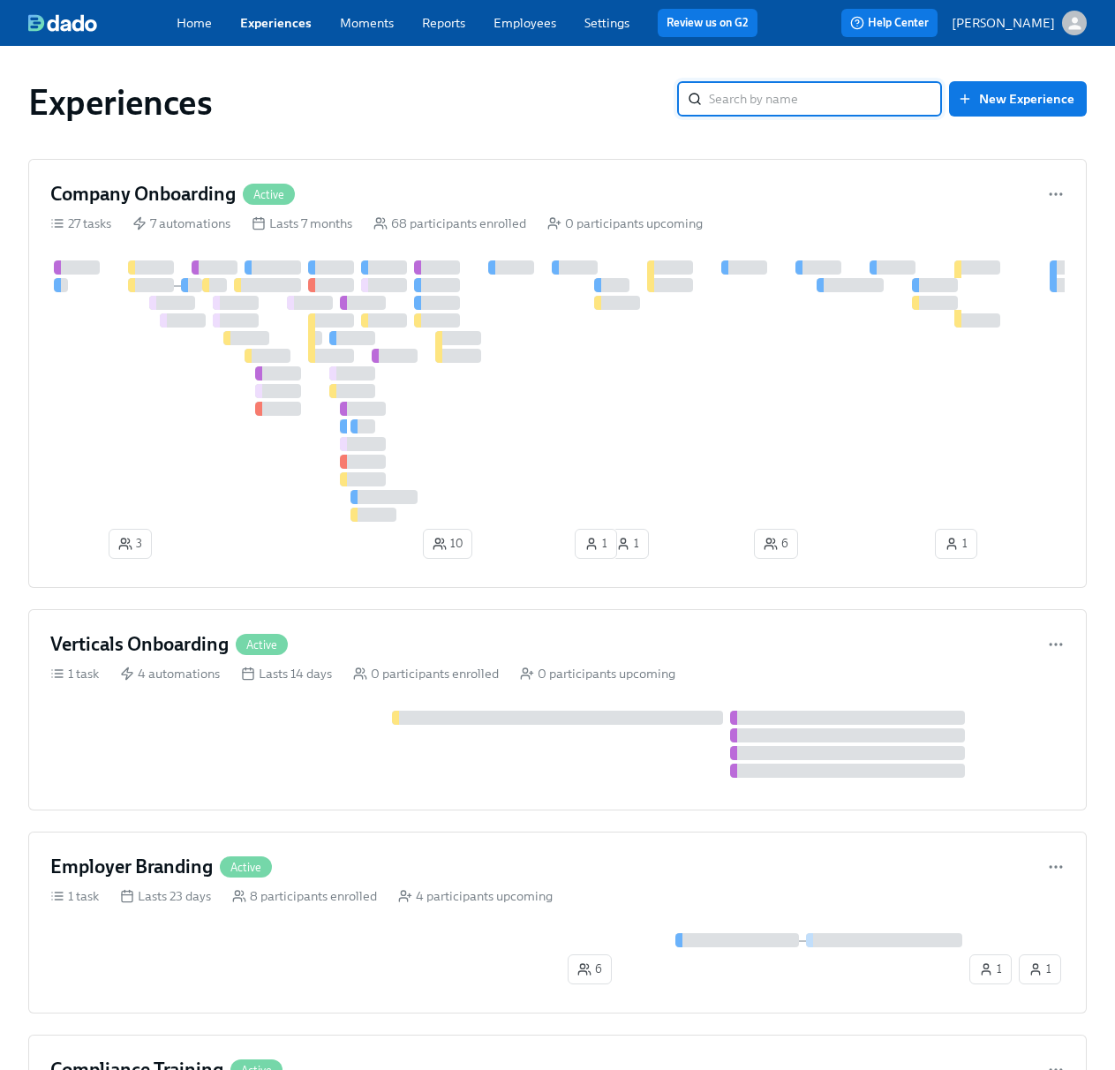
click at [730, 94] on input "search" at bounding box center [825, 98] width 233 height 35
click at [533, 33] on div "Home Experiences Moments Reports Employees Settings Review us on G2" at bounding box center [473, 23] width 595 height 28
click at [553, 29] on link "Employees" at bounding box center [524, 23] width 63 height 16
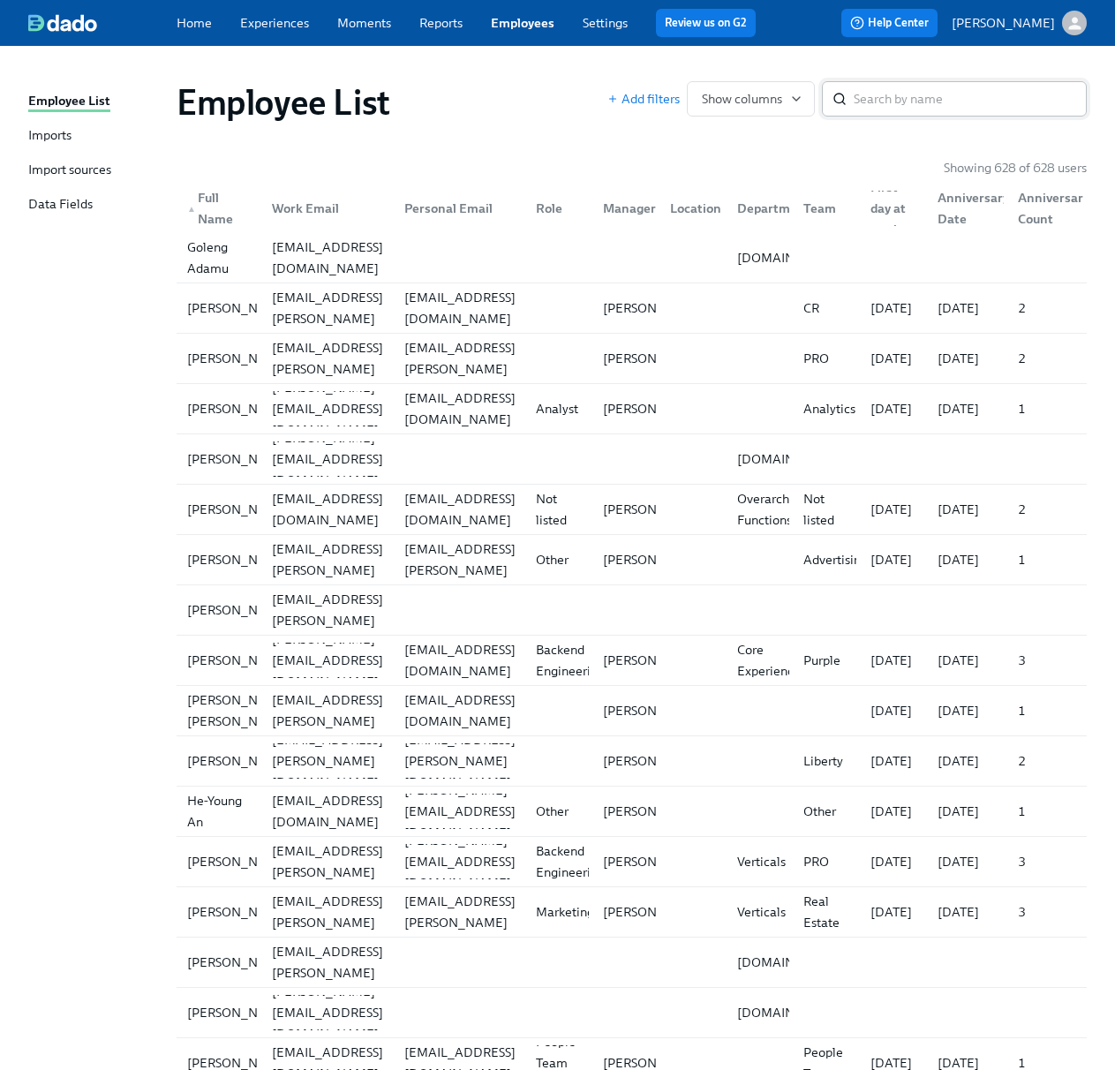
click at [852, 101] on div "​" at bounding box center [954, 98] width 265 height 35
type input "[PERSON_NAME]"
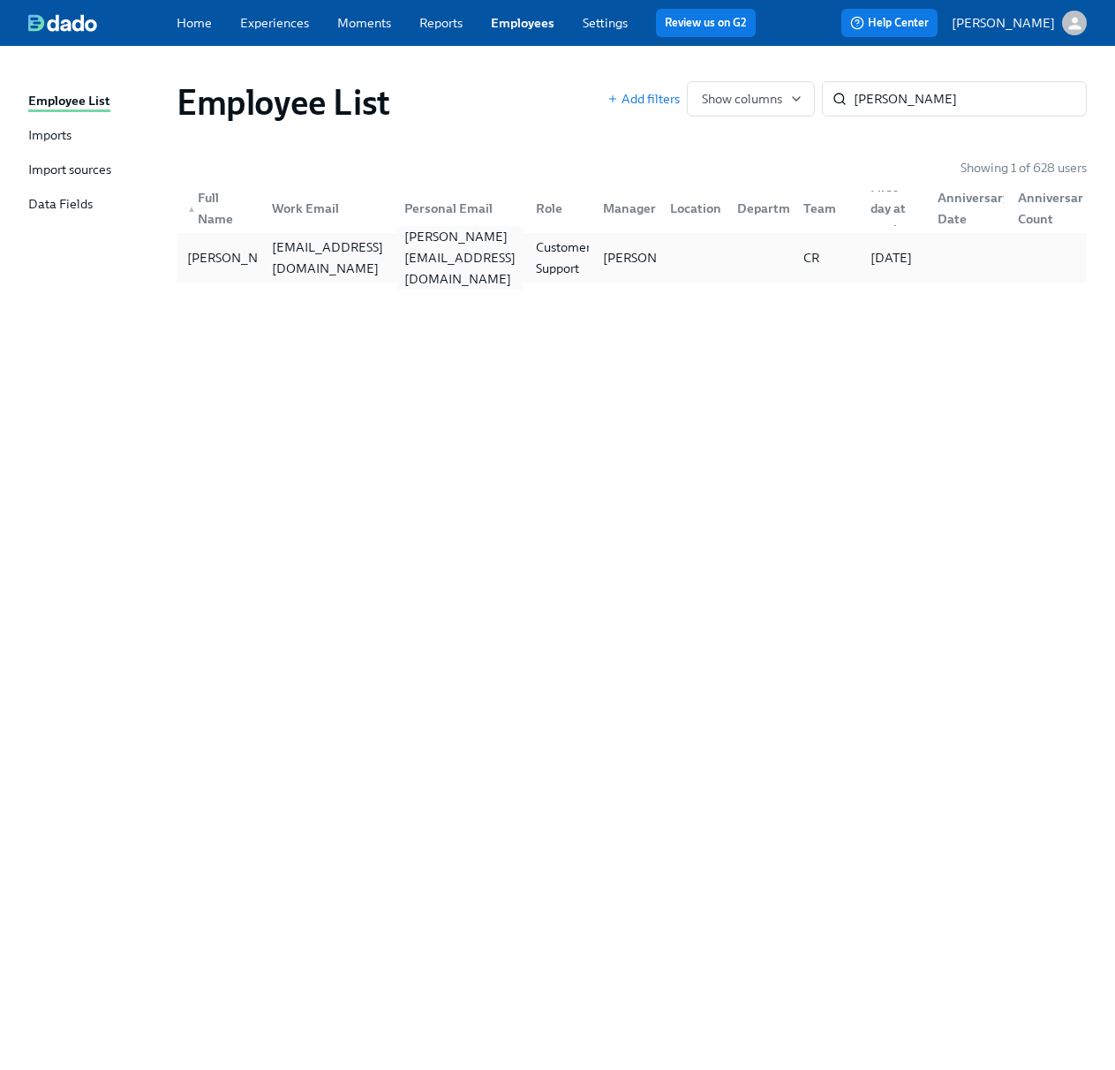
click at [399, 273] on div "[PERSON_NAME][EMAIL_ADDRESS][DOMAIN_NAME]" at bounding box center [455, 257] width 131 height 35
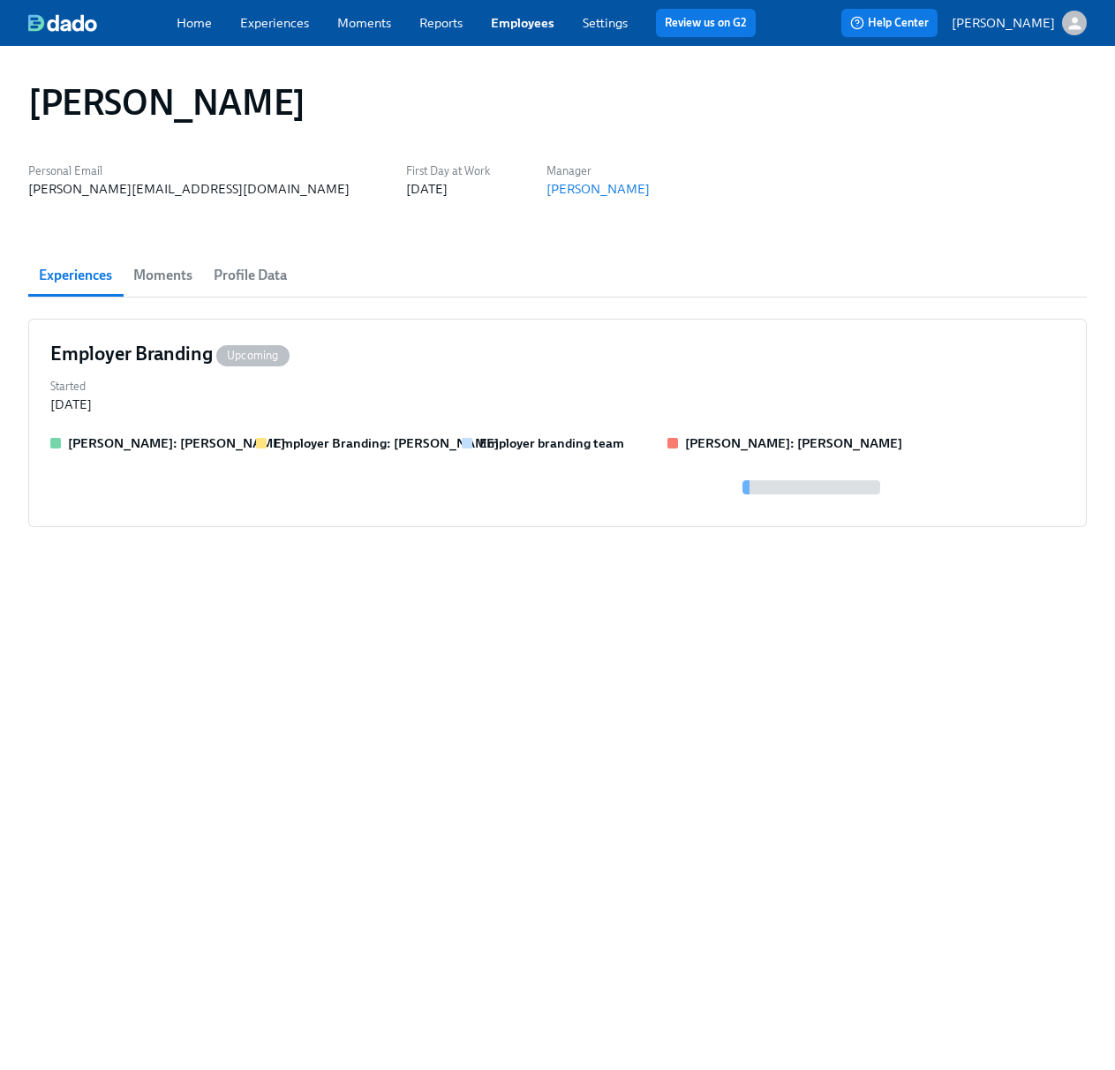
click at [168, 276] on span "Moments" at bounding box center [162, 275] width 59 height 25
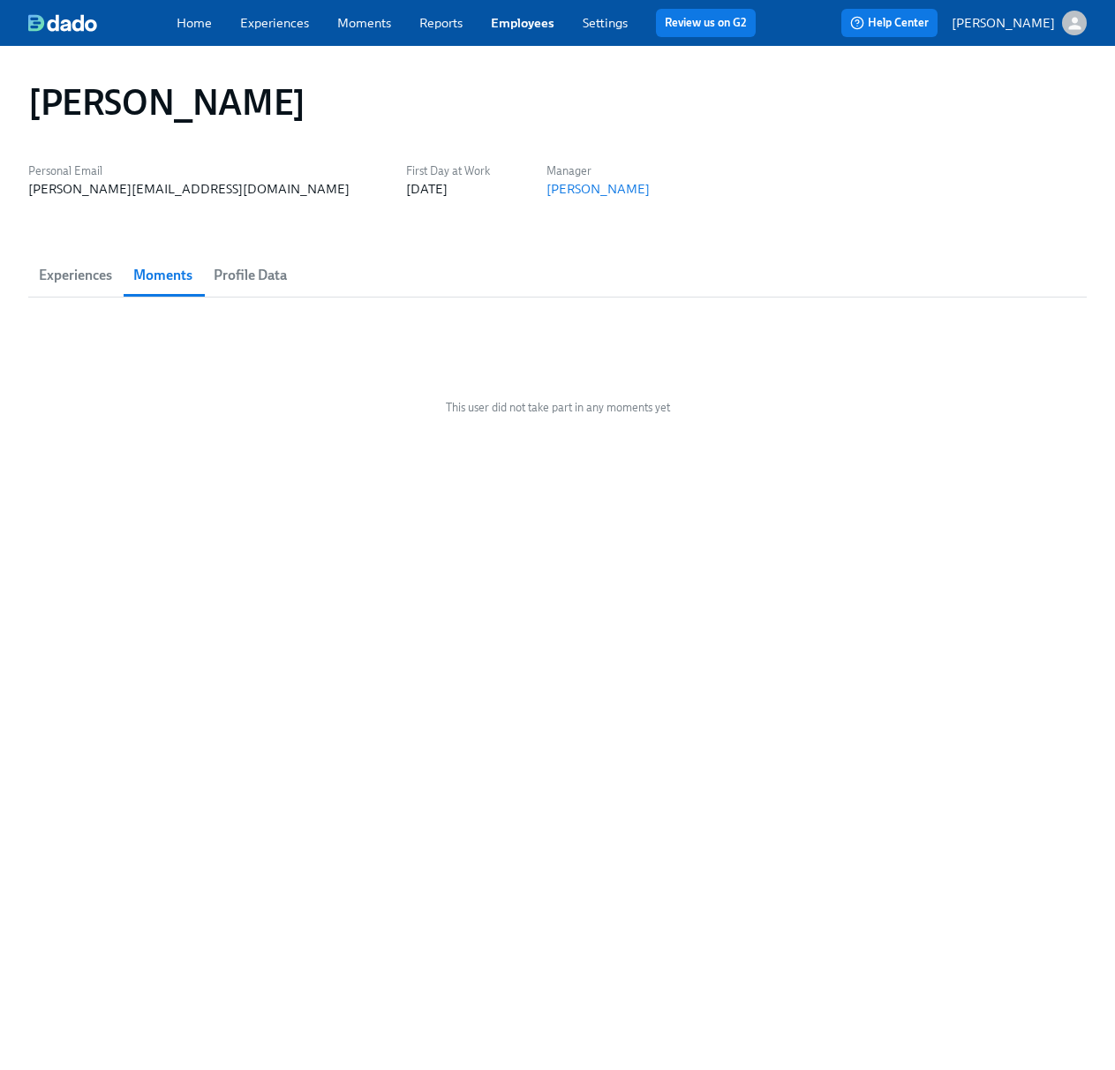
click at [88, 271] on span "Experiences" at bounding box center [75, 275] width 73 height 25
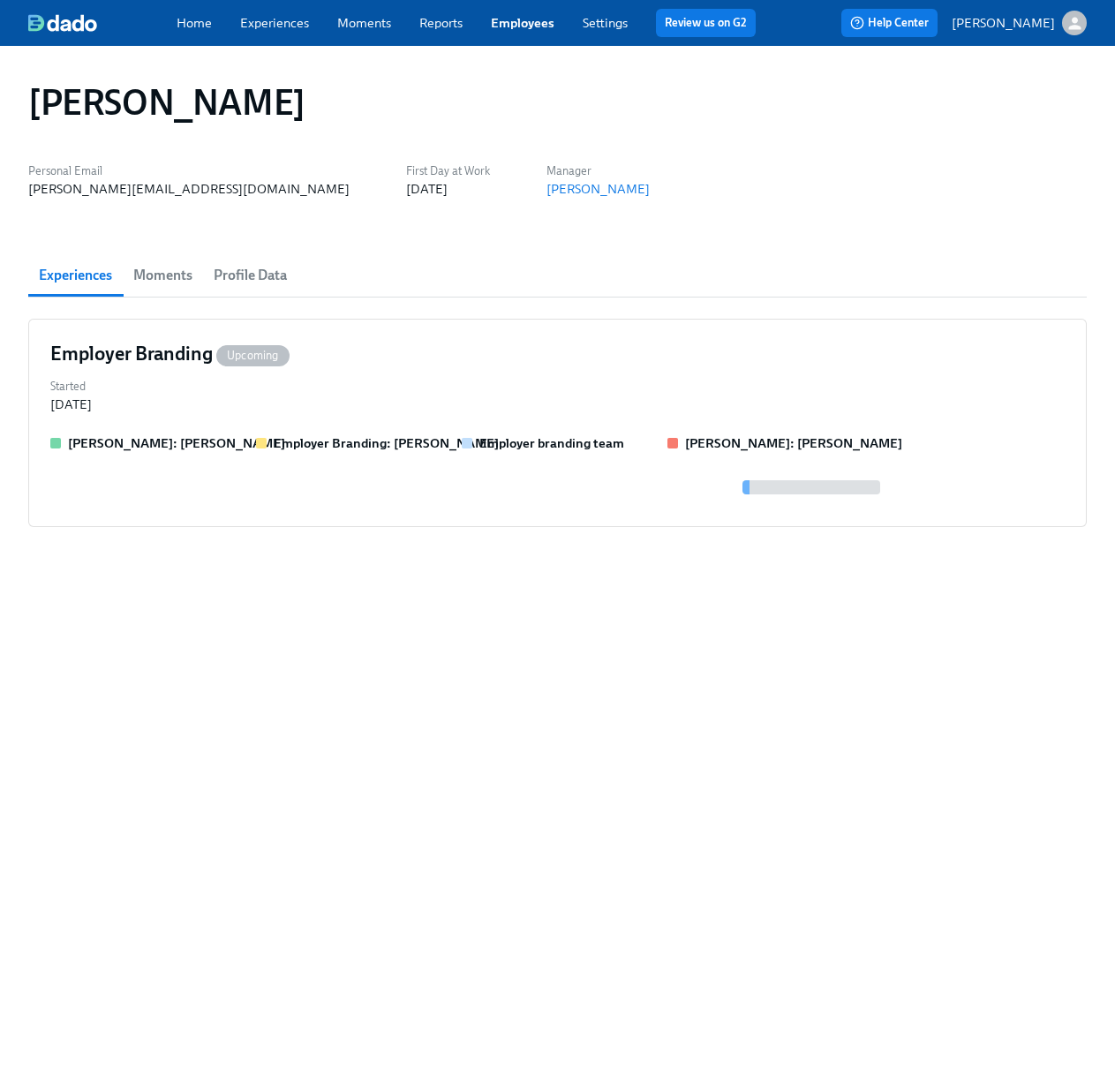
click at [259, 29] on link "Experiences" at bounding box center [274, 23] width 69 height 16
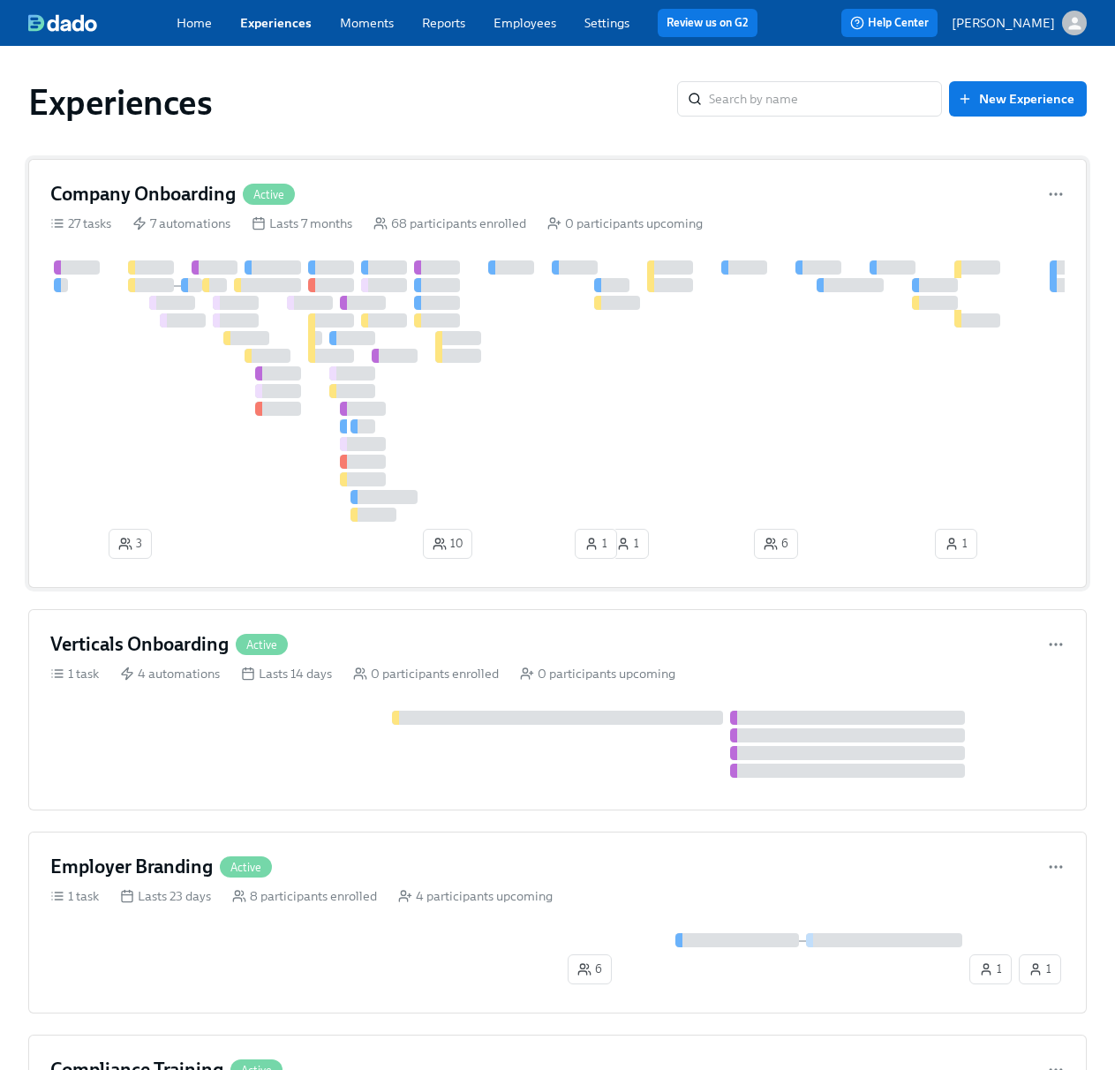
click at [1040, 192] on div "Company Onboarding Active" at bounding box center [557, 194] width 1014 height 26
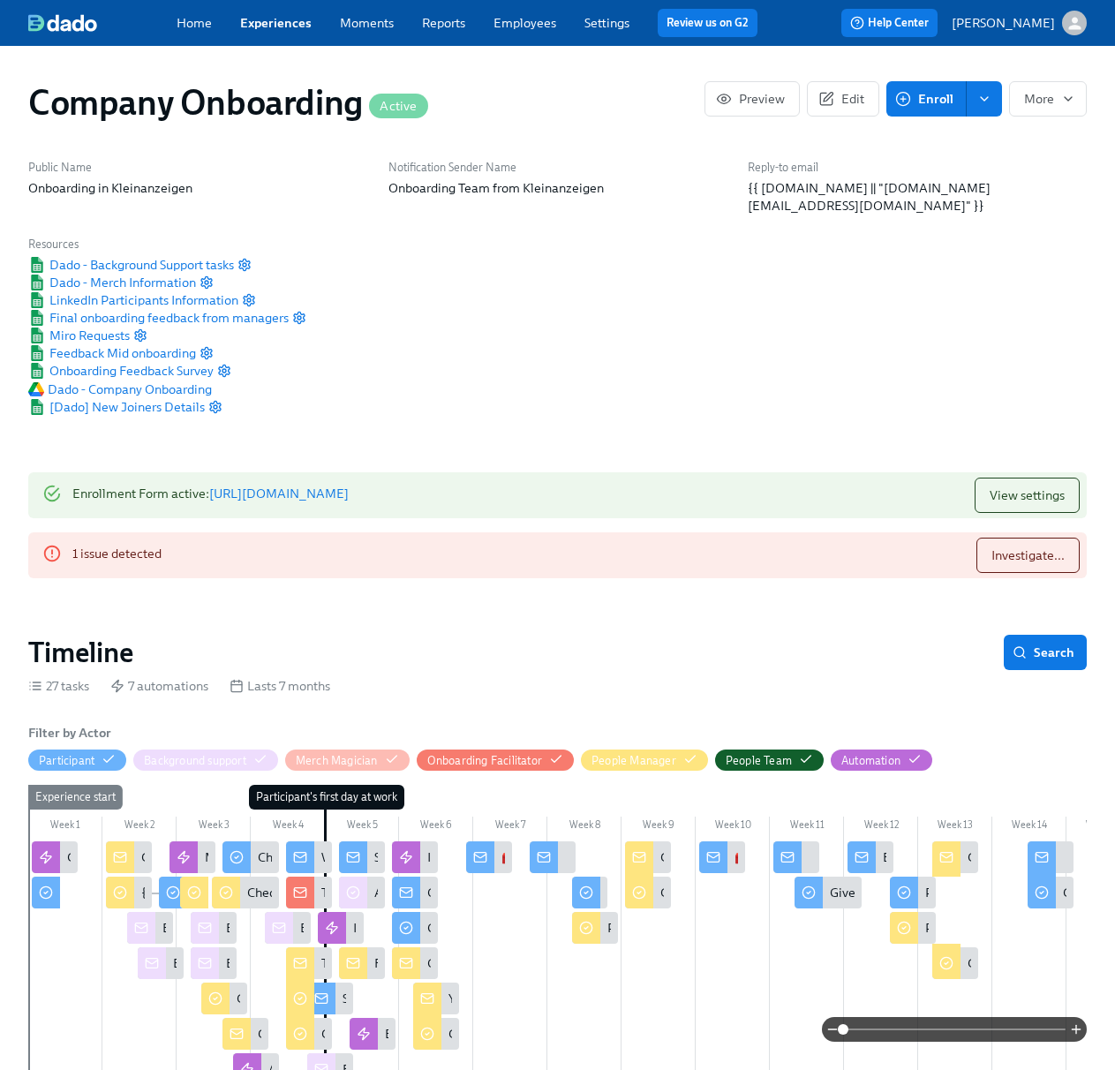
scroll to position [0, 56324]
click at [927, 105] on span "Enroll" at bounding box center [925, 99] width 55 height 18
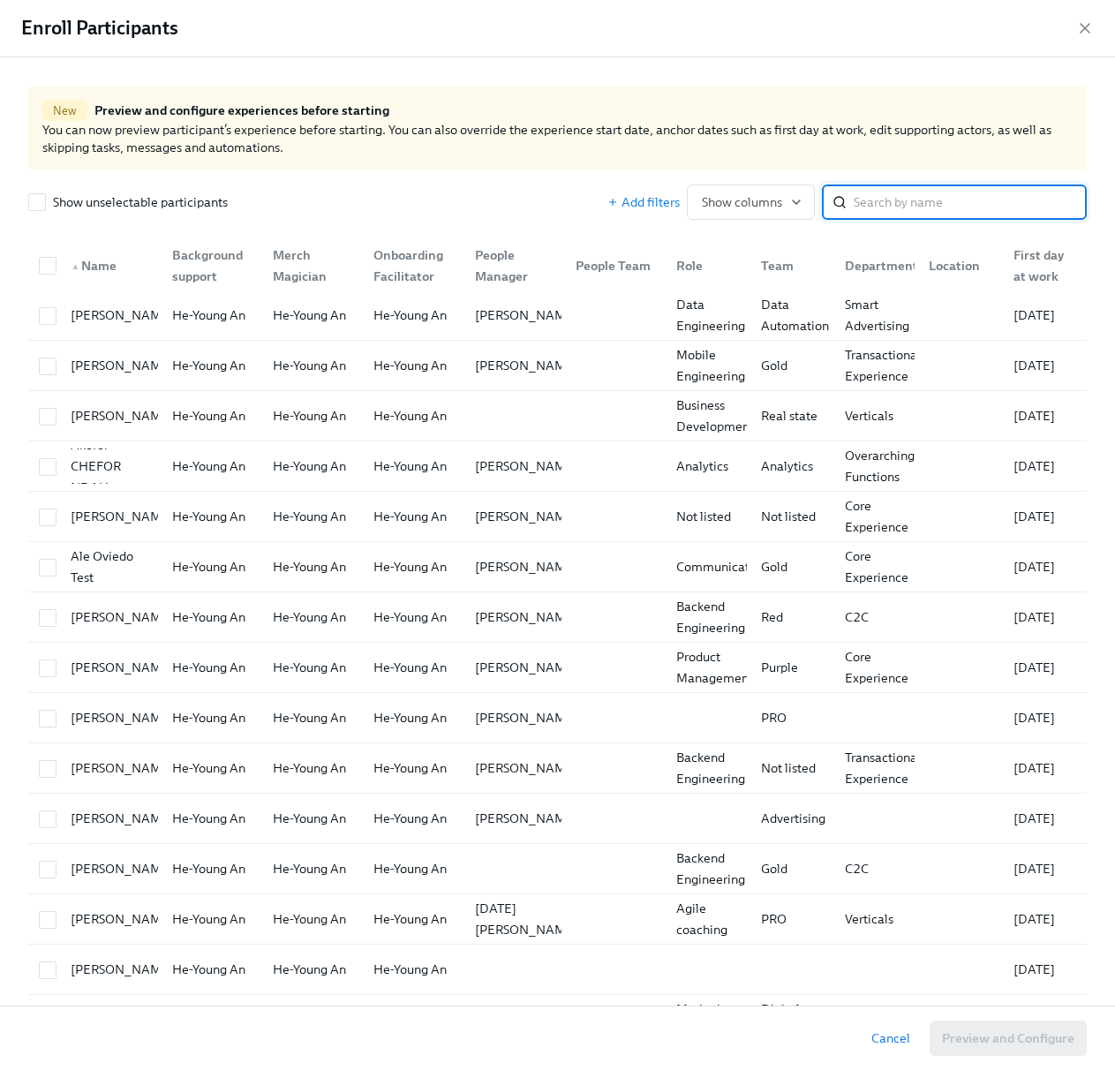
click at [905, 203] on input "search" at bounding box center [969, 201] width 233 height 35
type input "[PERSON_NAME]"
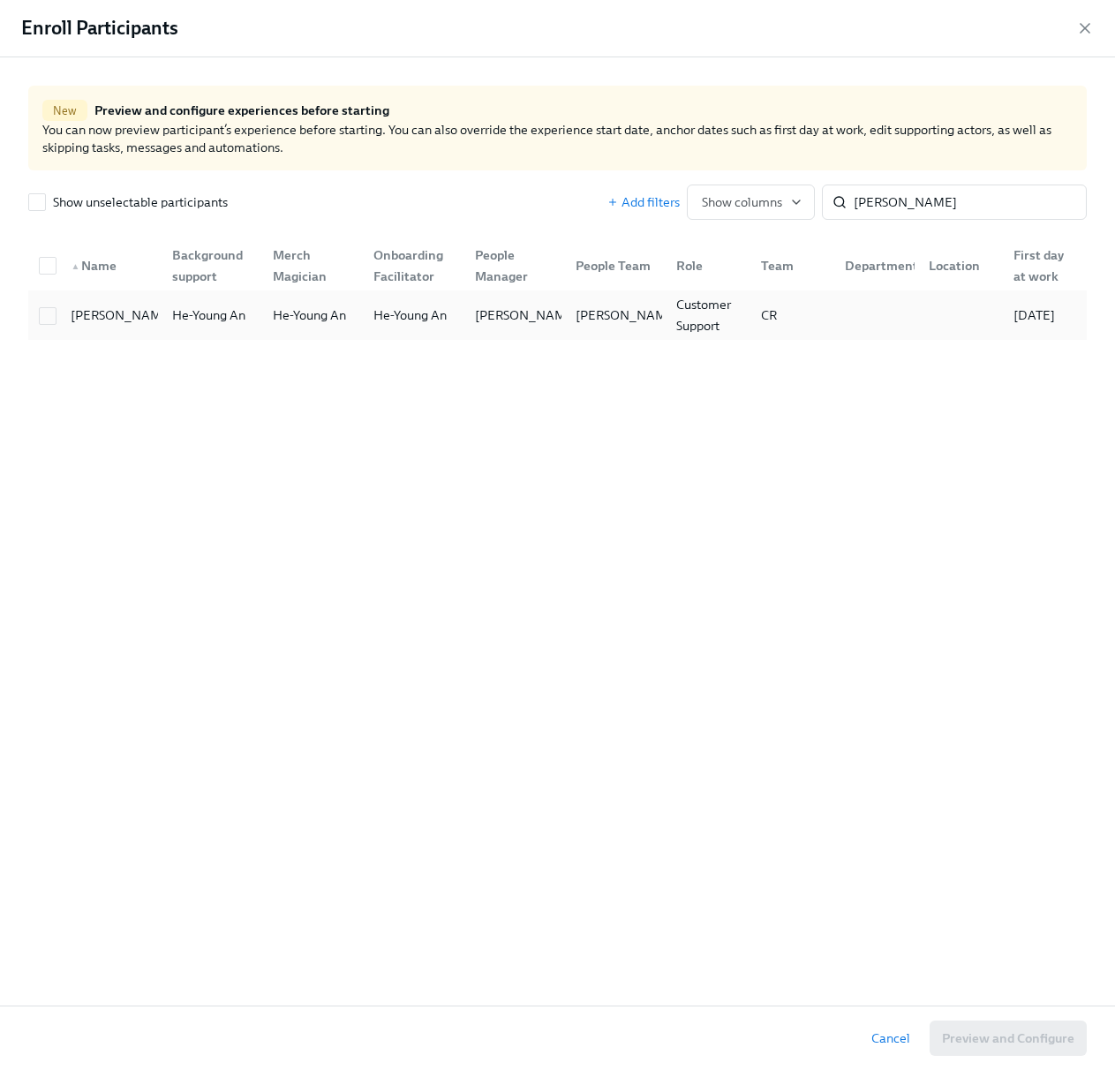
click at [59, 313] on div at bounding box center [48, 314] width 32 height 19
checkbox input "true"
click at [973, 1042] on span "Preview and Configure (1)" at bounding box center [999, 1038] width 150 height 18
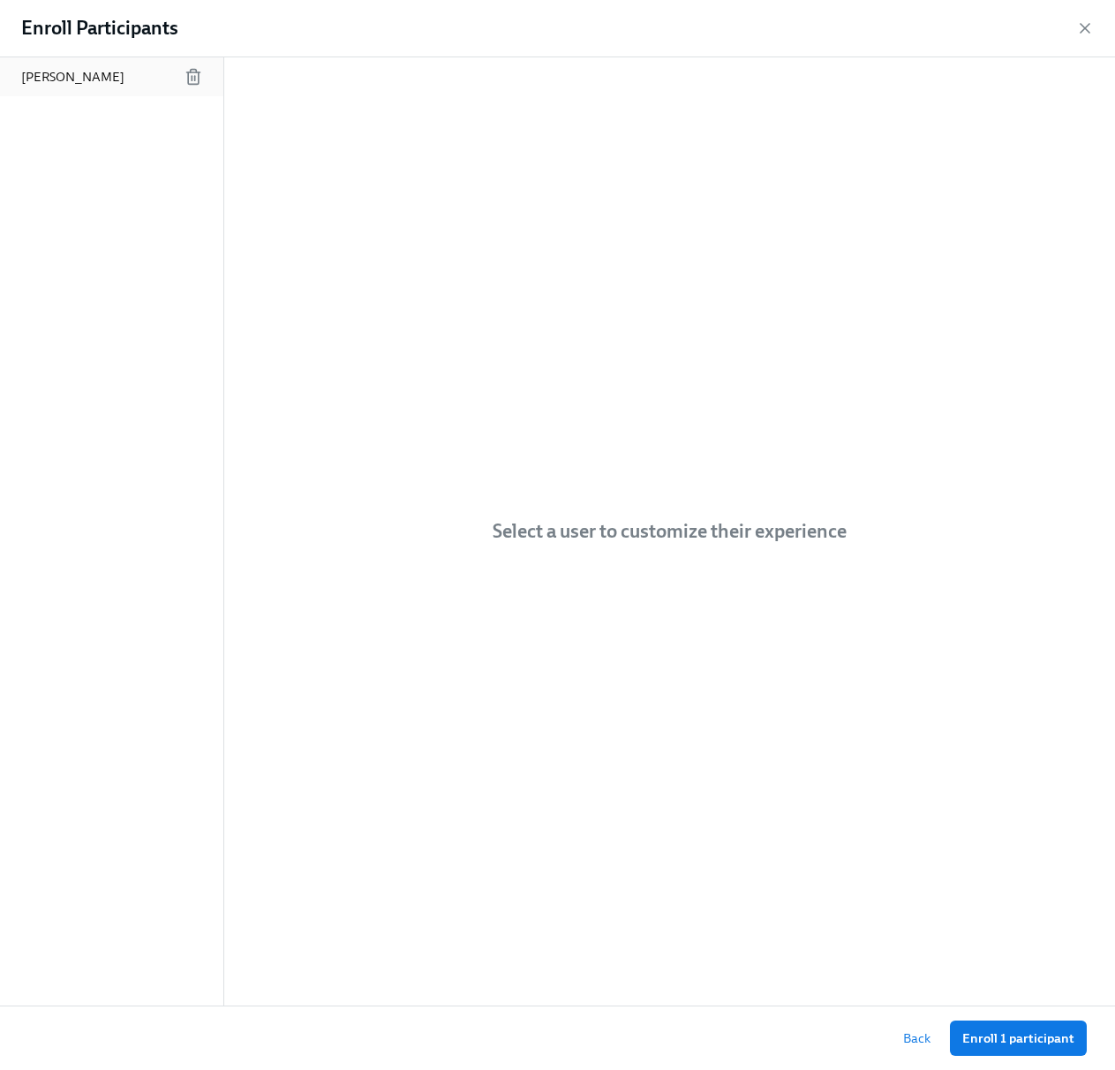
click at [79, 79] on p "[PERSON_NAME]" at bounding box center [72, 77] width 103 height 18
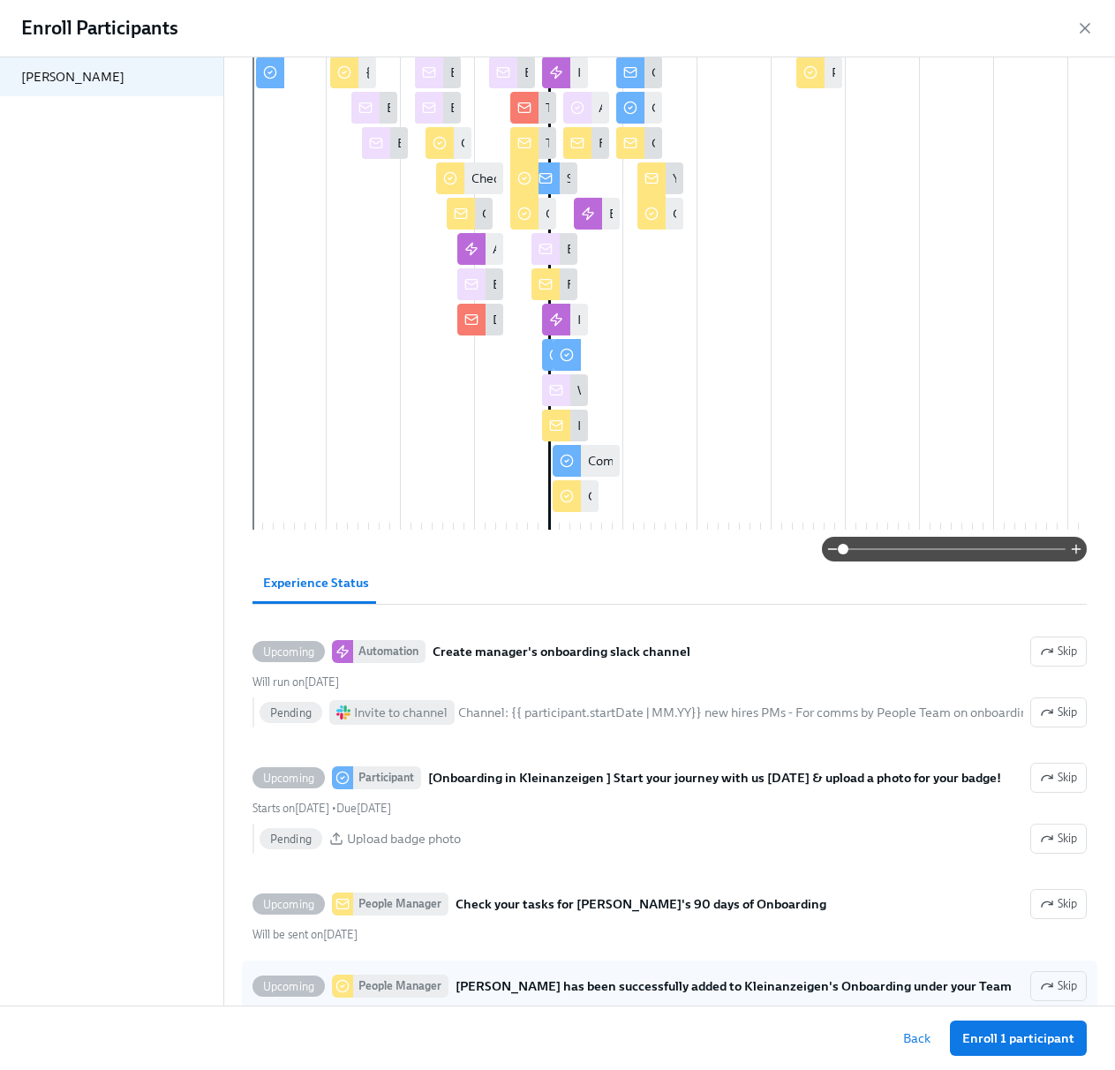
scroll to position [208, 0]
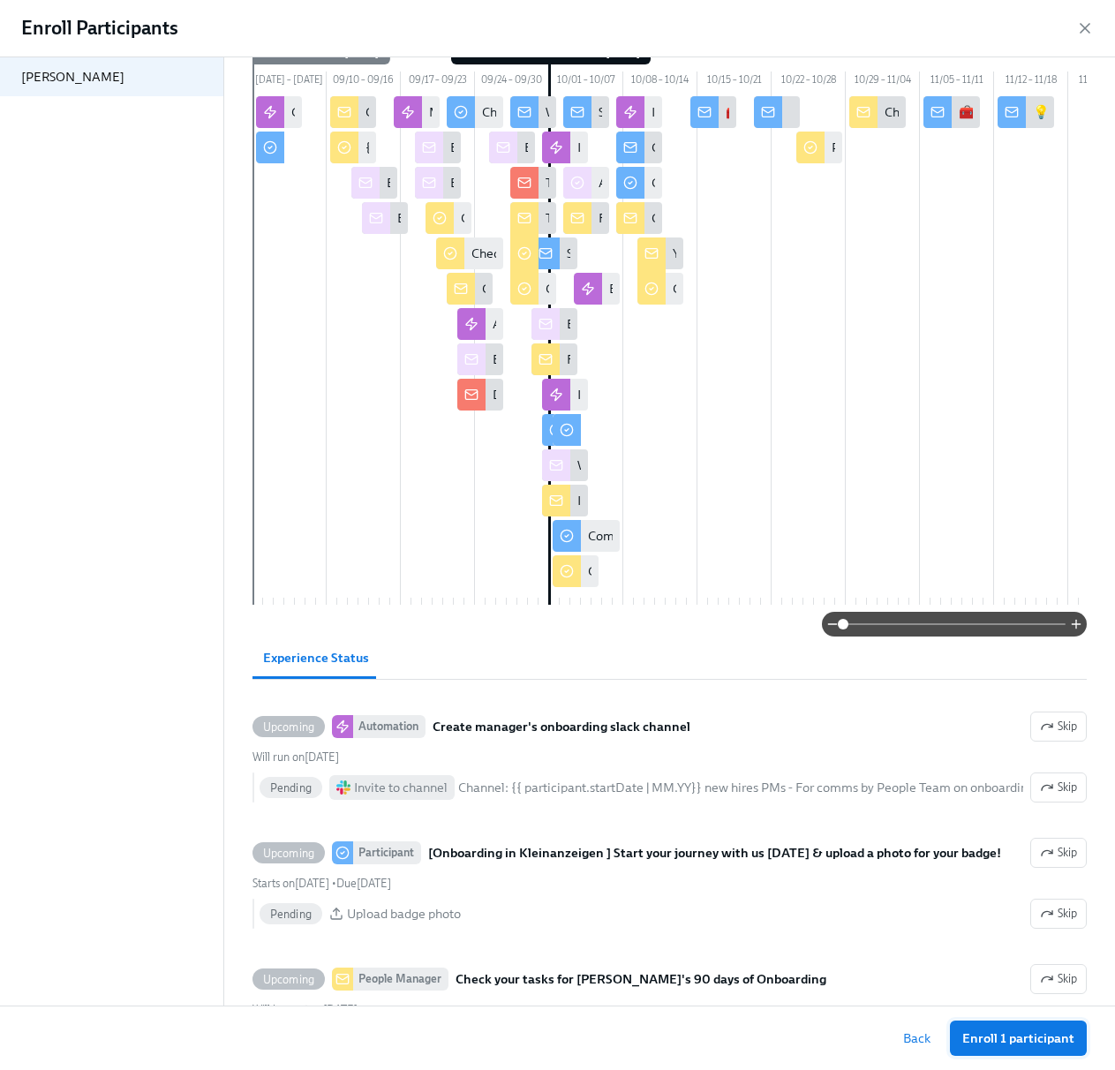
click at [1015, 1043] on span "Enroll 1 participant" at bounding box center [1018, 1038] width 112 height 18
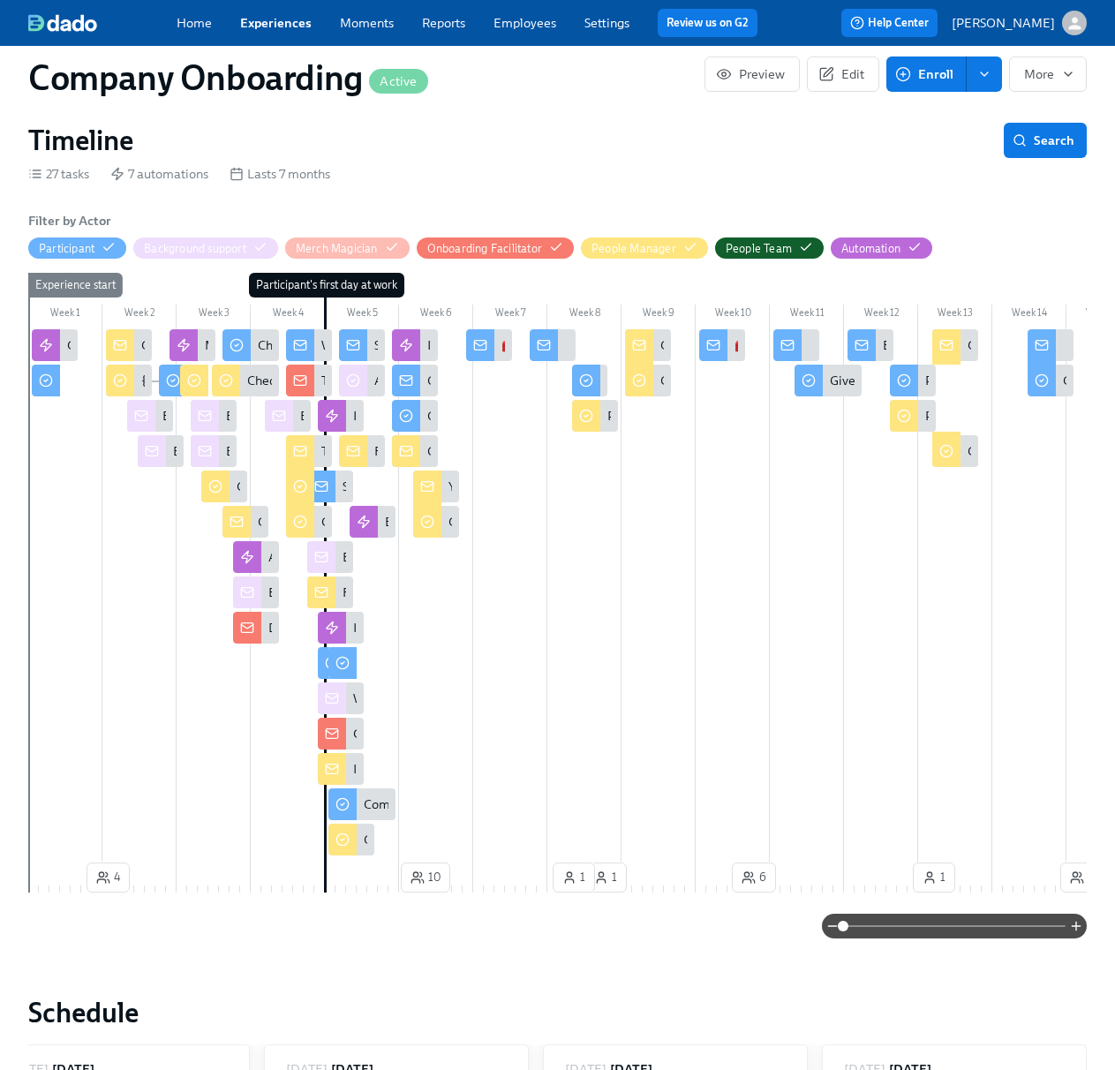
scroll to position [503, 0]
